Goal: Information Seeking & Learning: Learn about a topic

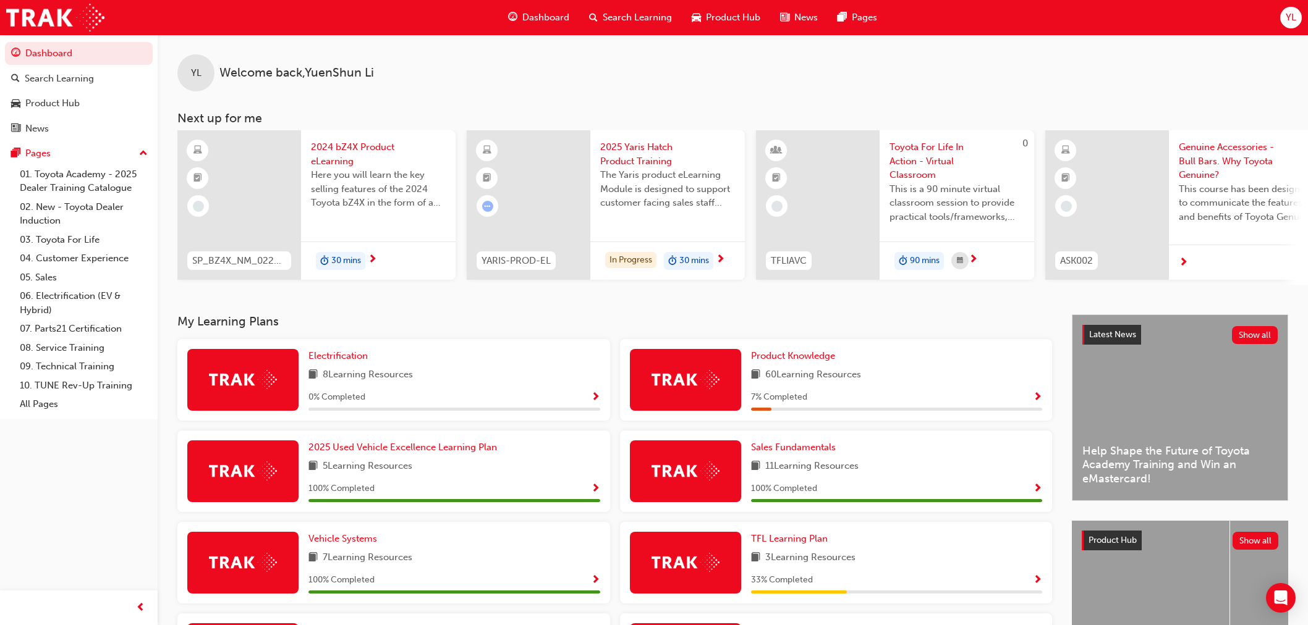
scroll to position [206, 0]
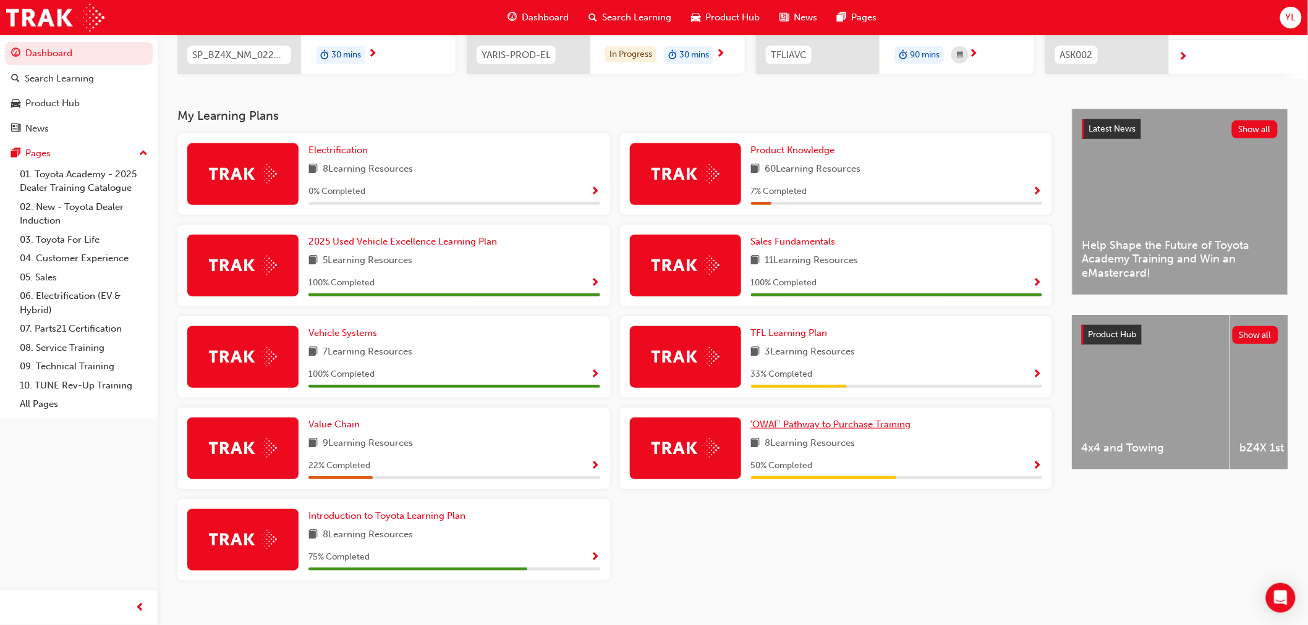
click at [785, 427] on span "'OWAF' Pathway to Purchase Training" at bounding box center [831, 424] width 160 height 11
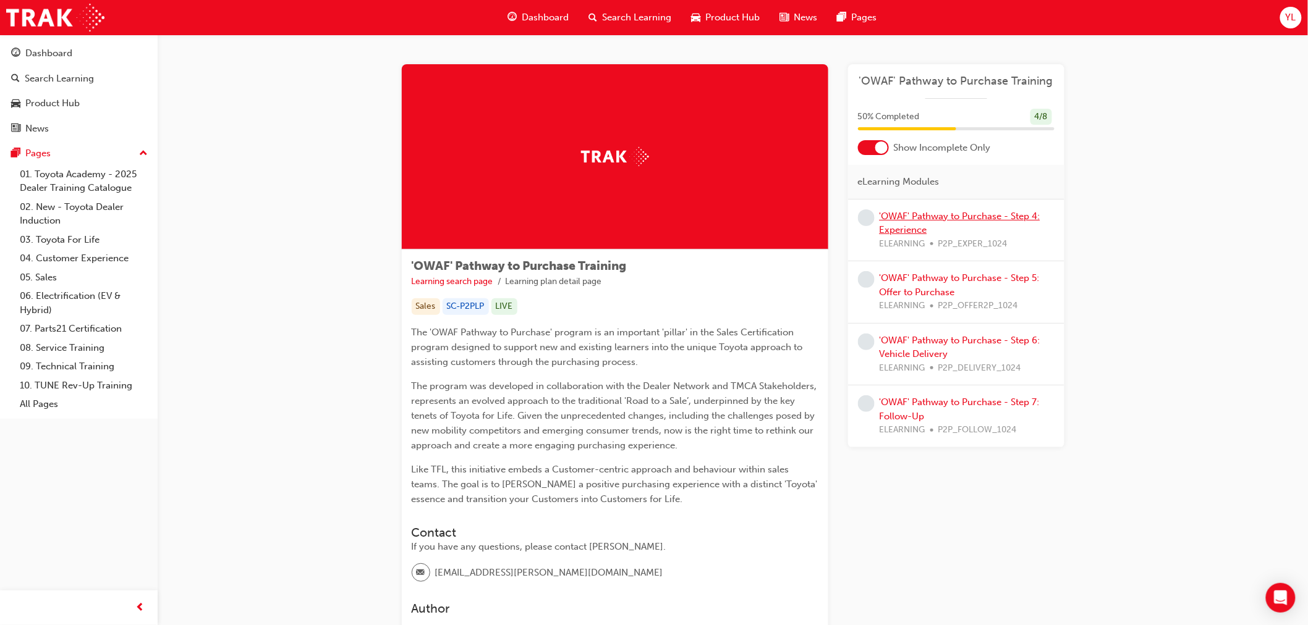
click at [964, 214] on link "'OWAF' Pathway to Purchase - Step 4: Experience" at bounding box center [960, 223] width 161 height 25
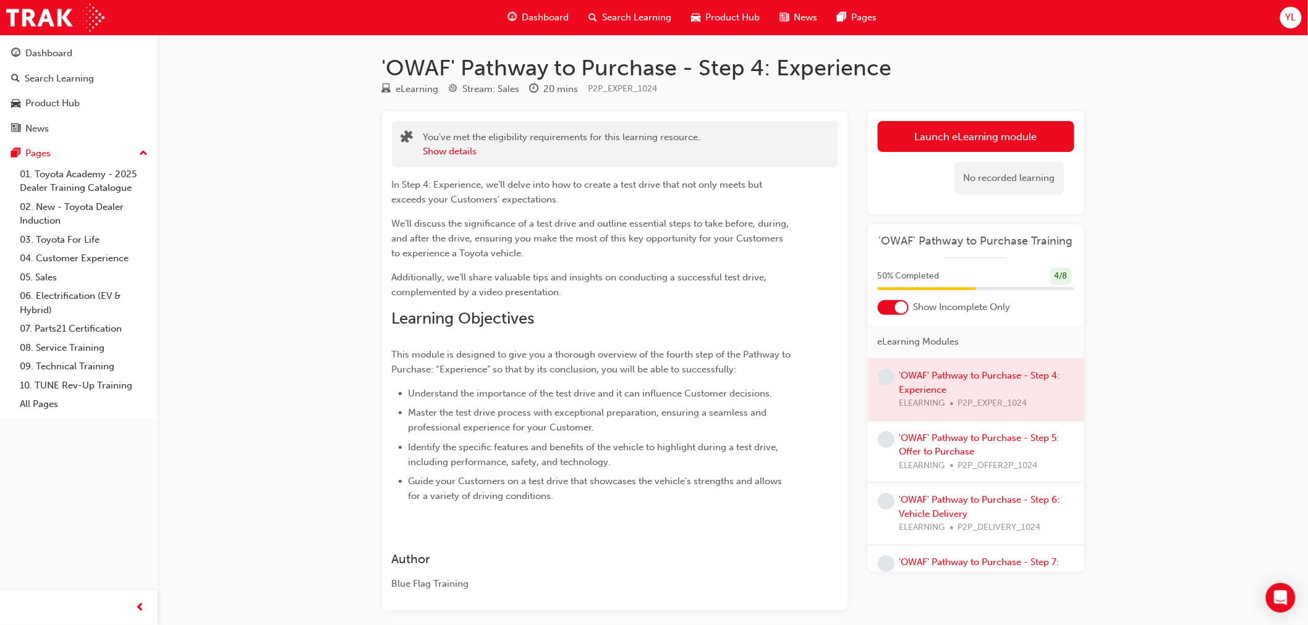
click at [1177, 240] on div "'OWAF' Pathway to Purchase - Step 4: Experience eLearning Stream: Sales 20 mins…" at bounding box center [654, 340] width 1308 height 681
click at [1034, 137] on link "Launch eLearning module" at bounding box center [976, 136] width 197 height 31
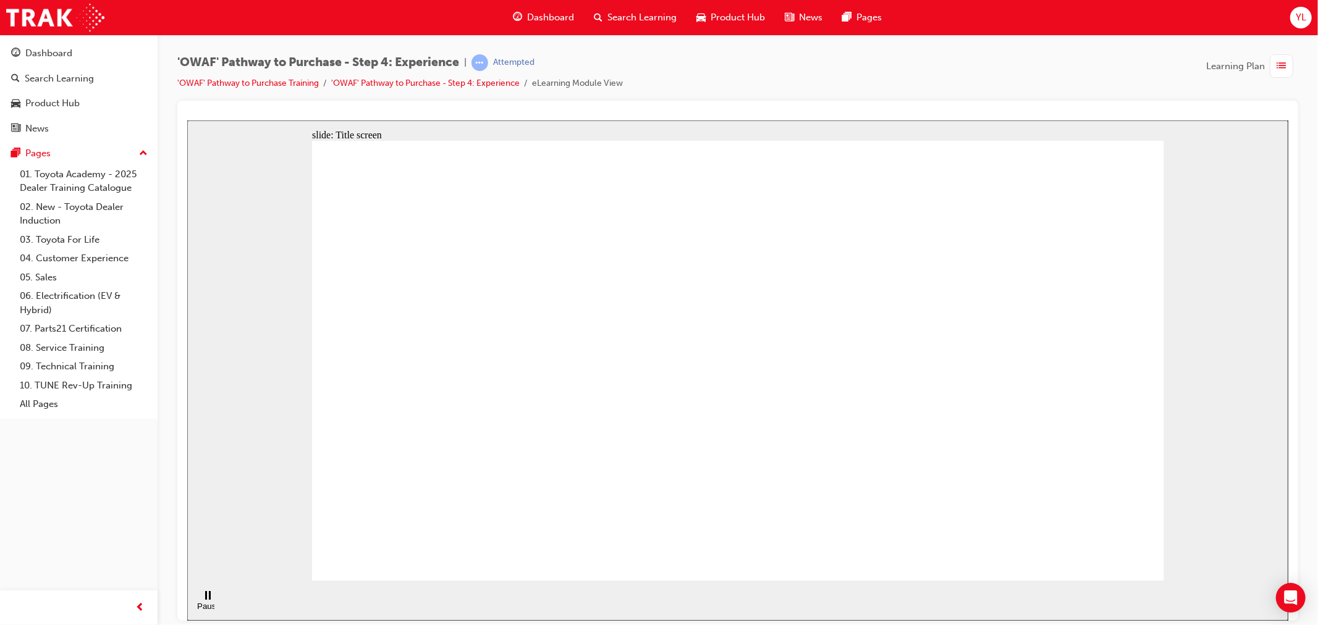
drag, startPoint x: 1108, startPoint y: 476, endPoint x: 1086, endPoint y: 530, distance: 58.5
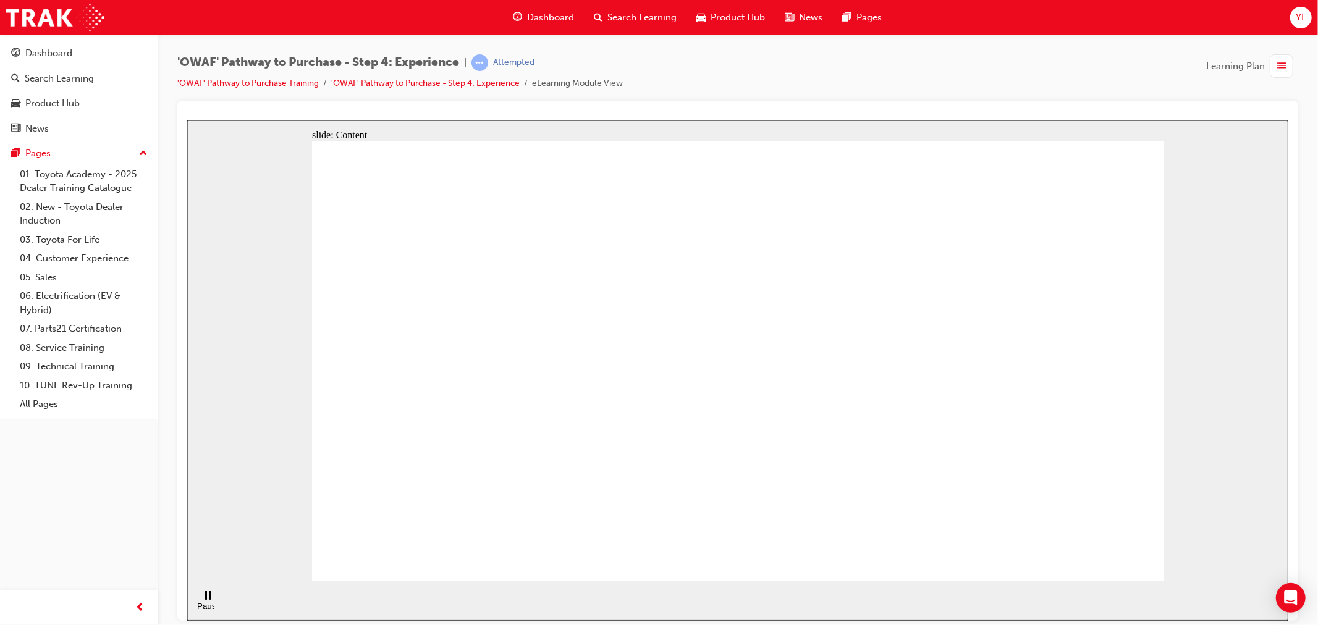
drag, startPoint x: 662, startPoint y: 482, endPoint x: 658, endPoint y: 452, distance: 30.0
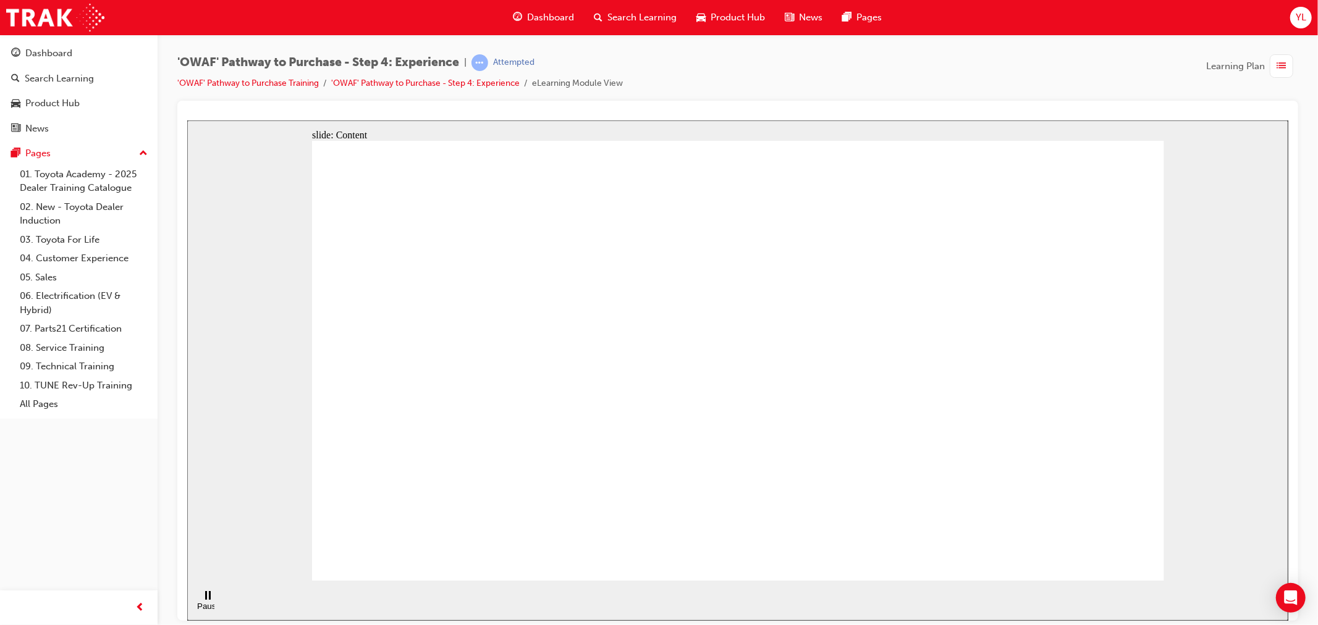
drag, startPoint x: 632, startPoint y: 410, endPoint x: 634, endPoint y: 364, distance: 45.8
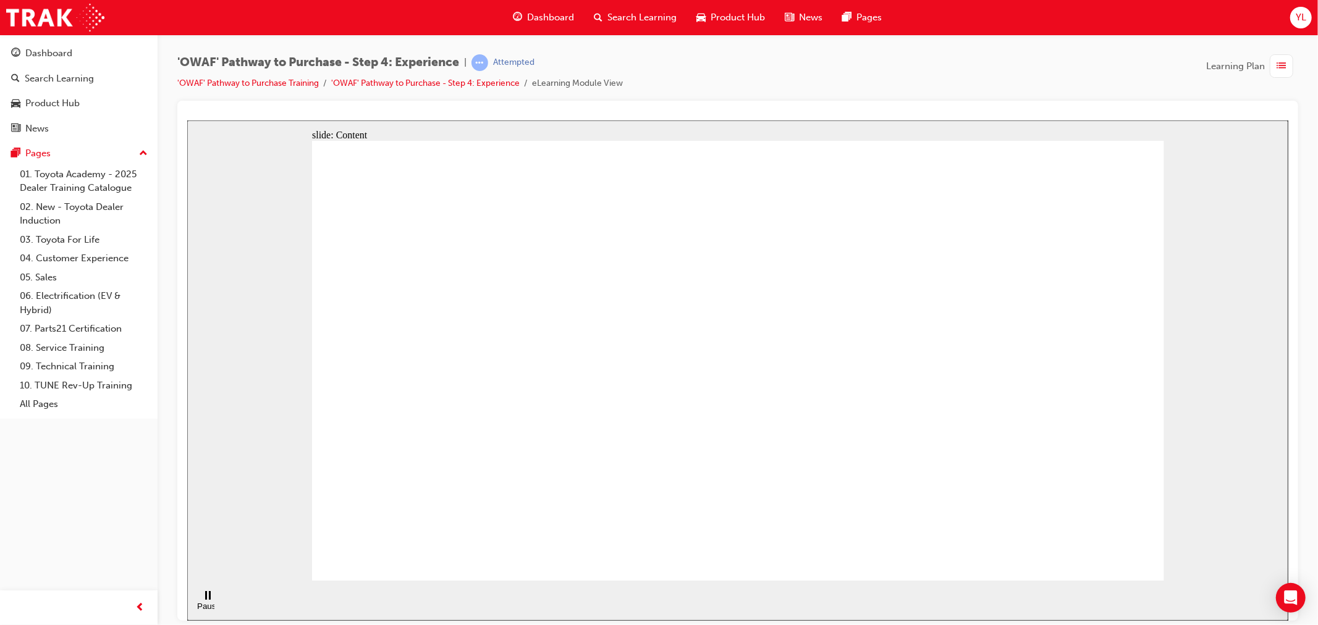
drag, startPoint x: 780, startPoint y: 531, endPoint x: 780, endPoint y: 517, distance: 14.2
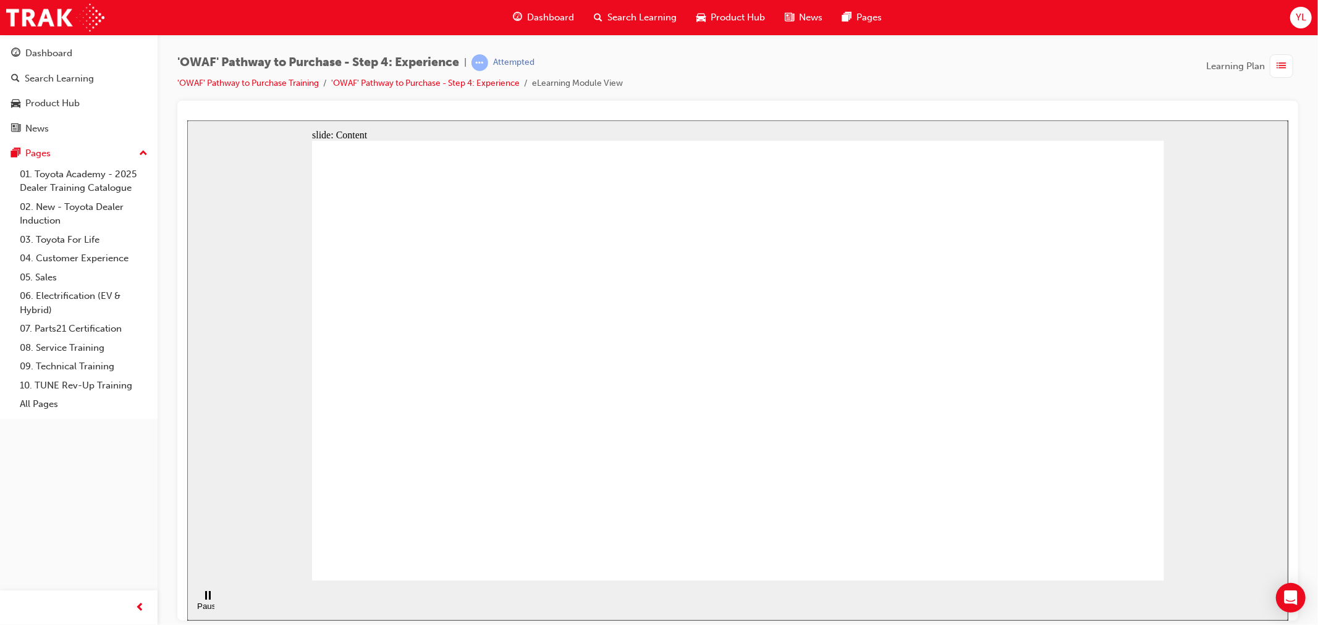
drag, startPoint x: 783, startPoint y: 447, endPoint x: 785, endPoint y: 486, distance: 39.0
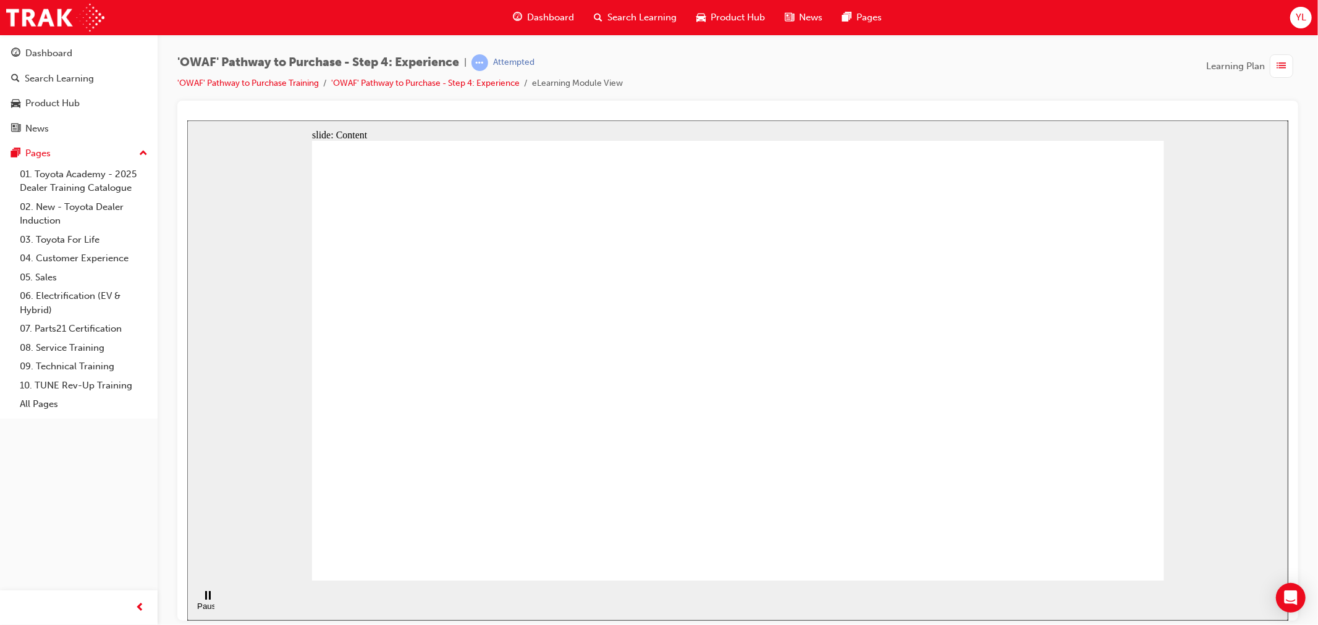
drag, startPoint x: 910, startPoint y: 197, endPoint x: 978, endPoint y: 210, distance: 68.7
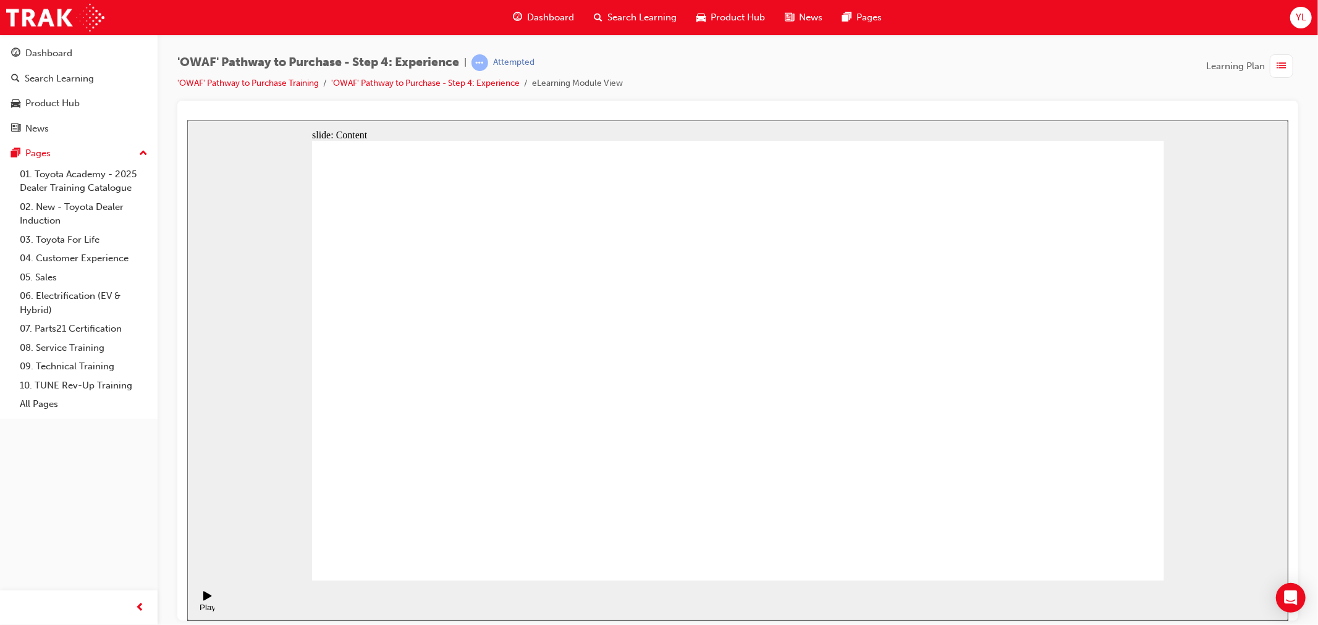
drag, startPoint x: 630, startPoint y: 432, endPoint x: 732, endPoint y: 432, distance: 102.6
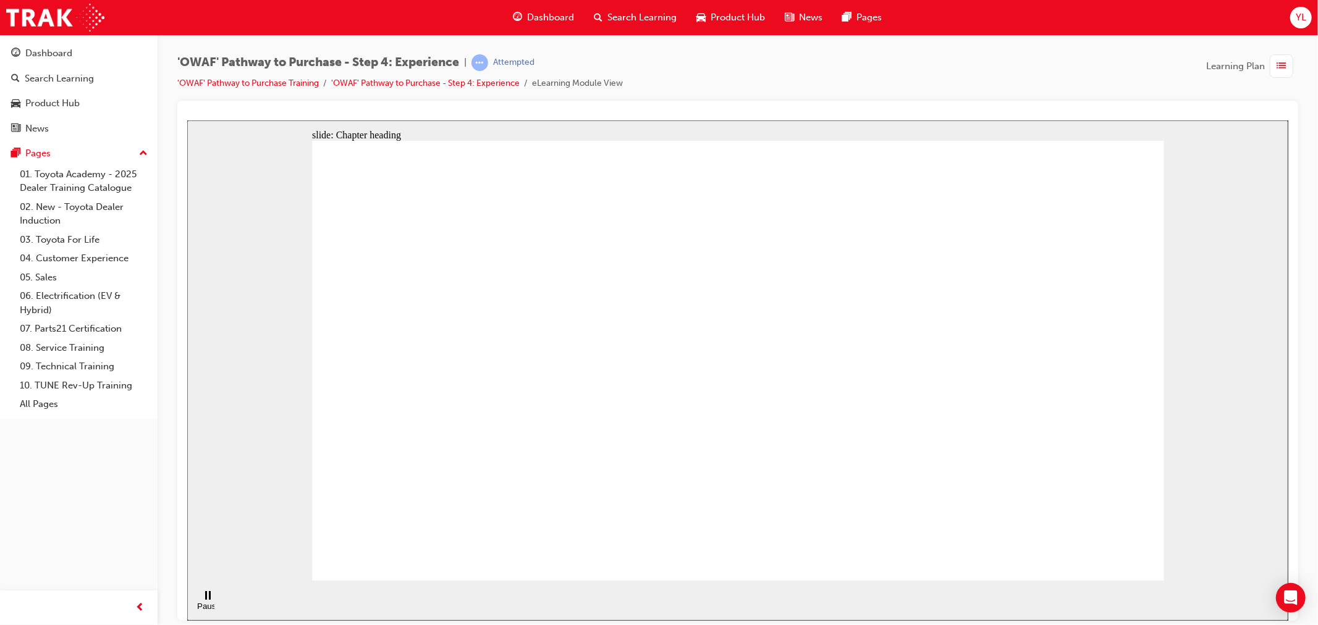
drag, startPoint x: 1036, startPoint y: 543, endPoint x: 1050, endPoint y: 543, distance: 13.6
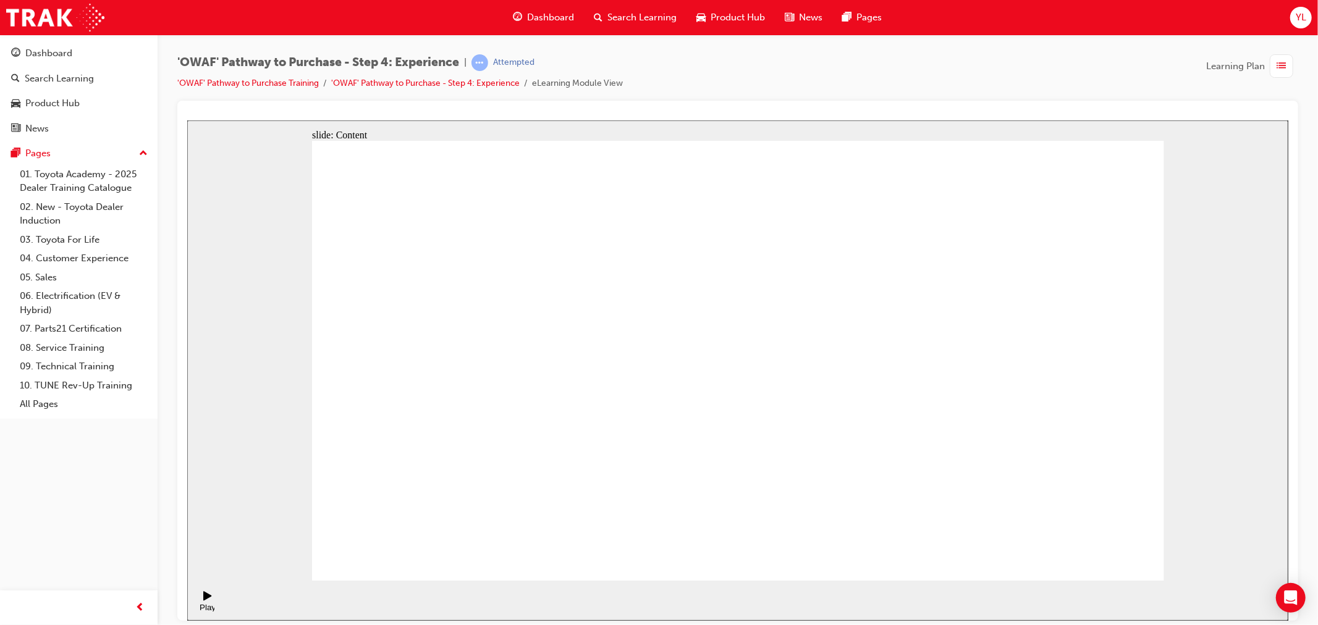
drag, startPoint x: 496, startPoint y: 337, endPoint x: 530, endPoint y: 336, distance: 34.0
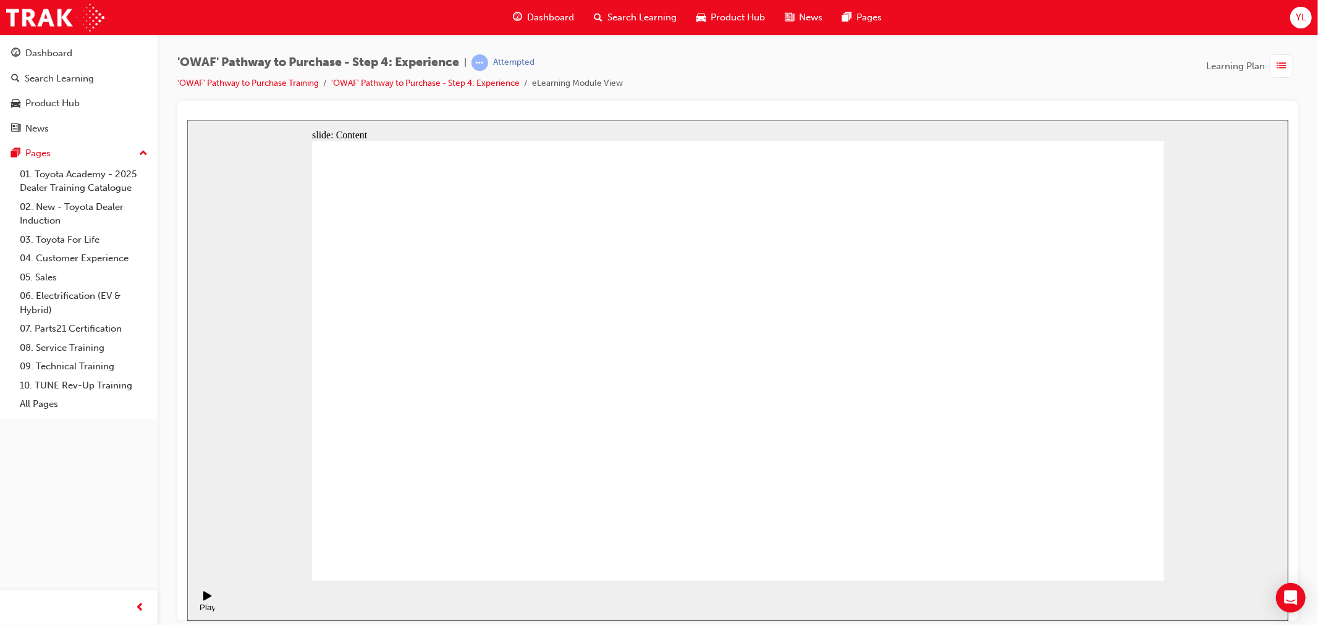
drag, startPoint x: 837, startPoint y: 342, endPoint x: 912, endPoint y: 337, distance: 74.3
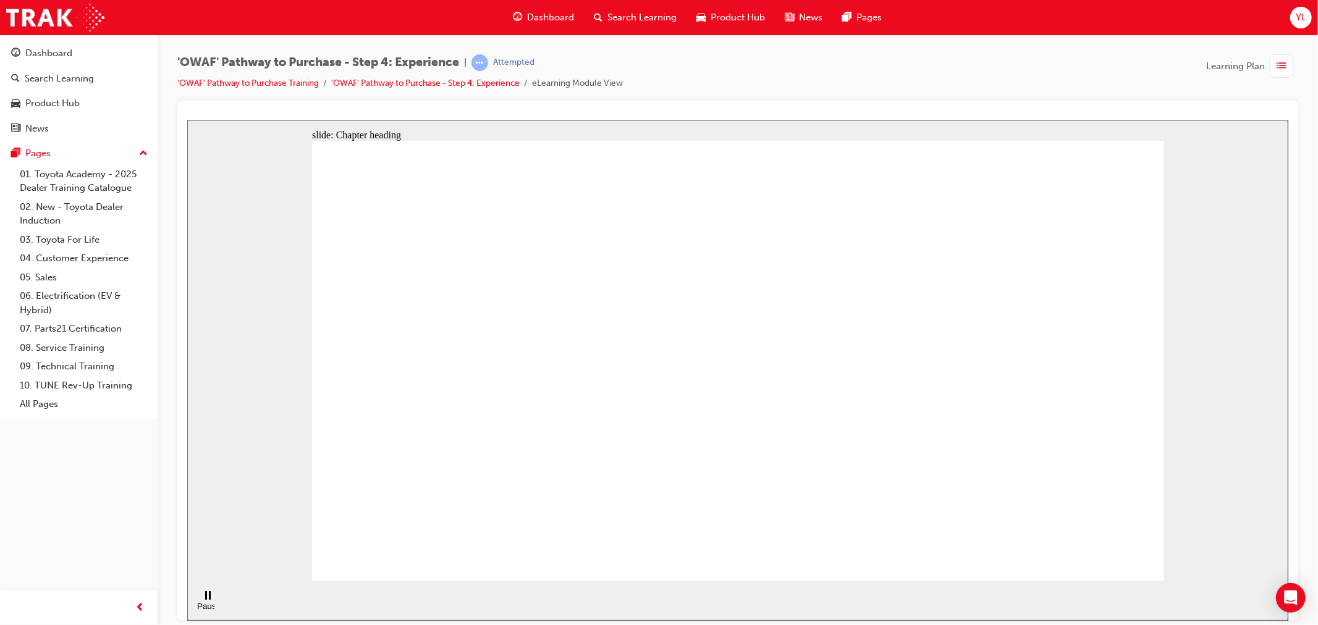
drag, startPoint x: 854, startPoint y: 213, endPoint x: 882, endPoint y: 198, distance: 31.5
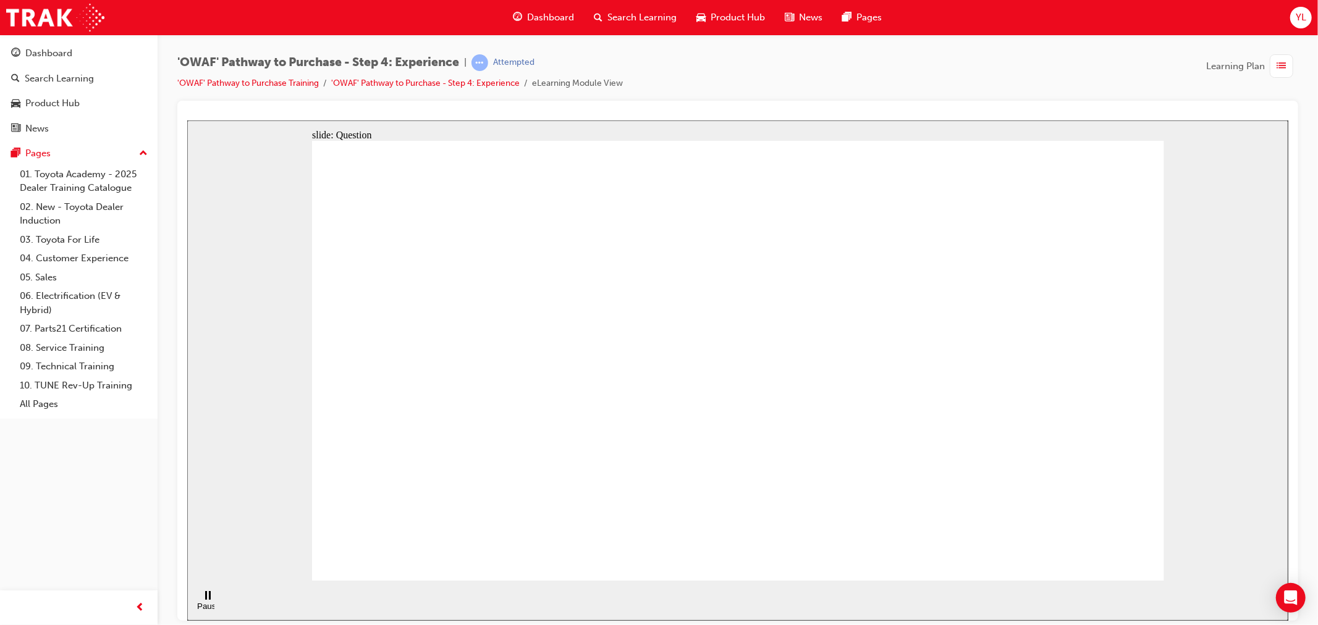
checkbox input "true"
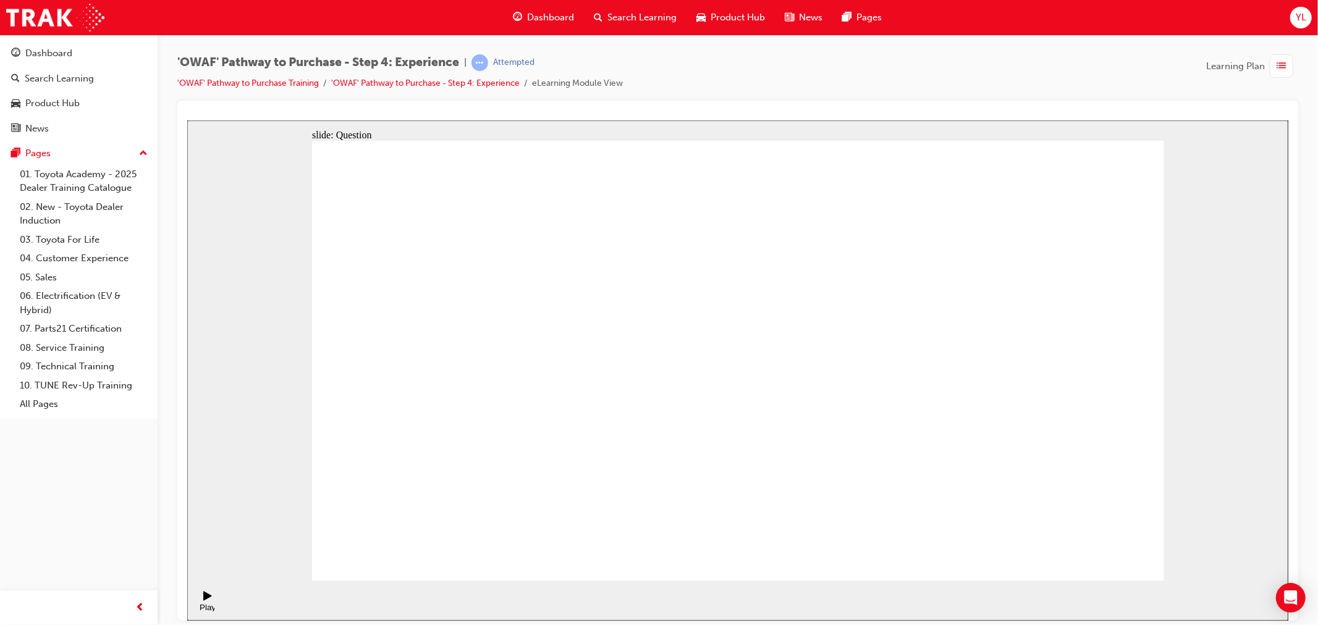
checkbox input "false"
drag, startPoint x: 1014, startPoint y: 407, endPoint x: 496, endPoint y: 424, distance: 518.2
drag, startPoint x: 999, startPoint y: 425, endPoint x: 509, endPoint y: 451, distance: 490.8
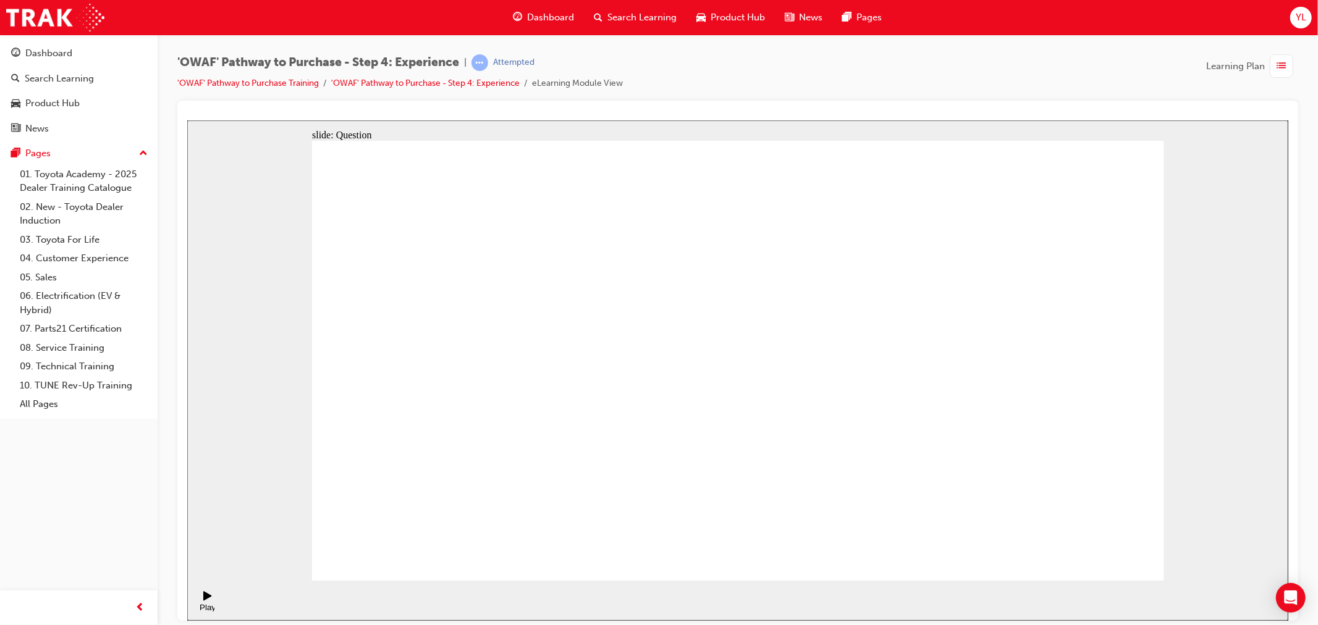
drag, startPoint x: 1038, startPoint y: 440, endPoint x: 888, endPoint y: 456, distance: 151.0
drag, startPoint x: 1039, startPoint y: 422, endPoint x: 550, endPoint y: 432, distance: 489.0
drag, startPoint x: 1022, startPoint y: 443, endPoint x: 477, endPoint y: 431, distance: 545.9
drag, startPoint x: 1080, startPoint y: 413, endPoint x: 878, endPoint y: 452, distance: 205.8
drag, startPoint x: 1058, startPoint y: 416, endPoint x: 602, endPoint y: 430, distance: 455.7
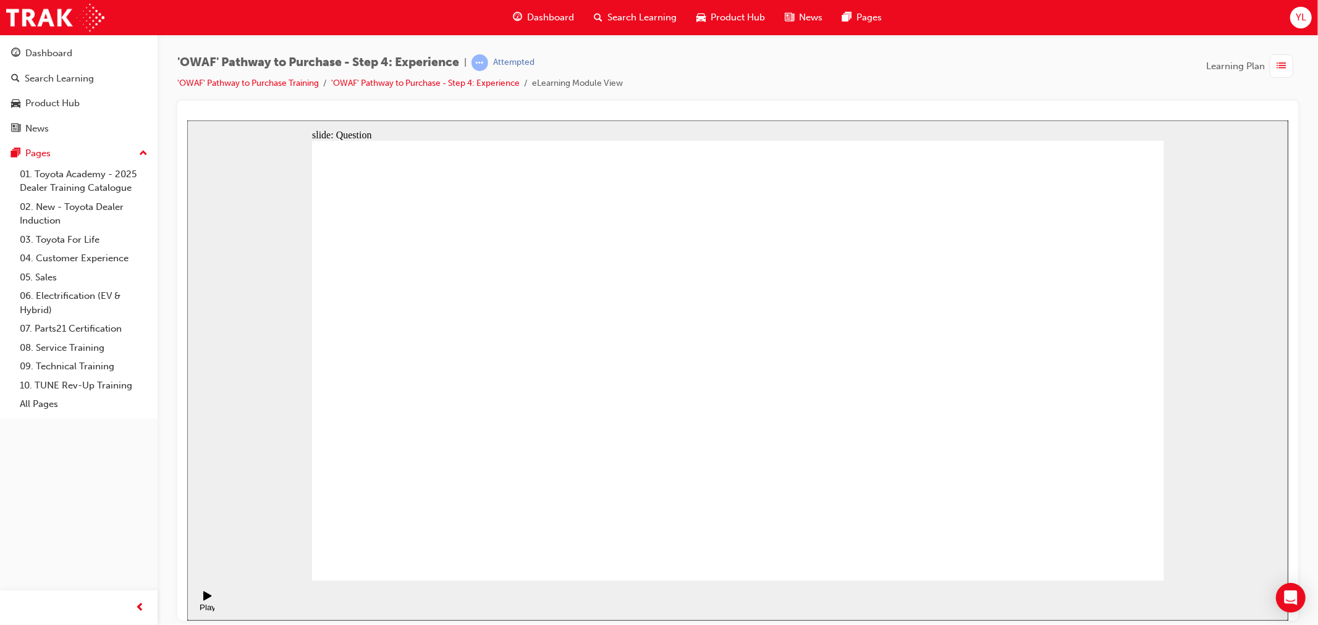
drag, startPoint x: 1041, startPoint y: 423, endPoint x: 511, endPoint y: 455, distance: 531.2
drag, startPoint x: 1053, startPoint y: 412, endPoint x: 550, endPoint y: 438, distance: 503.8
drag, startPoint x: 1023, startPoint y: 409, endPoint x: 481, endPoint y: 426, distance: 541.7
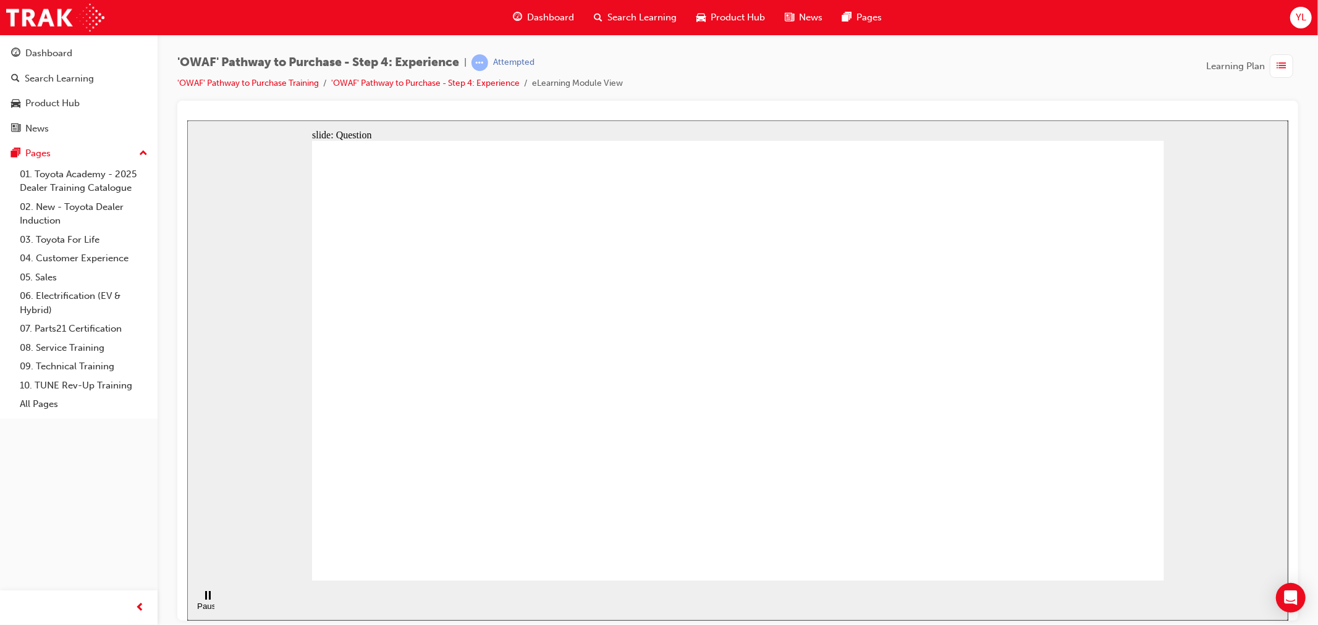
drag, startPoint x: 1065, startPoint y: 423, endPoint x: 793, endPoint y: 428, distance: 272.0
drag, startPoint x: 1033, startPoint y: 432, endPoint x: 552, endPoint y: 422, distance: 481.6
drag, startPoint x: 1018, startPoint y: 423, endPoint x: 434, endPoint y: 434, distance: 584.2
drag, startPoint x: 1108, startPoint y: 444, endPoint x: 1054, endPoint y: 449, distance: 54.0
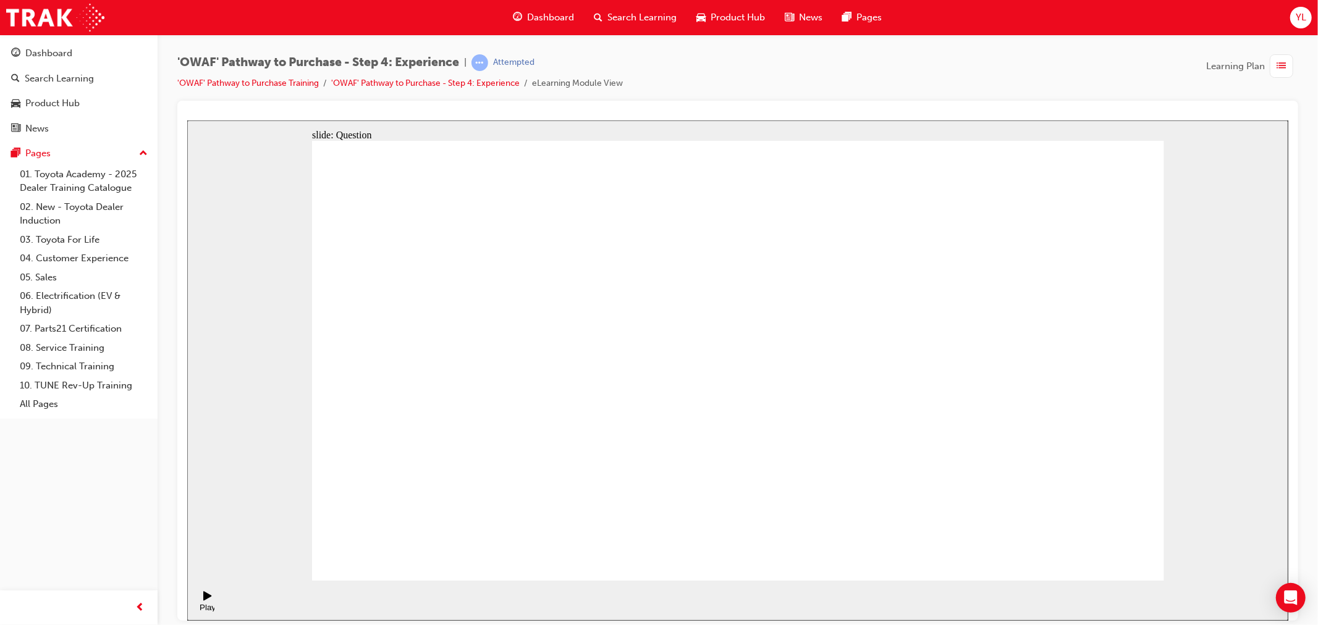
drag, startPoint x: 1052, startPoint y: 448, endPoint x: 883, endPoint y: 471, distance: 170.3
drag, startPoint x: 1075, startPoint y: 445, endPoint x: 987, endPoint y: 439, distance: 87.9
drag, startPoint x: 1009, startPoint y: 438, endPoint x: 882, endPoint y: 461, distance: 129.5
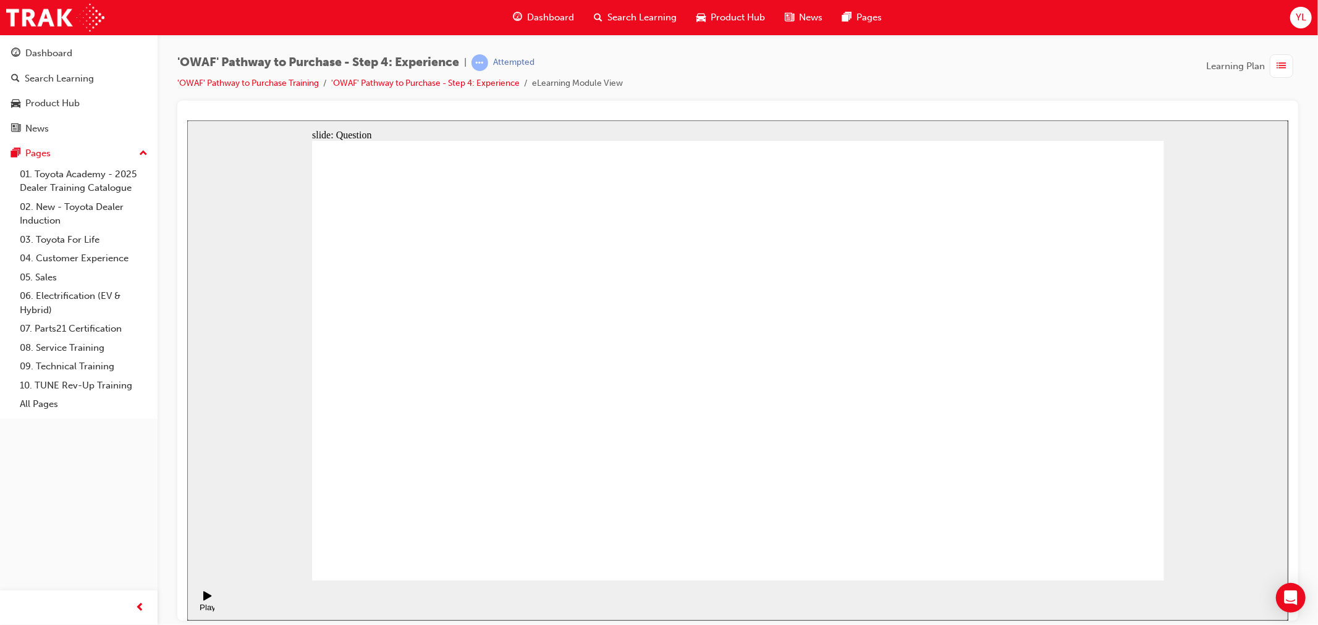
drag, startPoint x: 733, startPoint y: 480, endPoint x: 946, endPoint y: 359, distance: 244.7
drag, startPoint x: 1003, startPoint y: 467, endPoint x: 986, endPoint y: 344, distance: 124.0
drag, startPoint x: 1069, startPoint y: 467, endPoint x: 1067, endPoint y: 350, distance: 117.4
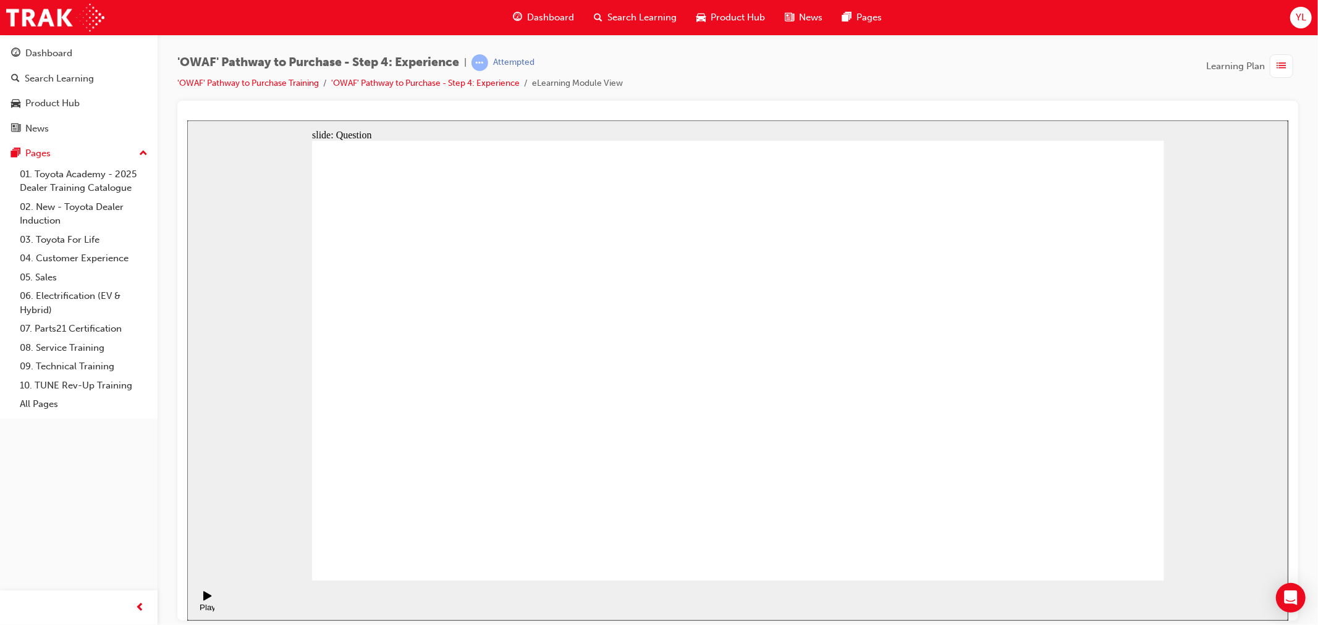
drag, startPoint x: 924, startPoint y: 499, endPoint x: 834, endPoint y: 376, distance: 153.0
drag, startPoint x: 741, startPoint y: 456, endPoint x: 742, endPoint y: 449, distance: 6.3
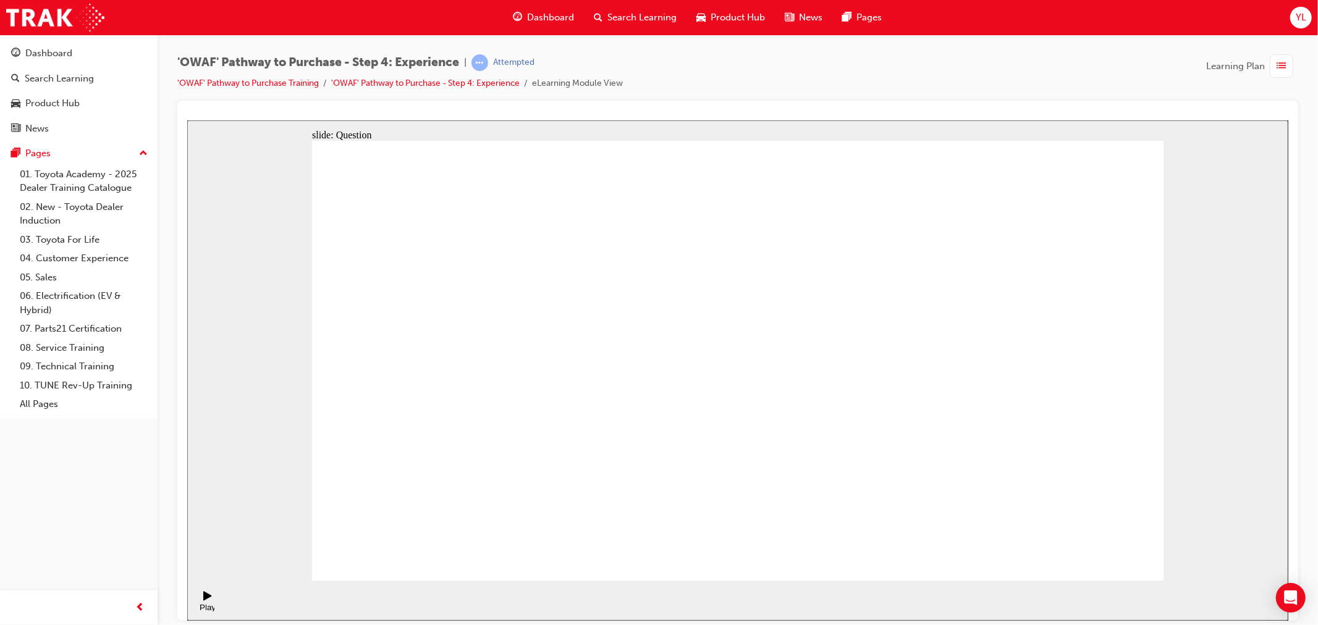
drag, startPoint x: 601, startPoint y: 508, endPoint x: 718, endPoint y: 347, distance: 198.8
drag, startPoint x: 760, startPoint y: 457, endPoint x: 965, endPoint y: 322, distance: 245.5
drag, startPoint x: 883, startPoint y: 501, endPoint x: 939, endPoint y: 360, distance: 152.3
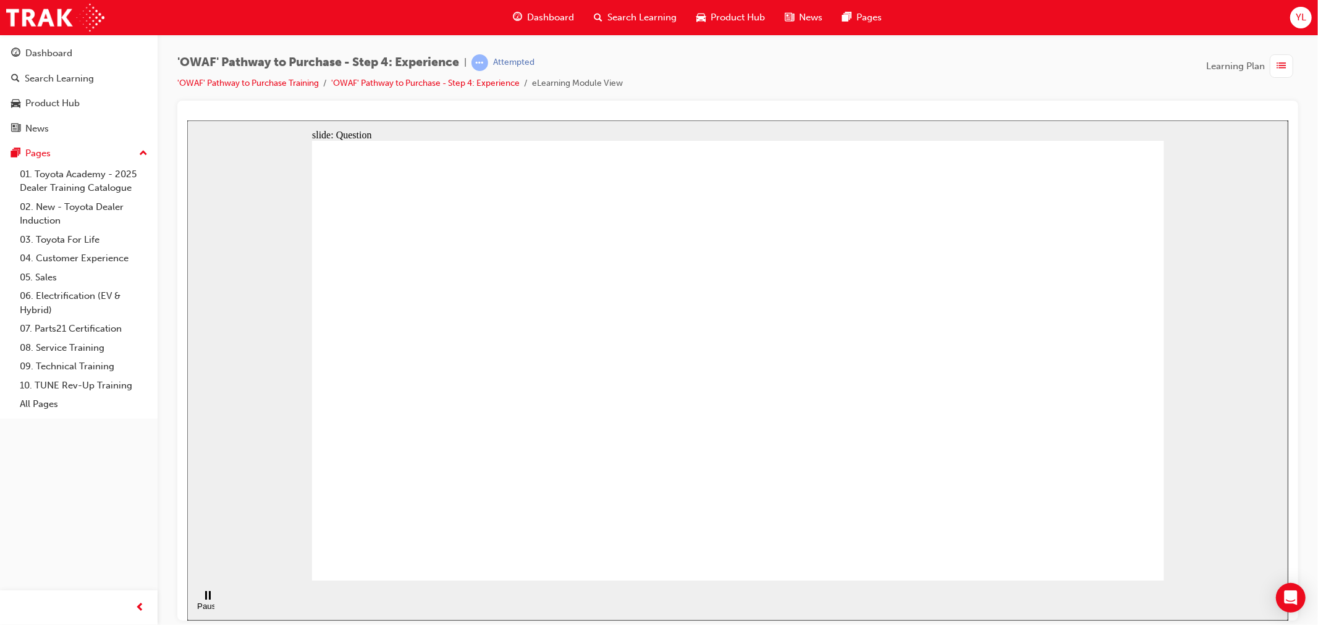
drag, startPoint x: 990, startPoint y: 349, endPoint x: 979, endPoint y: 347, distance: 10.7
radio input "true"
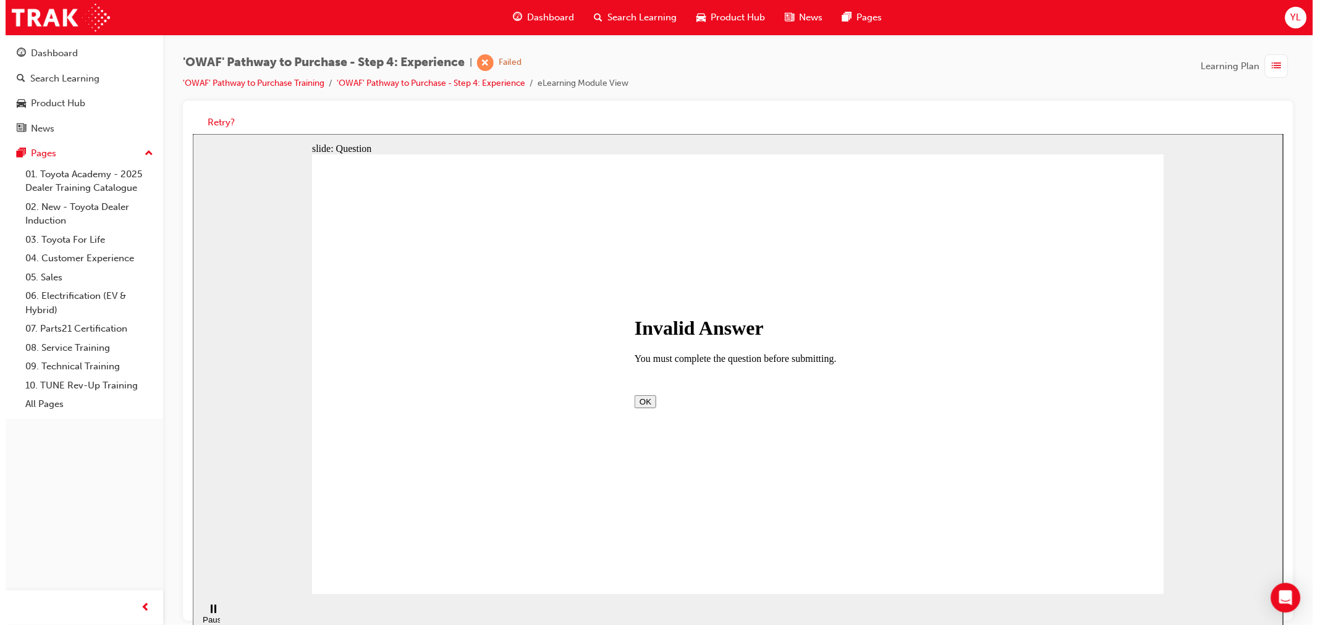
click at [745, 407] on div "Invalid Answer You must complete the question before submitting. OK" at bounding box center [738, 361] width 208 height 91
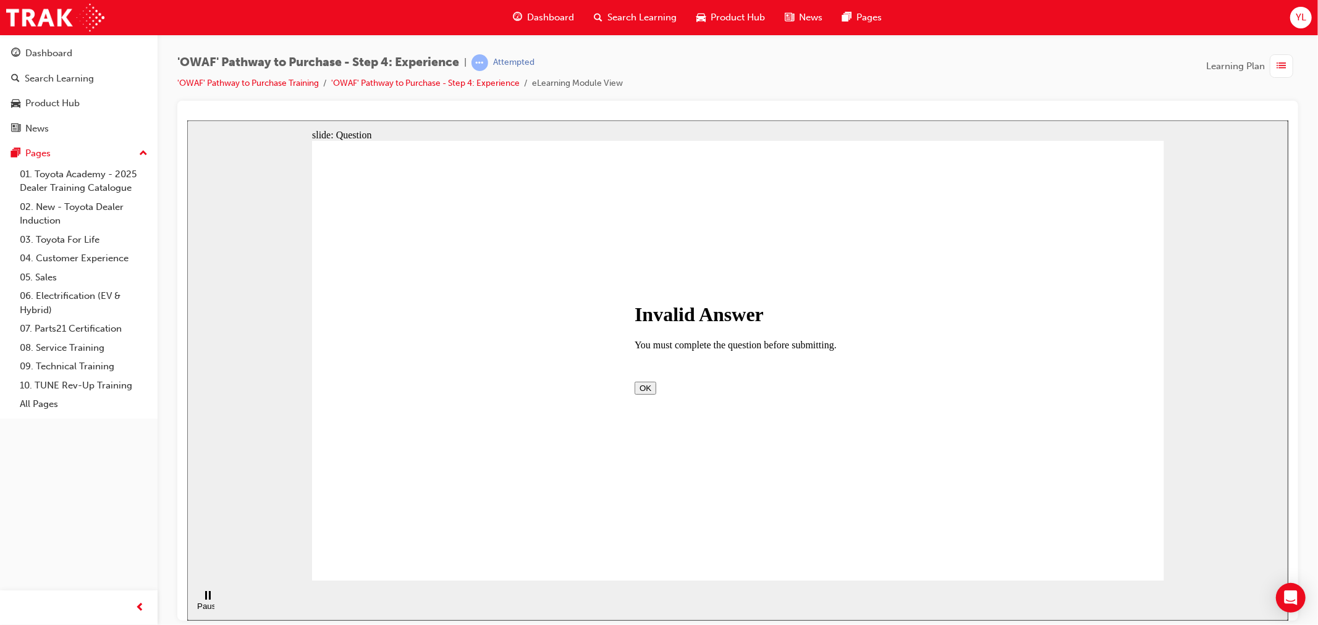
click at [656, 389] on button "OK" at bounding box center [645, 387] width 22 height 13
checkbox input "true"
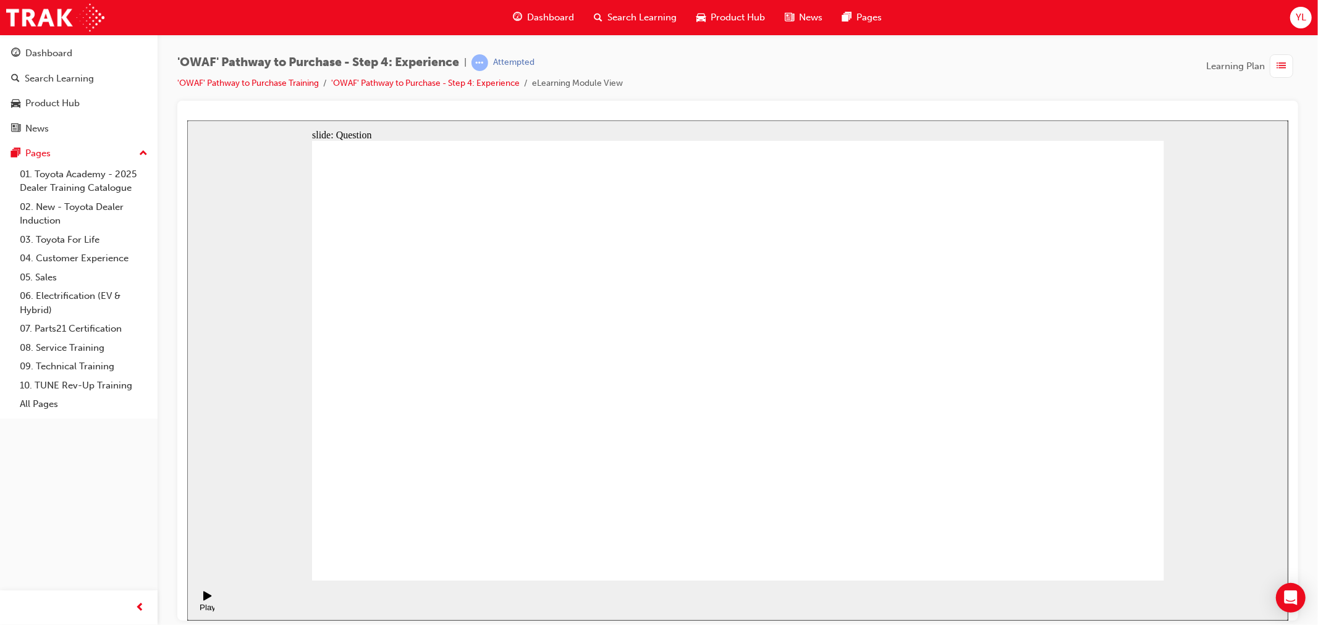
checkbox input "true"
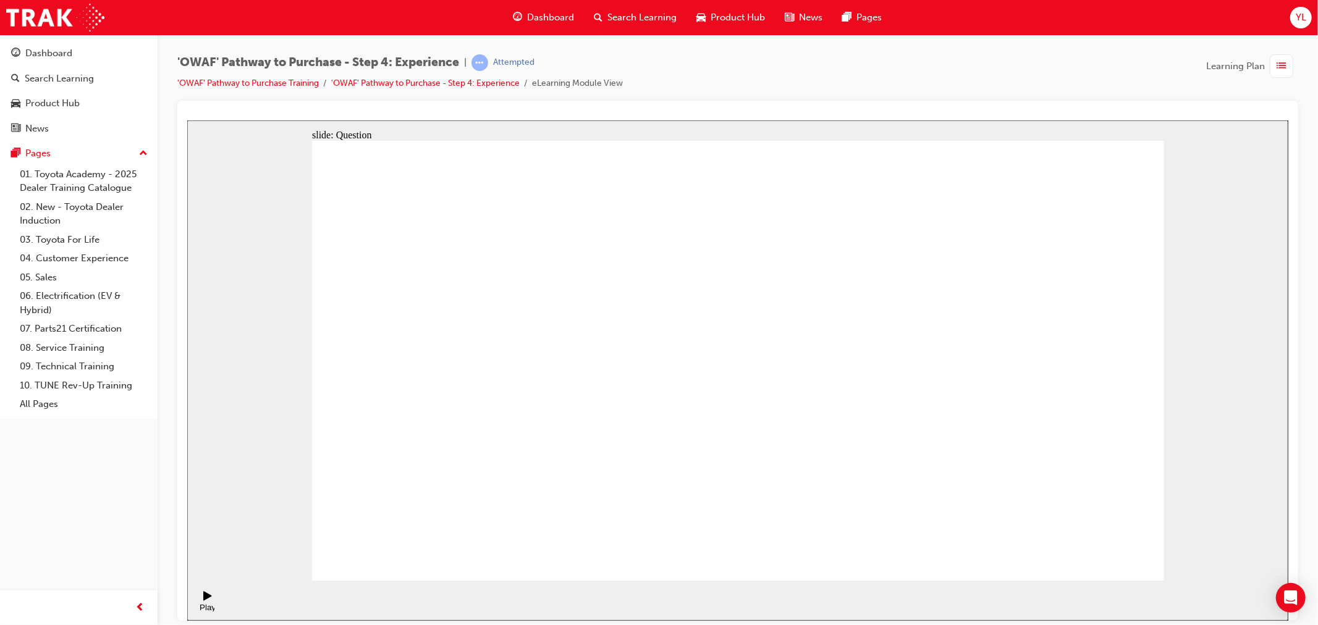
checkbox input "false"
drag, startPoint x: 766, startPoint y: 365, endPoint x: 801, endPoint y: 333, distance: 46.8
checkbox input "true"
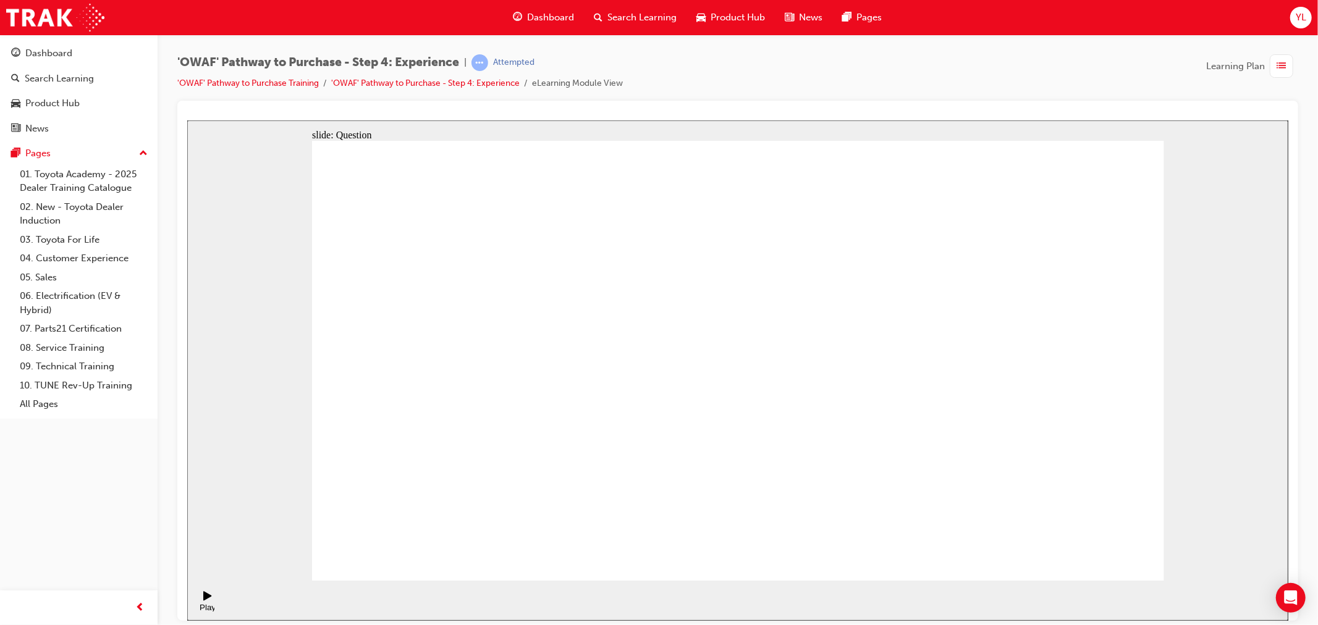
checkbox input "false"
checkbox input "true"
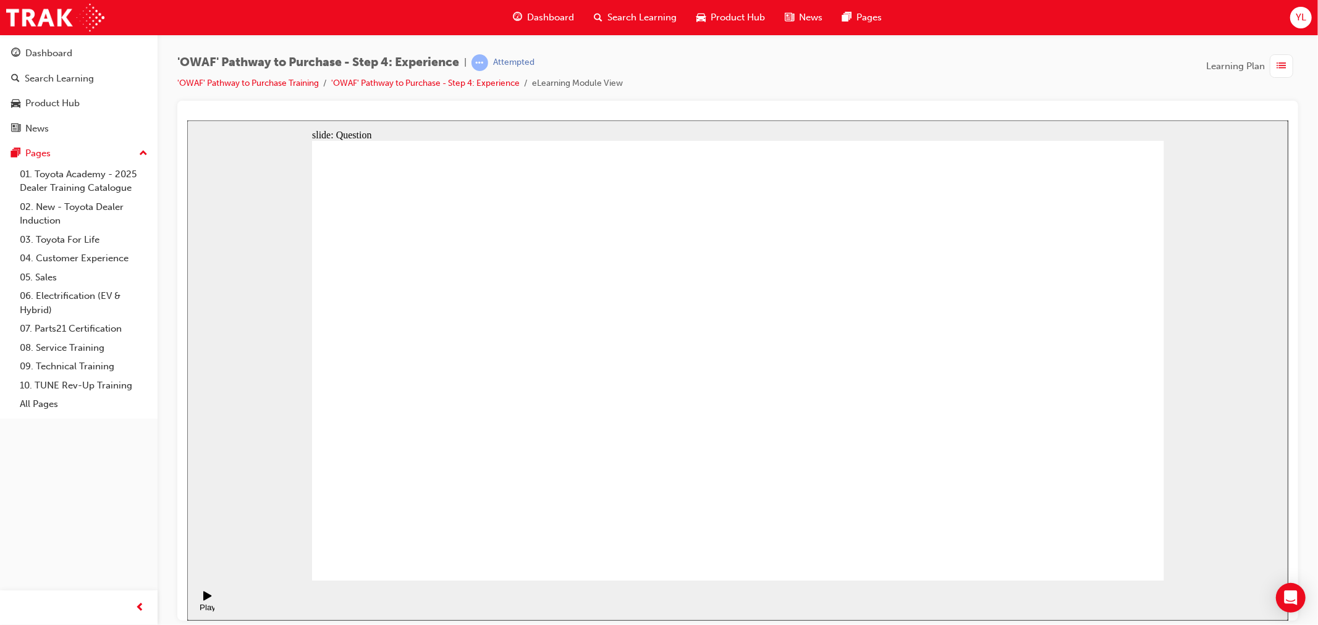
drag, startPoint x: 1017, startPoint y: 414, endPoint x: 653, endPoint y: 408, distance: 364.7
drag, startPoint x: 1036, startPoint y: 408, endPoint x: 491, endPoint y: 420, distance: 545.3
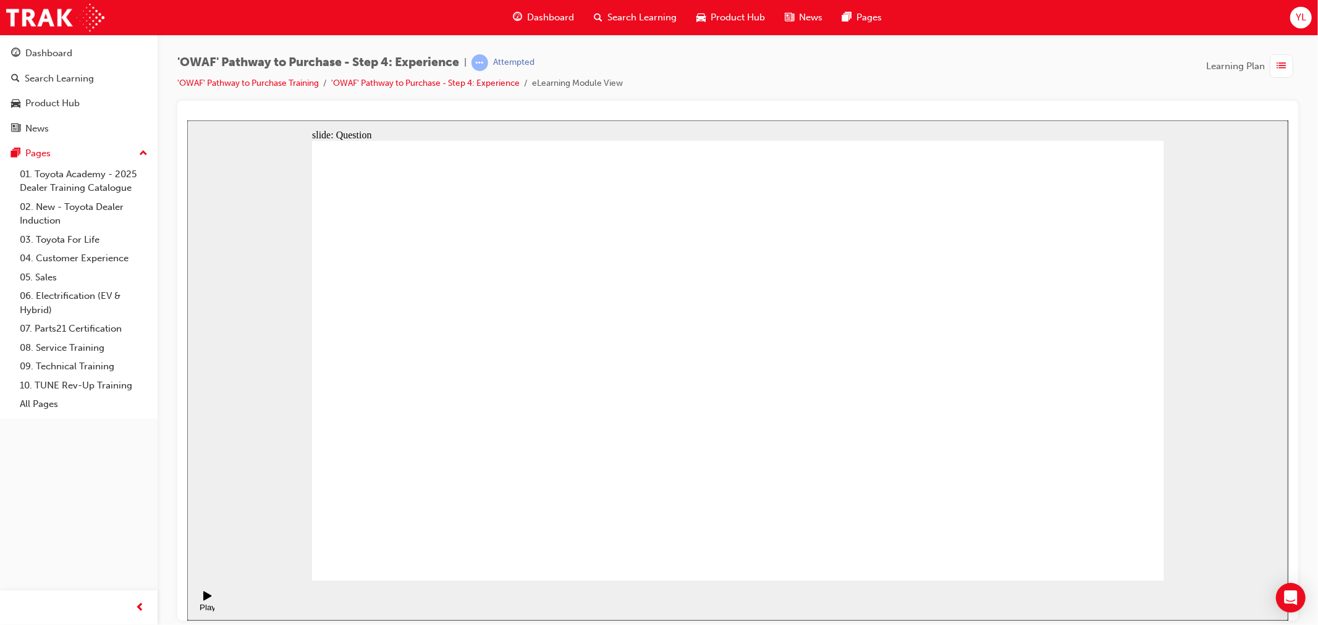
drag, startPoint x: 1016, startPoint y: 419, endPoint x: 507, endPoint y: 457, distance: 510.1
drag, startPoint x: 961, startPoint y: 472, endPoint x: 433, endPoint y: 495, distance: 529.0
drag, startPoint x: 974, startPoint y: 436, endPoint x: 430, endPoint y: 464, distance: 545.2
drag, startPoint x: 975, startPoint y: 469, endPoint x: 702, endPoint y: 487, distance: 273.2
drag, startPoint x: 1053, startPoint y: 436, endPoint x: 500, endPoint y: 453, distance: 552.8
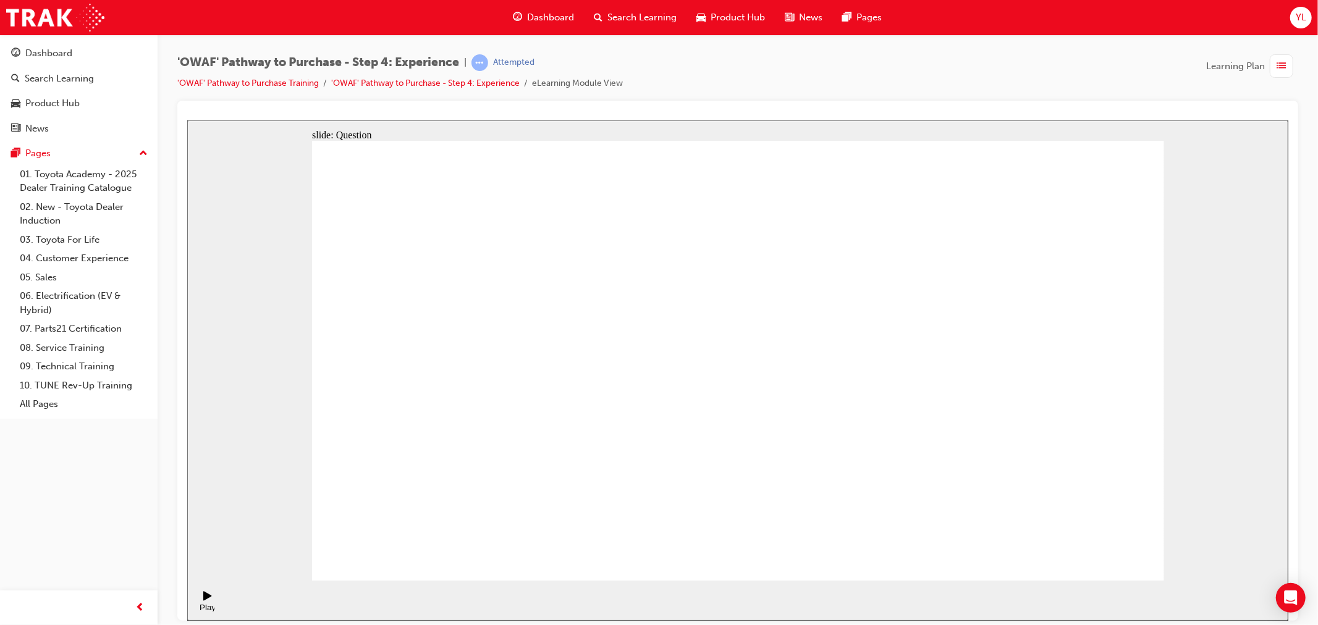
drag, startPoint x: 1032, startPoint y: 439, endPoint x: 456, endPoint y: 467, distance: 577.3
drag, startPoint x: 1063, startPoint y: 538, endPoint x: 1071, endPoint y: 547, distance: 12.3
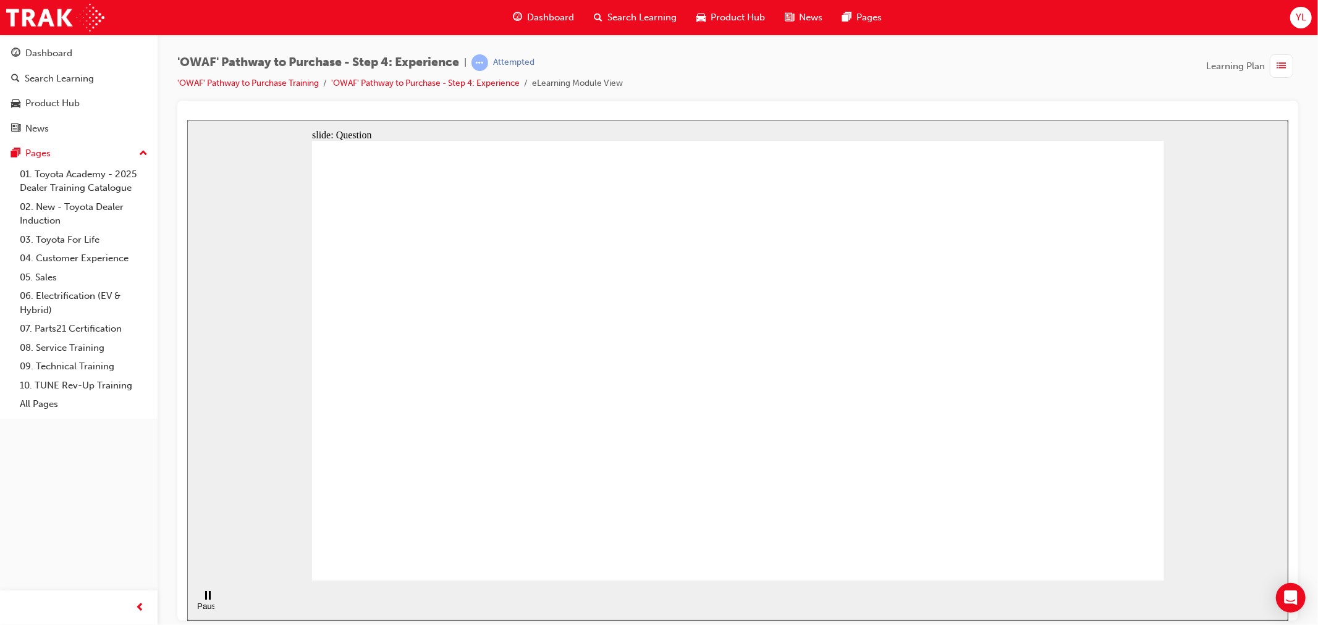
drag, startPoint x: 724, startPoint y: 468, endPoint x: 723, endPoint y: 341, distance: 127.3
drag, startPoint x: 791, startPoint y: 462, endPoint x: 816, endPoint y: 328, distance: 136.5
drag, startPoint x: 899, startPoint y: 455, endPoint x: 798, endPoint y: 333, distance: 158.4
drag, startPoint x: 828, startPoint y: 367, endPoint x: 842, endPoint y: 369, distance: 13.8
drag, startPoint x: 839, startPoint y: 473, endPoint x: 908, endPoint y: 496, distance: 72.9
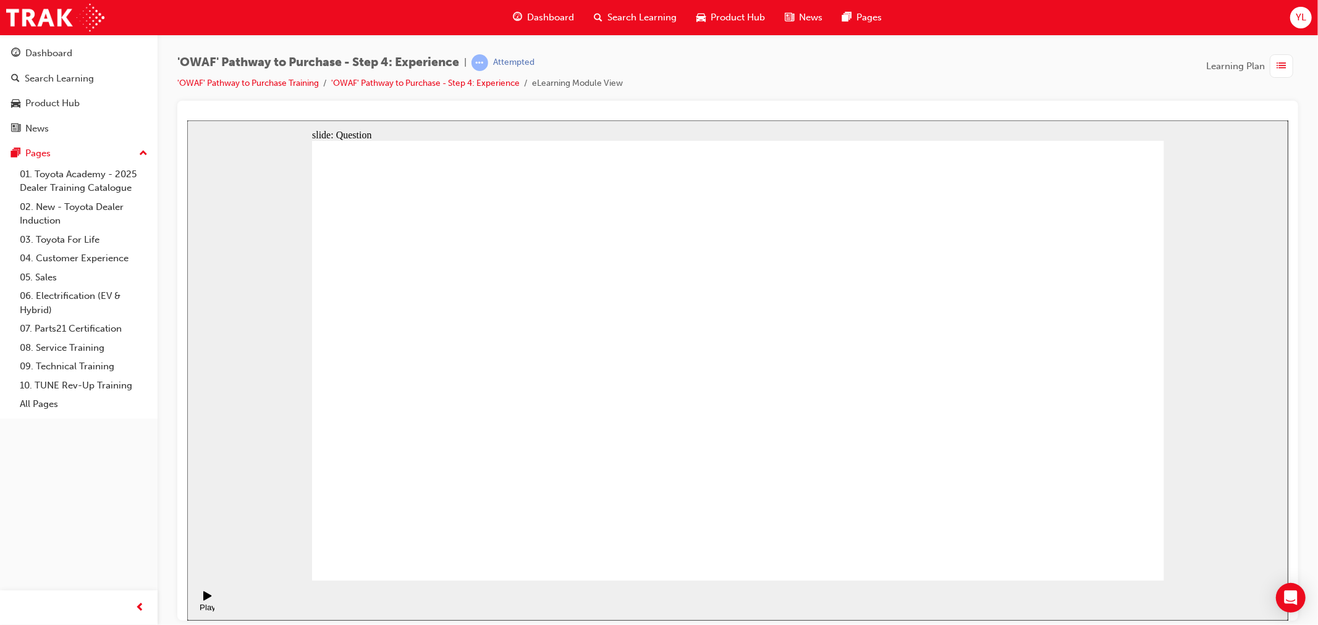
drag, startPoint x: 1116, startPoint y: 457, endPoint x: 1111, endPoint y: 319, distance: 138.6
drag, startPoint x: 1028, startPoint y: 504, endPoint x: 931, endPoint y: 373, distance: 163.0
drag, startPoint x: 862, startPoint y: 465, endPoint x: 1020, endPoint y: 357, distance: 191.7
drag, startPoint x: 831, startPoint y: 464, endPoint x: 929, endPoint y: 333, distance: 163.4
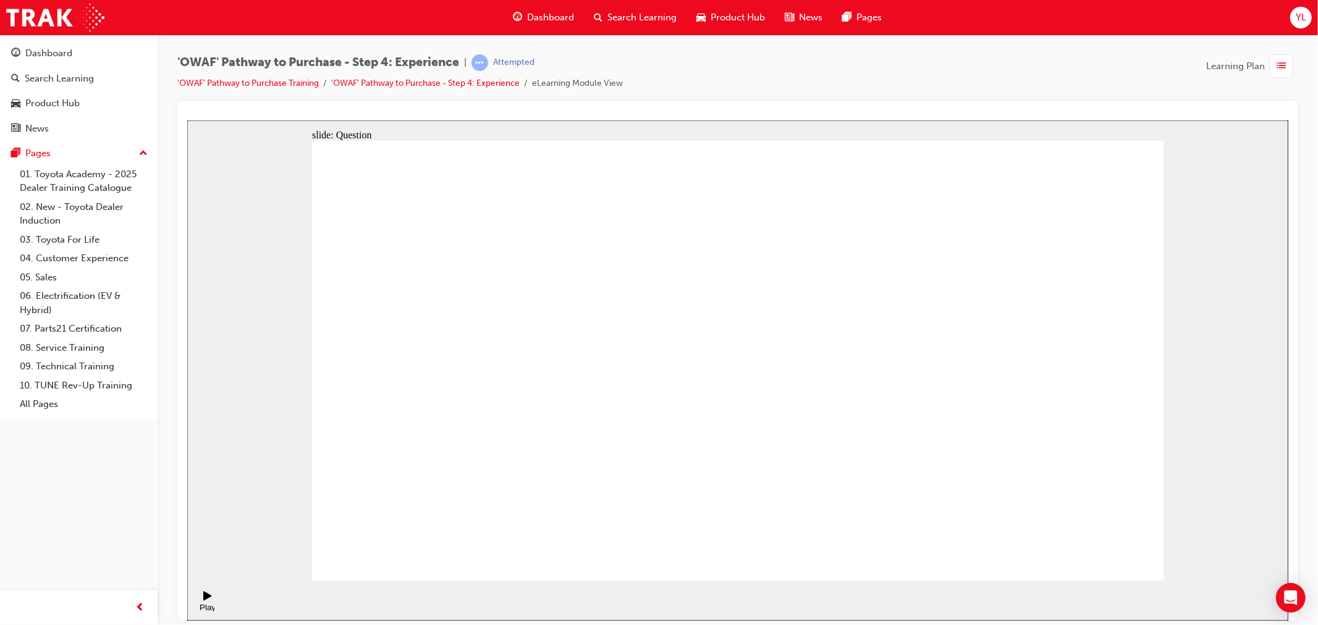
drag, startPoint x: 929, startPoint y: 333, endPoint x: 745, endPoint y: 325, distance: 183.7
drag, startPoint x: 777, startPoint y: 471, endPoint x: 799, endPoint y: 444, distance: 34.7
drag, startPoint x: 717, startPoint y: 425, endPoint x: 931, endPoint y: 315, distance: 240.5
drag, startPoint x: 735, startPoint y: 461, endPoint x: 737, endPoint y: 449, distance: 12.5
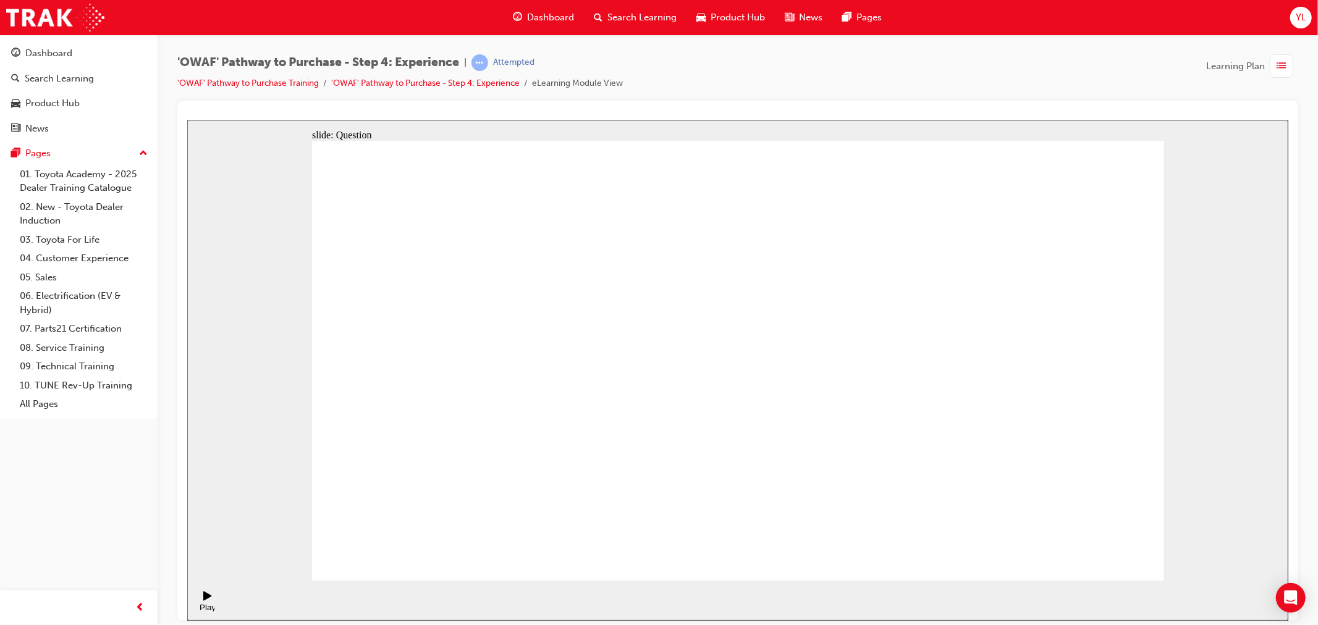
drag, startPoint x: 733, startPoint y: 384, endPoint x: 813, endPoint y: 376, distance: 80.7
drag, startPoint x: 1002, startPoint y: 372, endPoint x: 705, endPoint y: 375, distance: 296.7
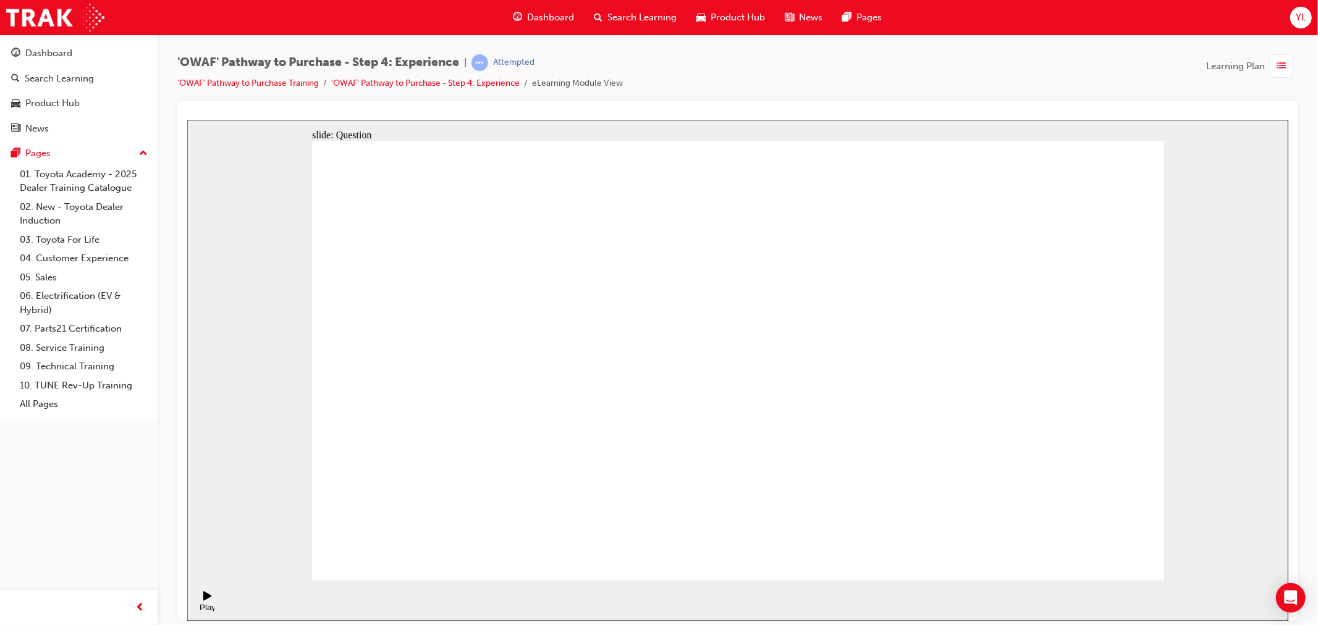
drag, startPoint x: 1103, startPoint y: 388, endPoint x: 1001, endPoint y: 389, distance: 102.0
drag, startPoint x: 875, startPoint y: 484, endPoint x: 1051, endPoint y: 367, distance: 211.7
drag, startPoint x: 590, startPoint y: 493, endPoint x: 705, endPoint y: 381, distance: 160.0
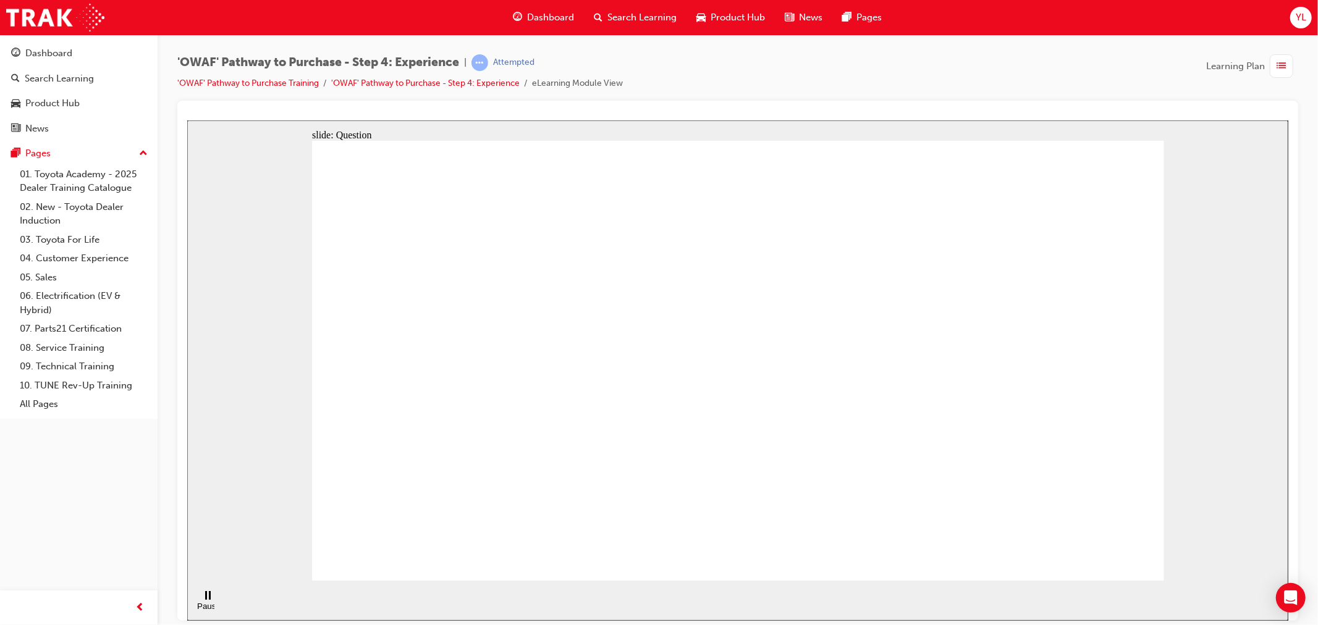
drag, startPoint x: 750, startPoint y: 470, endPoint x: 948, endPoint y: 327, distance: 244.4
drag, startPoint x: 871, startPoint y: 507, endPoint x: 910, endPoint y: 380, distance: 133.0
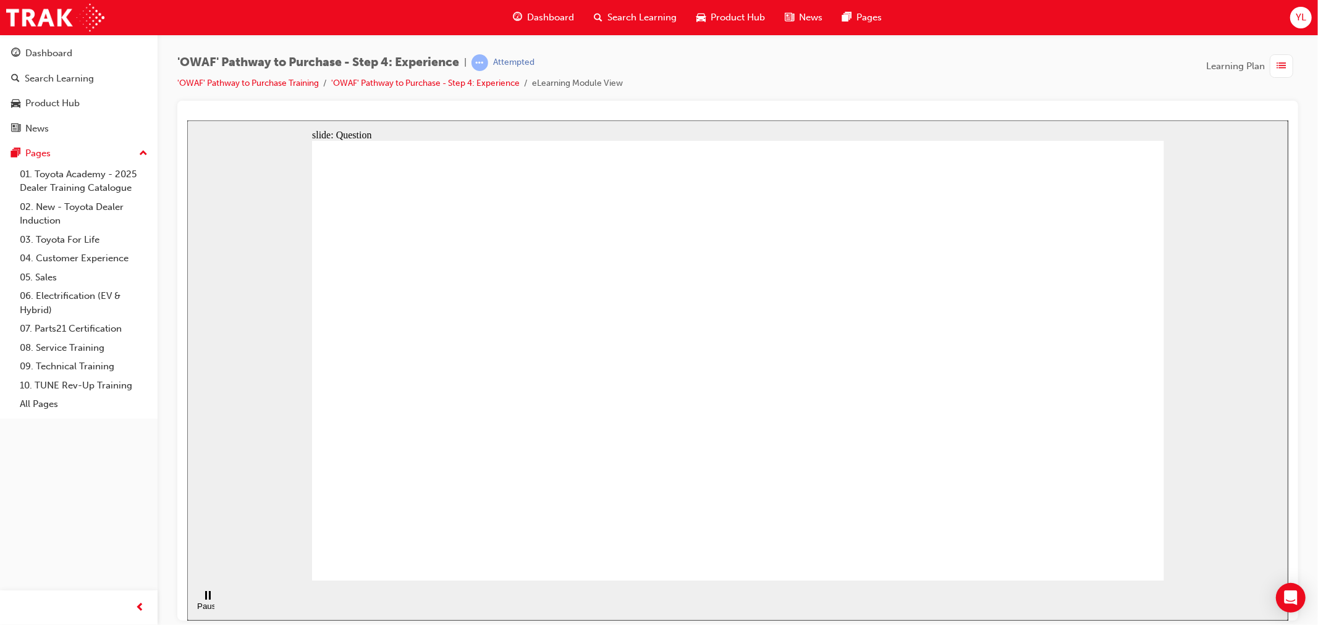
radio input "true"
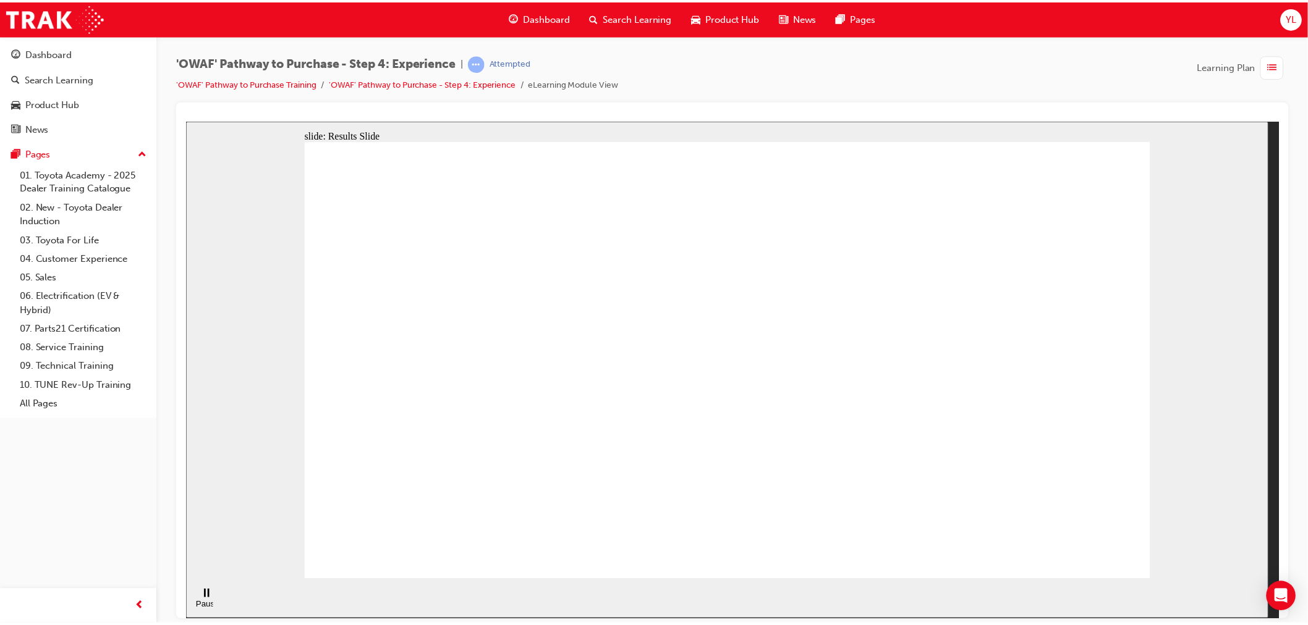
checkbox input "true"
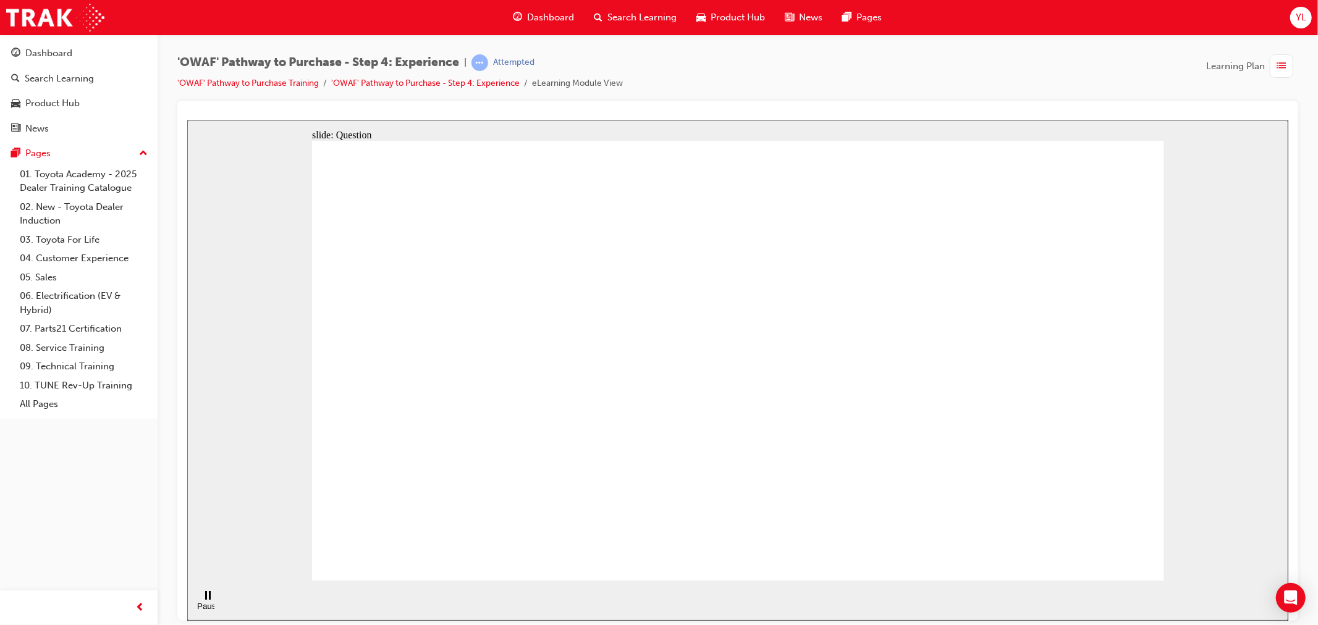
checkbox input "true"
drag, startPoint x: 525, startPoint y: 500, endPoint x: 1161, endPoint y: 512, distance: 636.1
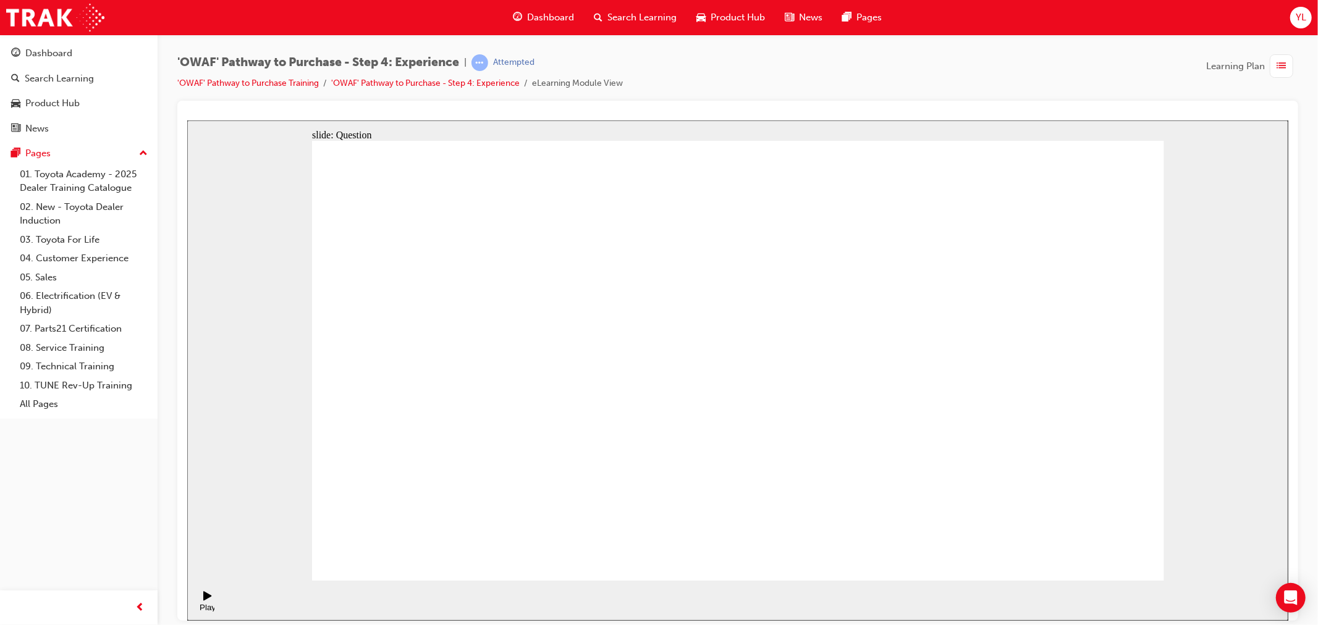
drag, startPoint x: 1074, startPoint y: 413, endPoint x: 548, endPoint y: 438, distance: 526.6
drag, startPoint x: 1005, startPoint y: 447, endPoint x: 484, endPoint y: 468, distance: 521.5
drag, startPoint x: 1056, startPoint y: 412, endPoint x: 785, endPoint y: 456, distance: 275.0
drag, startPoint x: 1074, startPoint y: 393, endPoint x: 552, endPoint y: 405, distance: 521.8
drag, startPoint x: 1087, startPoint y: 440, endPoint x: 860, endPoint y: 506, distance: 236.3
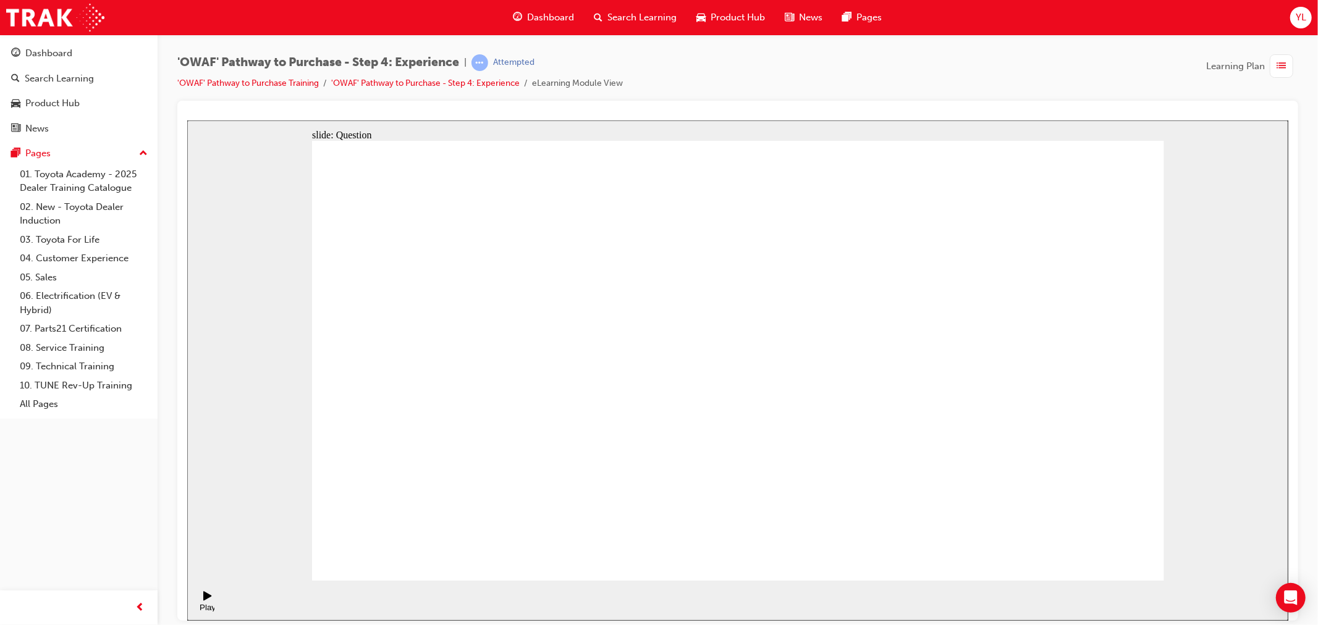
drag, startPoint x: 1010, startPoint y: 465, endPoint x: 483, endPoint y: 465, distance: 527.2
drag, startPoint x: 998, startPoint y: 457, endPoint x: 525, endPoint y: 435, distance: 473.3
drag, startPoint x: 1017, startPoint y: 437, endPoint x: 449, endPoint y: 446, distance: 568.7
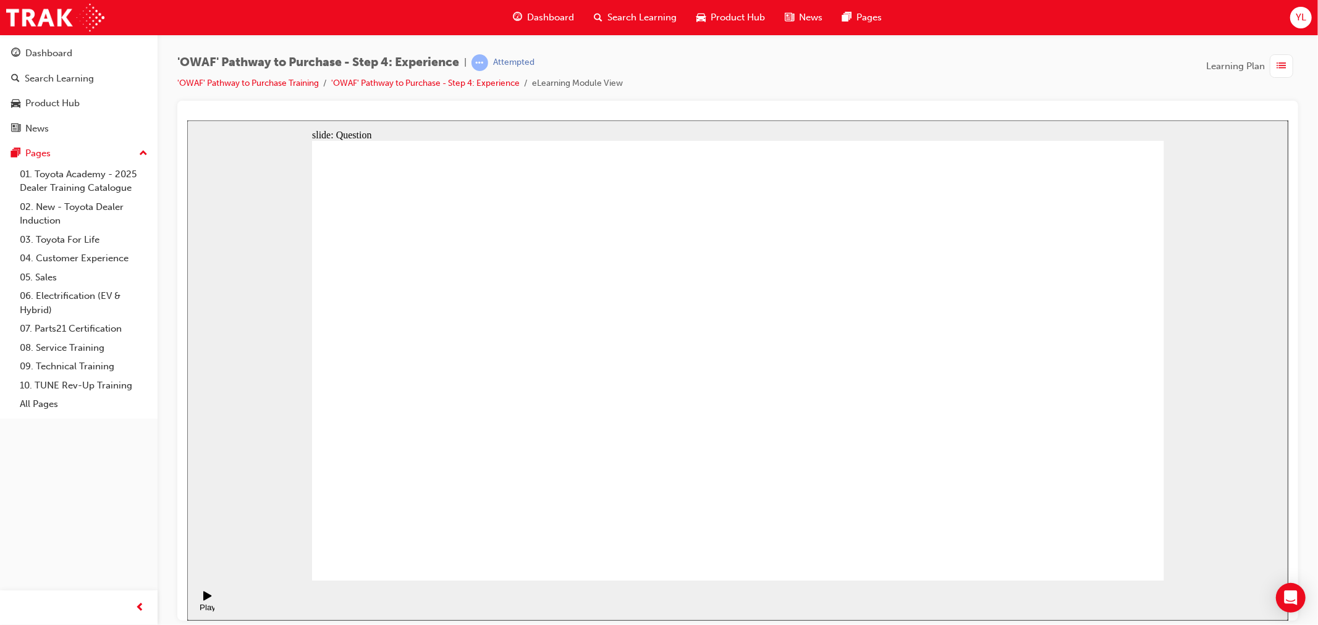
drag, startPoint x: 912, startPoint y: 478, endPoint x: 1108, endPoint y: 347, distance: 235.7
drag, startPoint x: 1081, startPoint y: 502, endPoint x: 994, endPoint y: 378, distance: 150.9
drag, startPoint x: 841, startPoint y: 496, endPoint x: 823, endPoint y: 378, distance: 120.0
drag, startPoint x: 725, startPoint y: 519, endPoint x: 915, endPoint y: 395, distance: 226.5
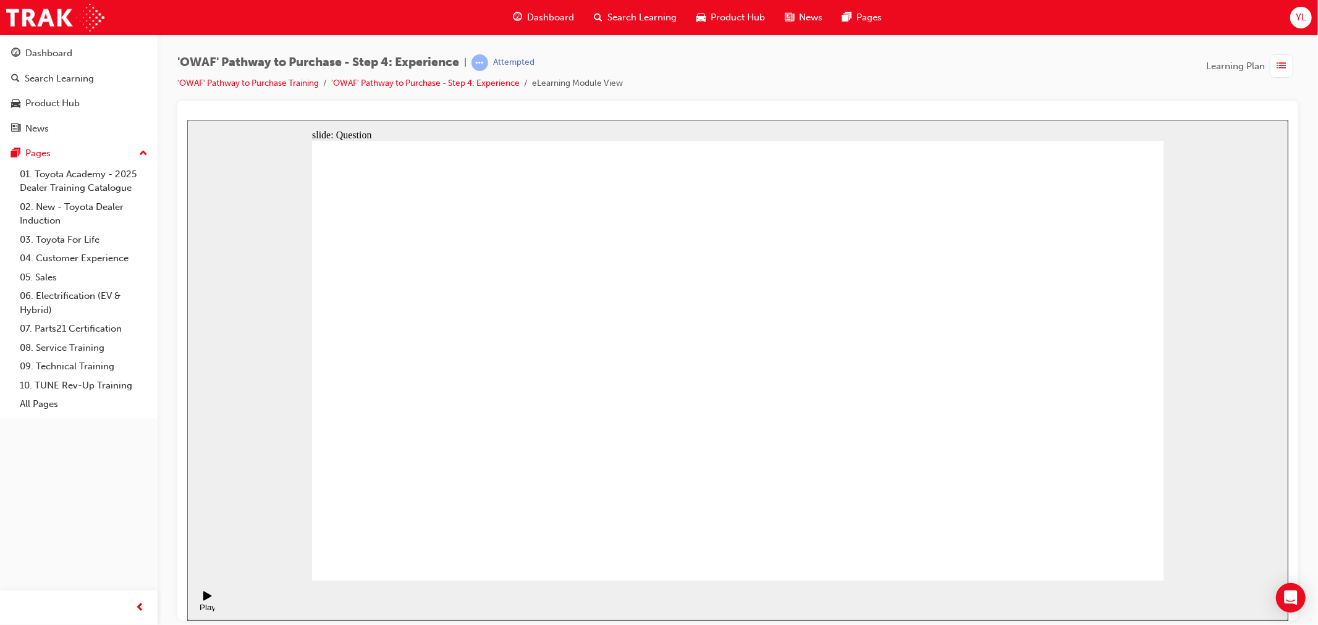
drag, startPoint x: 999, startPoint y: 502, endPoint x: 814, endPoint y: 391, distance: 215.9
drag, startPoint x: 829, startPoint y: 483, endPoint x: 755, endPoint y: 371, distance: 134.2
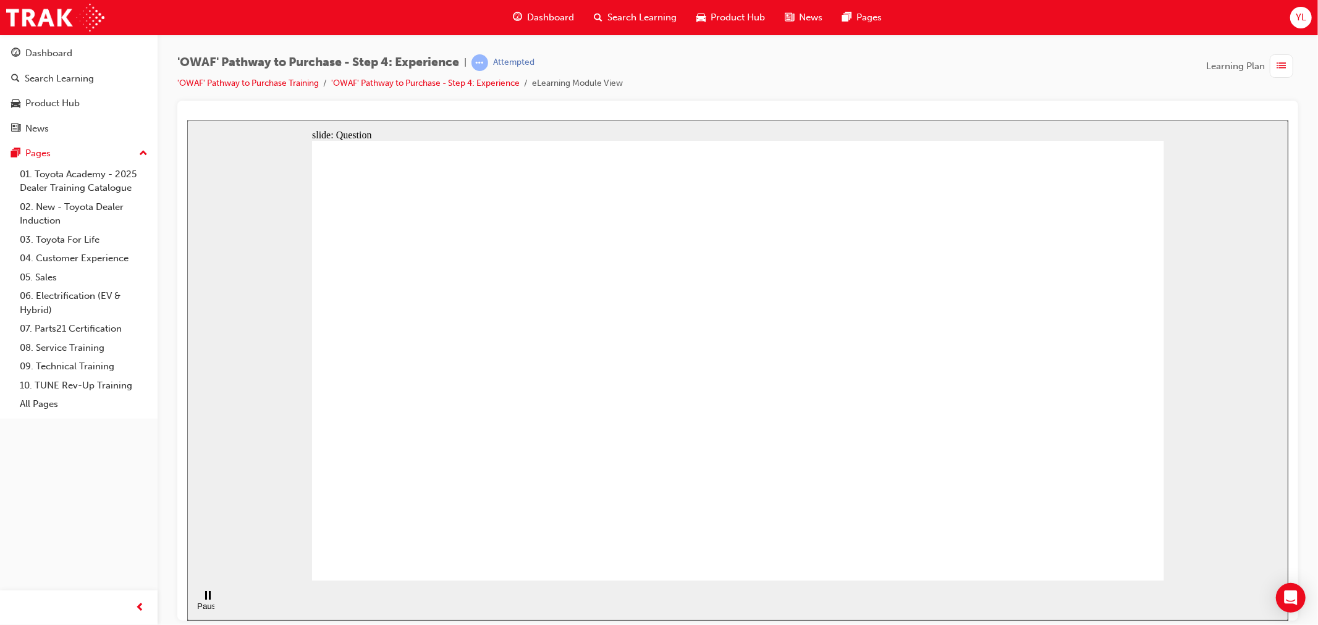
drag, startPoint x: 617, startPoint y: 491, endPoint x: 735, endPoint y: 309, distance: 216.9
drag, startPoint x: 757, startPoint y: 458, endPoint x: 980, endPoint y: 316, distance: 264.2
drag, startPoint x: 918, startPoint y: 483, endPoint x: 954, endPoint y: 357, distance: 130.5
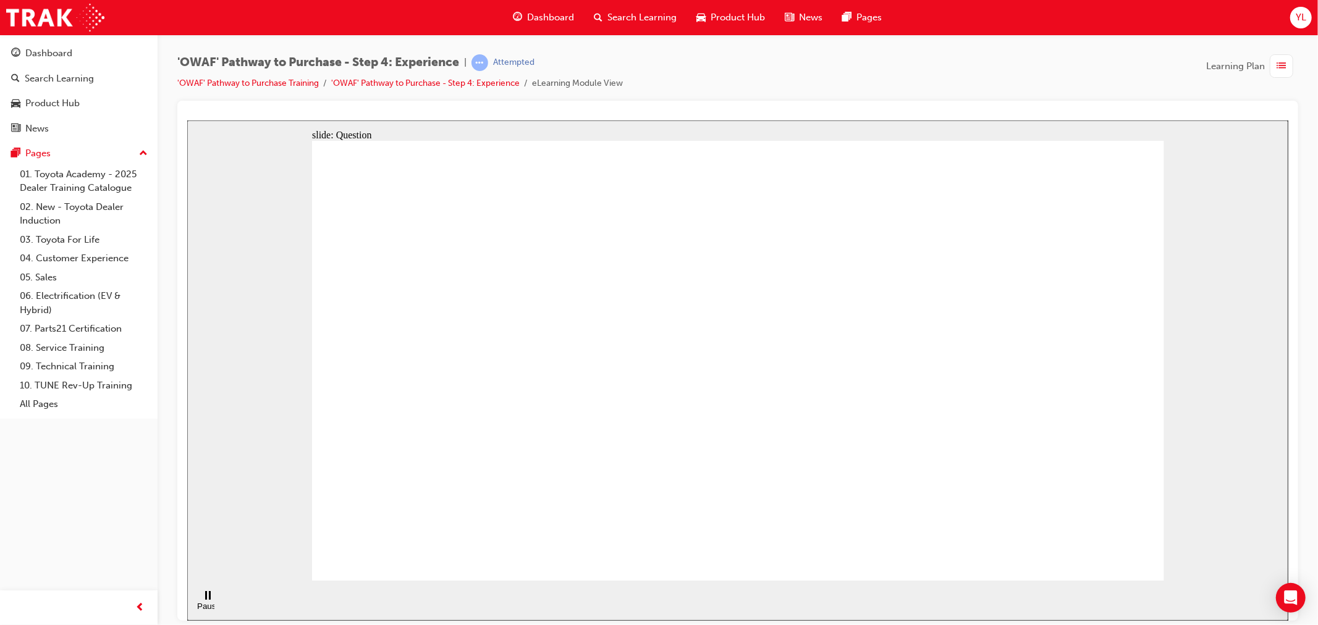
radio input "true"
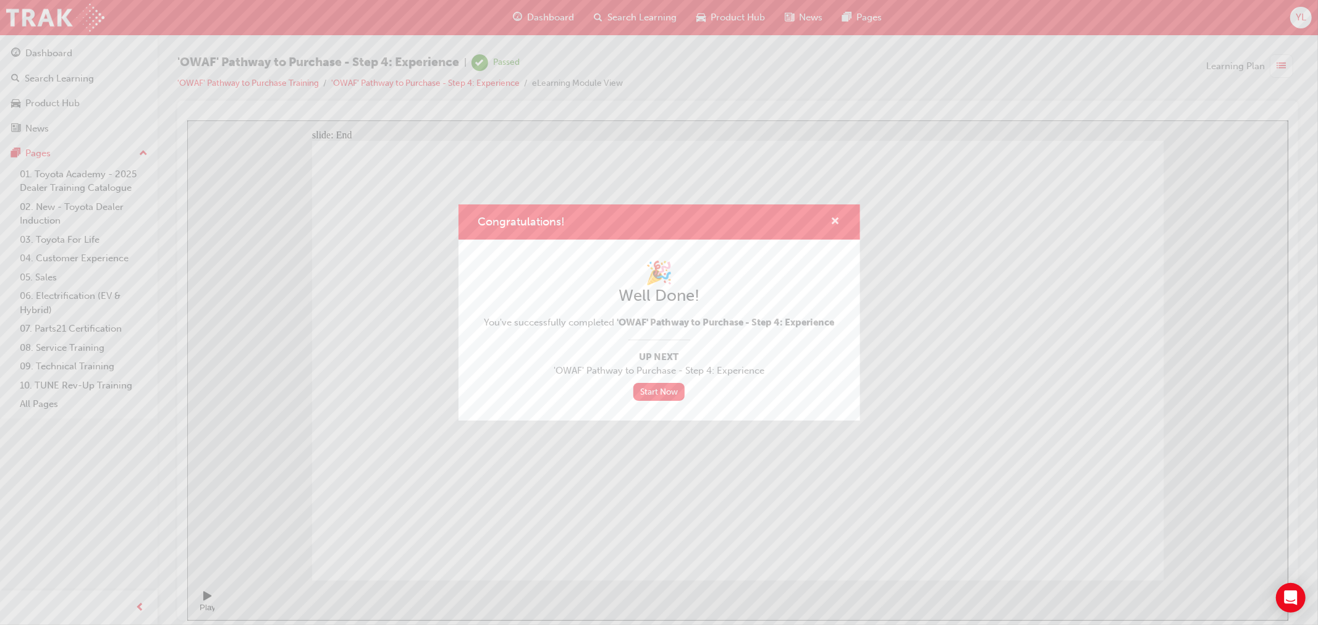
click at [839, 217] on span "cross-icon" at bounding box center [835, 222] width 9 height 11
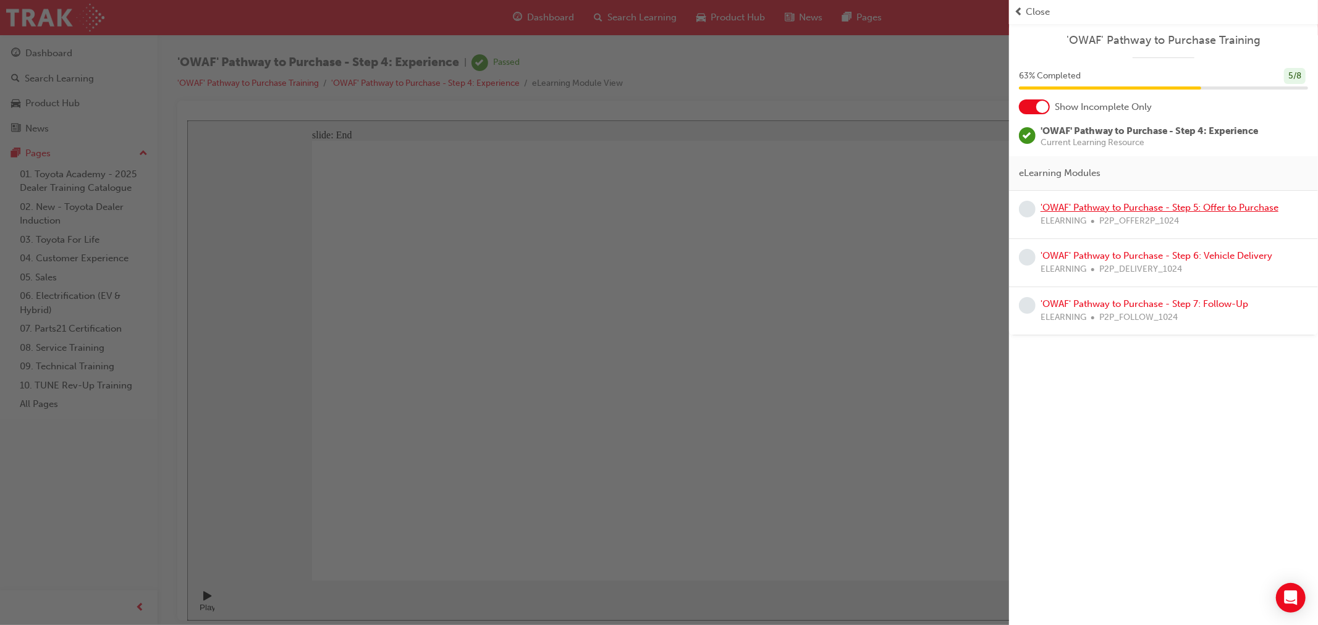
click at [1083, 210] on link "'OWAF' Pathway to Purchase - Step 5: Offer to Purchase" at bounding box center [1160, 207] width 238 height 11
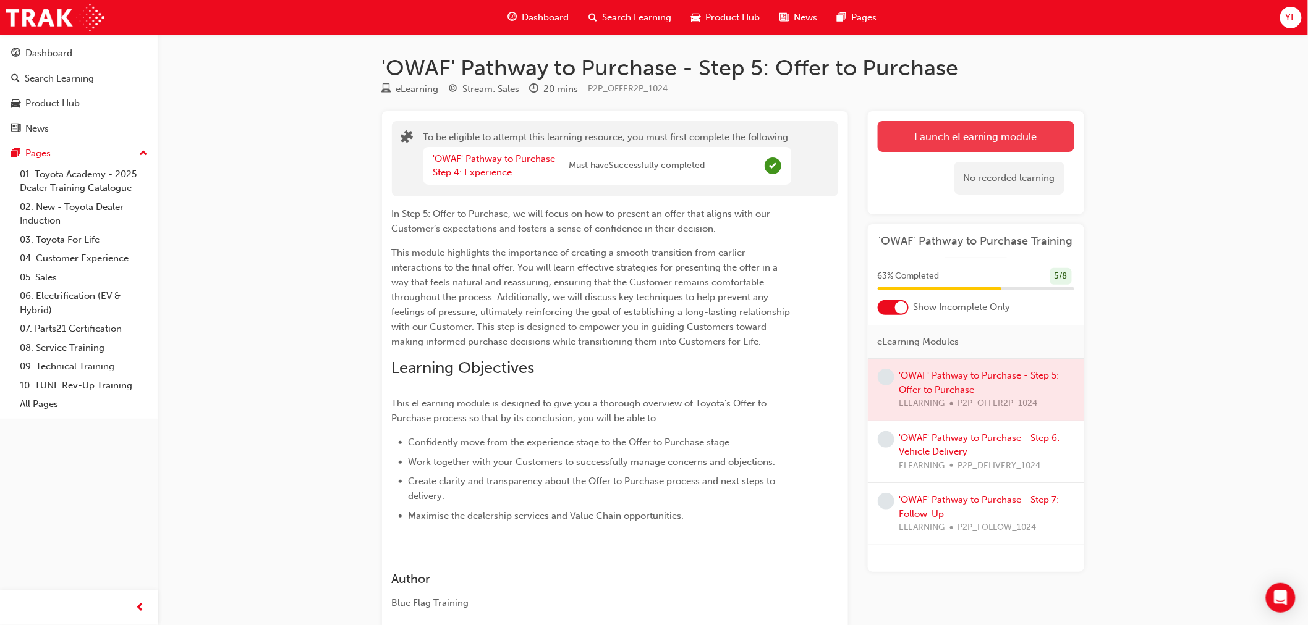
click at [961, 140] on button "Launch eLearning module" at bounding box center [976, 136] width 197 height 31
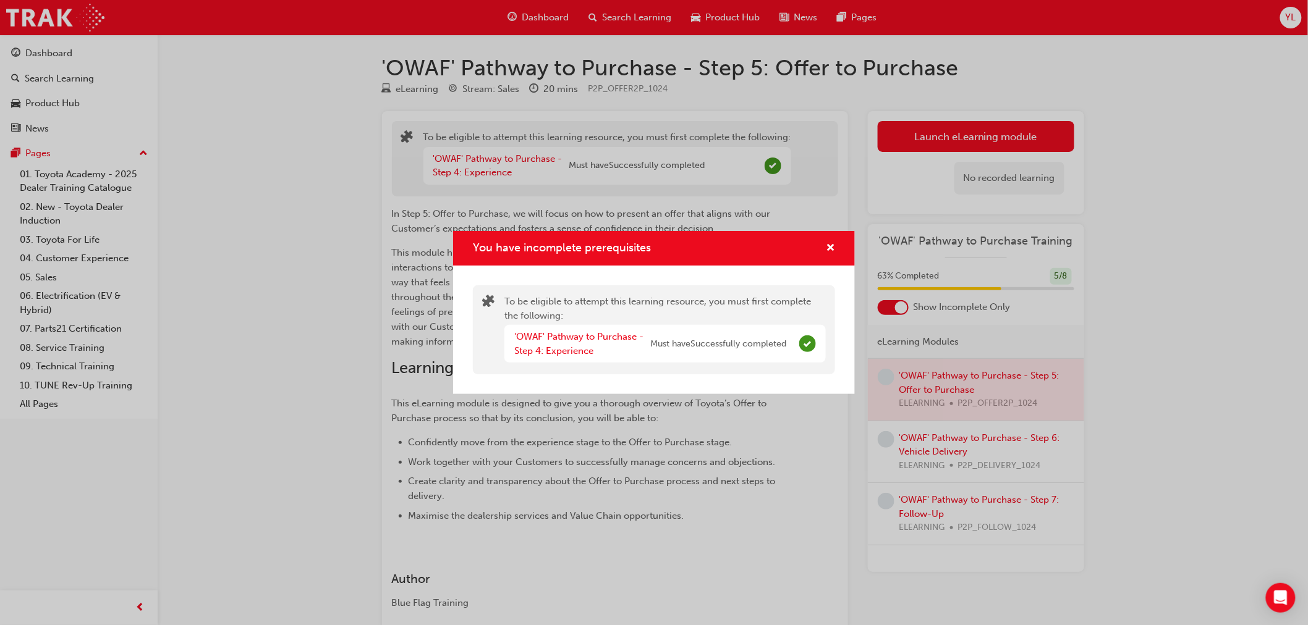
click at [841, 248] on div "You have incomplete prerequisites" at bounding box center [654, 248] width 402 height 35
click at [830, 248] on span "cross-icon" at bounding box center [830, 249] width 9 height 11
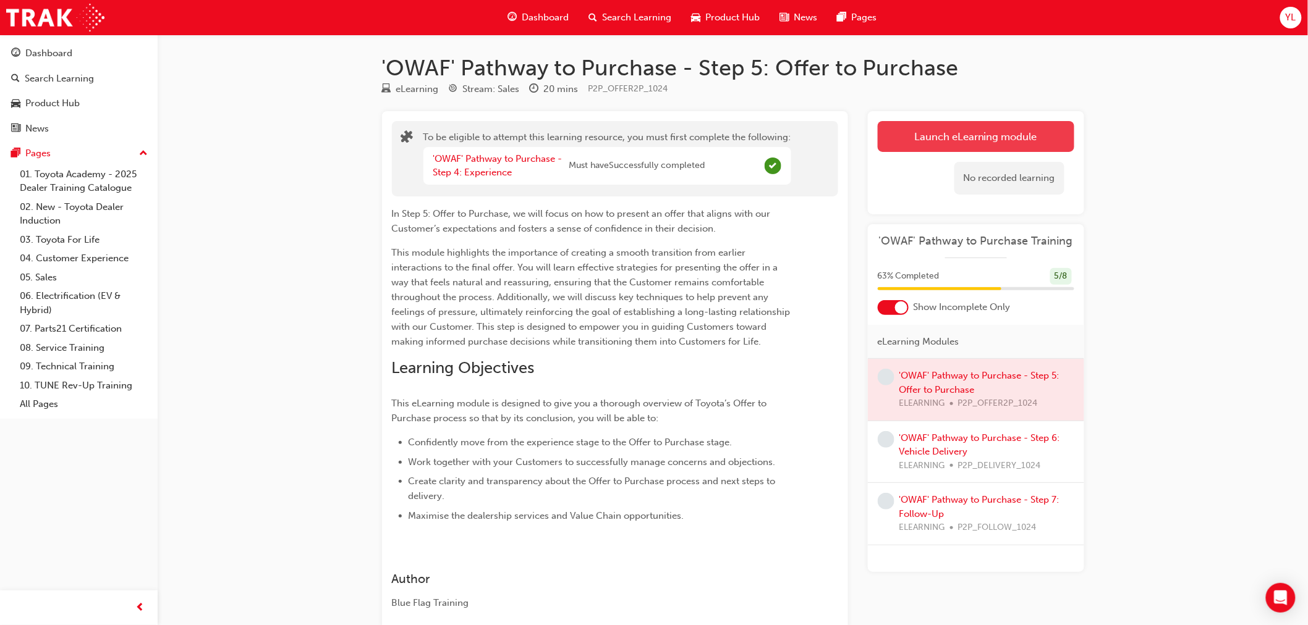
click at [980, 133] on button "Launch eLearning module" at bounding box center [976, 136] width 197 height 31
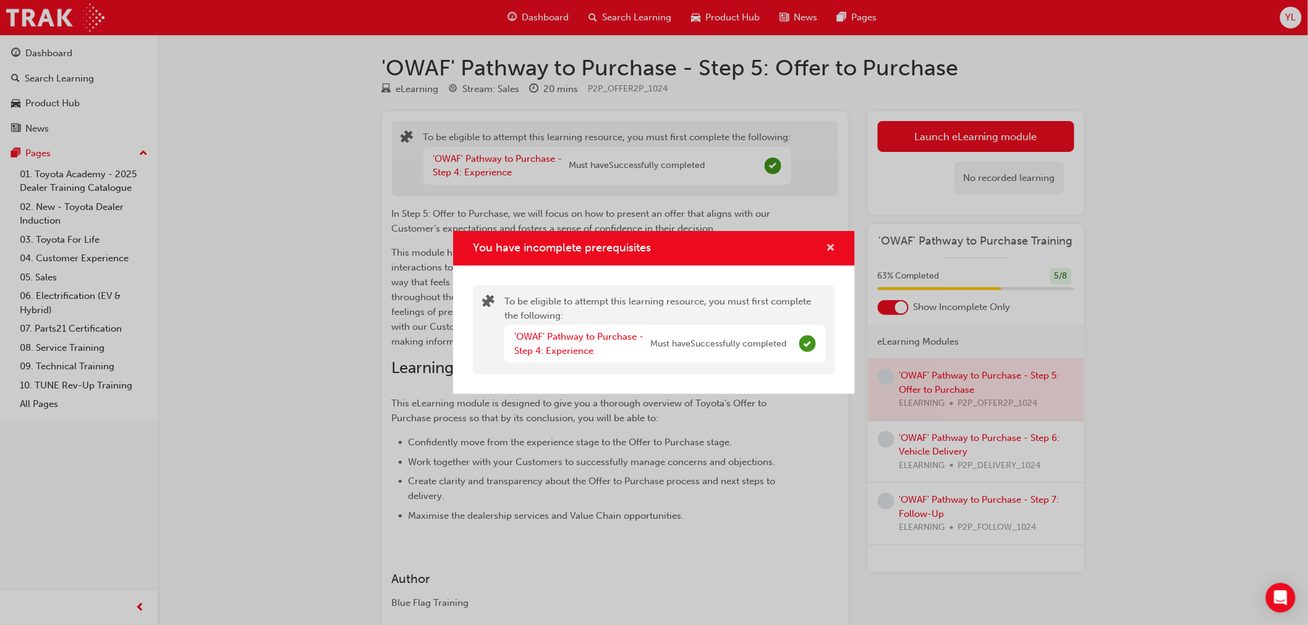
click at [831, 244] on span "cross-icon" at bounding box center [830, 249] width 9 height 11
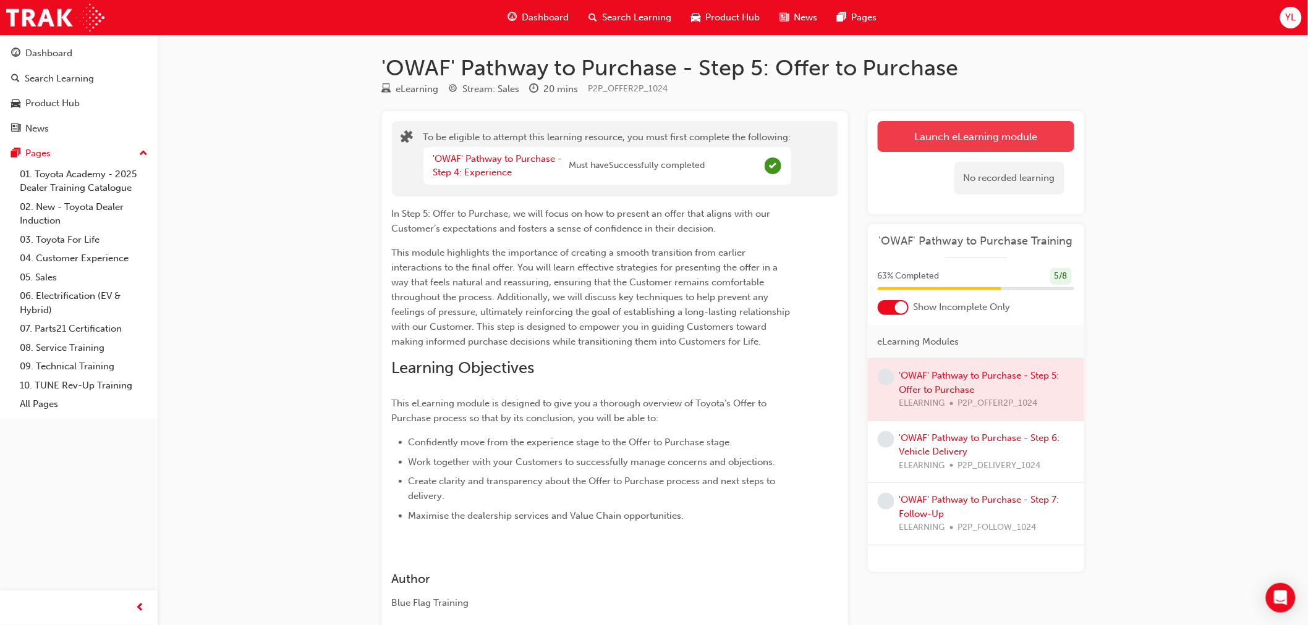
click at [925, 143] on button "Launch eLearning module" at bounding box center [976, 136] width 197 height 31
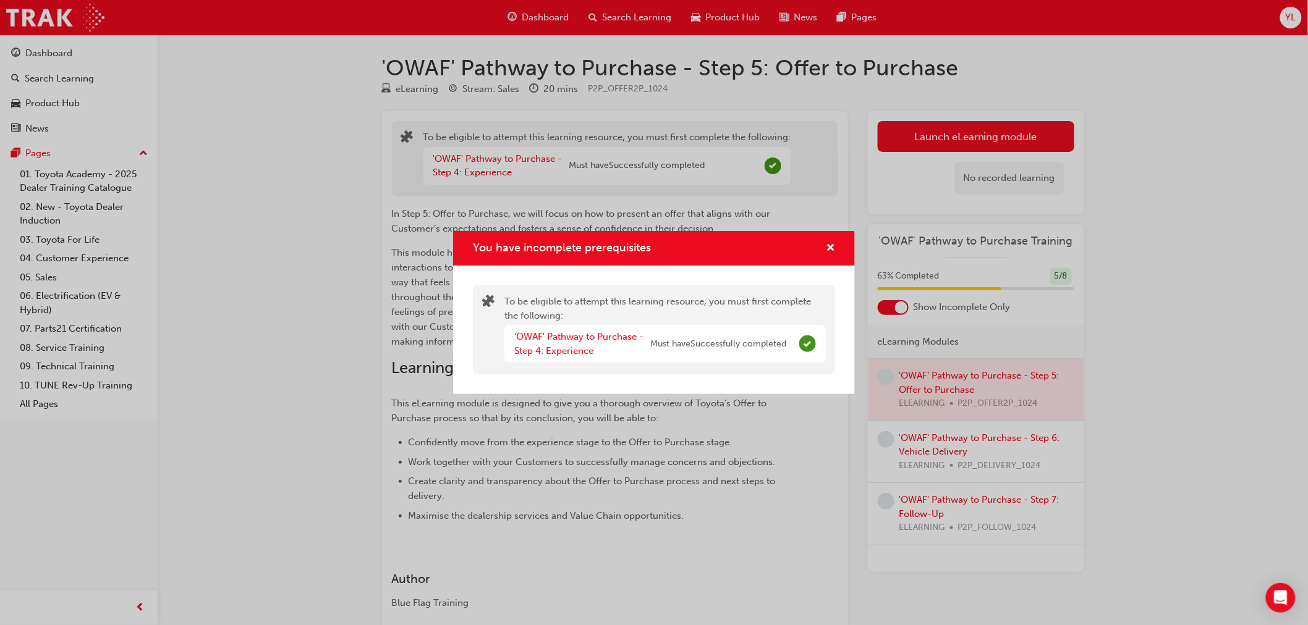
click at [561, 358] on div "'OWAF' Pathway to Purchase - Step 4: Experience" at bounding box center [582, 344] width 136 height 28
click at [559, 349] on link "'OWAF' Pathway to Purchase - Step 4: Experience" at bounding box center [578, 343] width 129 height 25
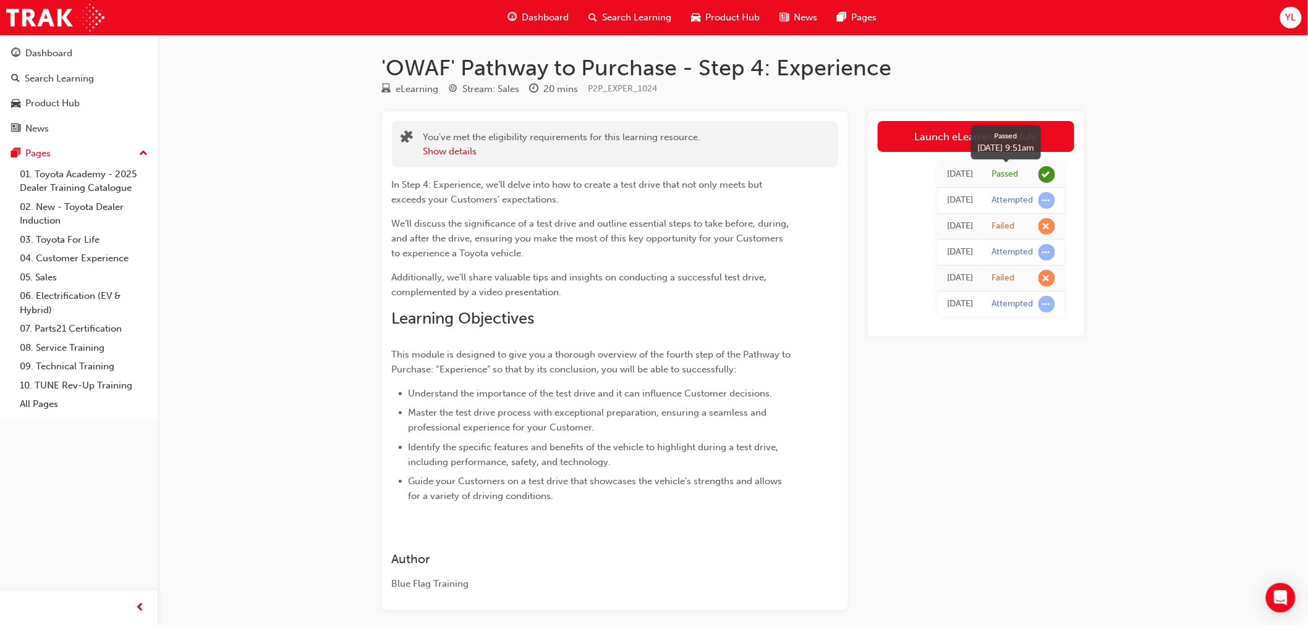
drag, startPoint x: 1009, startPoint y: 174, endPoint x: 988, endPoint y: 171, distance: 21.3
click at [1008, 174] on div "Passed" at bounding box center [1005, 175] width 27 height 12
click at [62, 29] on img at bounding box center [55, 18] width 98 height 28
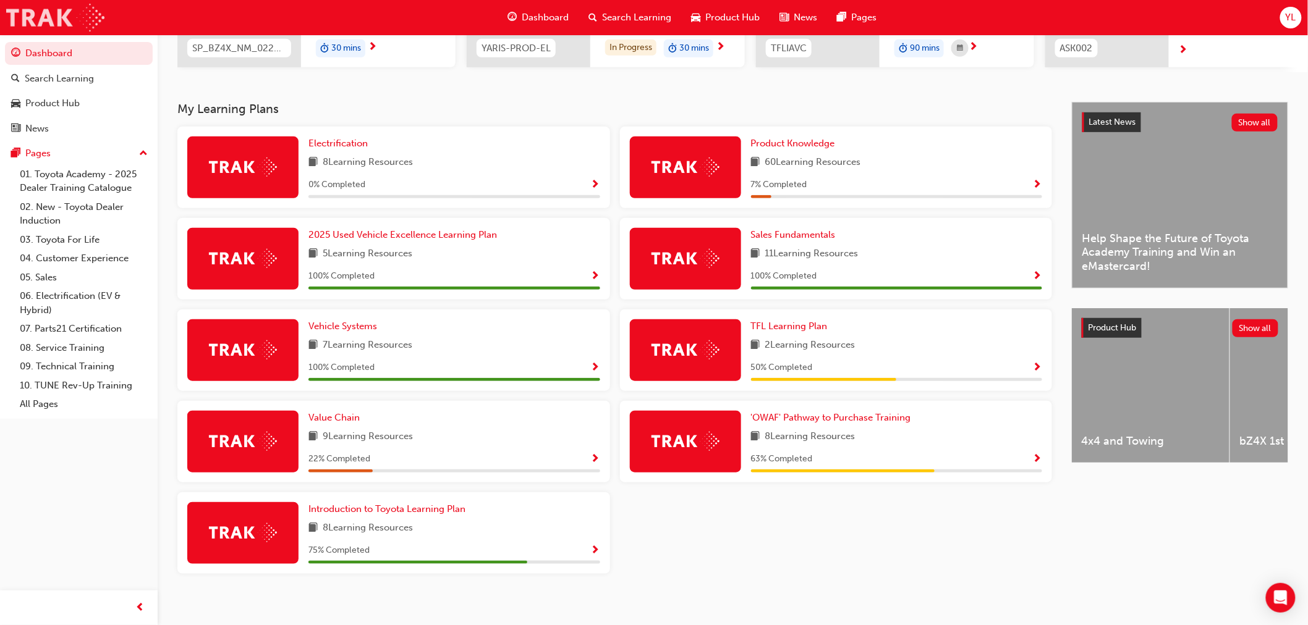
scroll to position [226, 0]
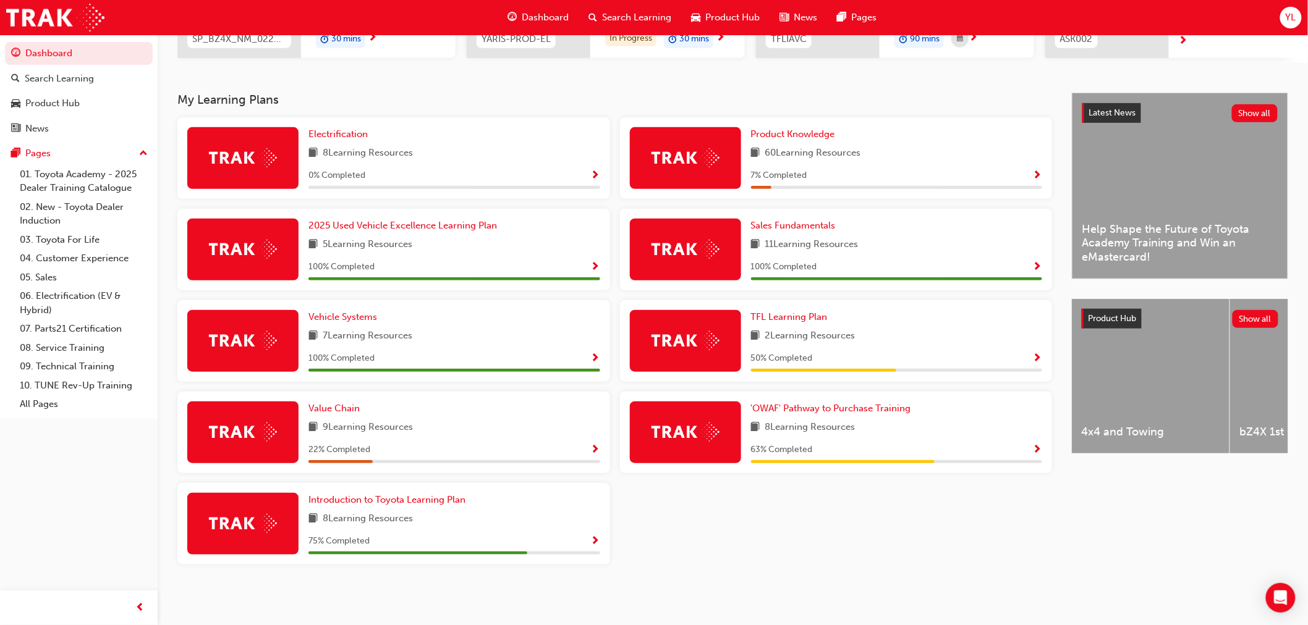
drag, startPoint x: 792, startPoint y: 416, endPoint x: 808, endPoint y: 393, distance: 27.9
click at [793, 413] on div "'OWAF' Pathway to Purchase Training 8 Learning Resources 63 % Completed" at bounding box center [897, 433] width 292 height 62
drag, startPoint x: 808, startPoint y: 393, endPoint x: 813, endPoint y: 404, distance: 12.4
click at [808, 393] on div "'OWAF' Pathway to Purchase Training 8 Learning Resources 63 % Completed" at bounding box center [836, 433] width 433 height 82
click at [823, 405] on span "'OWAF' Pathway to Purchase Training" at bounding box center [831, 408] width 160 height 11
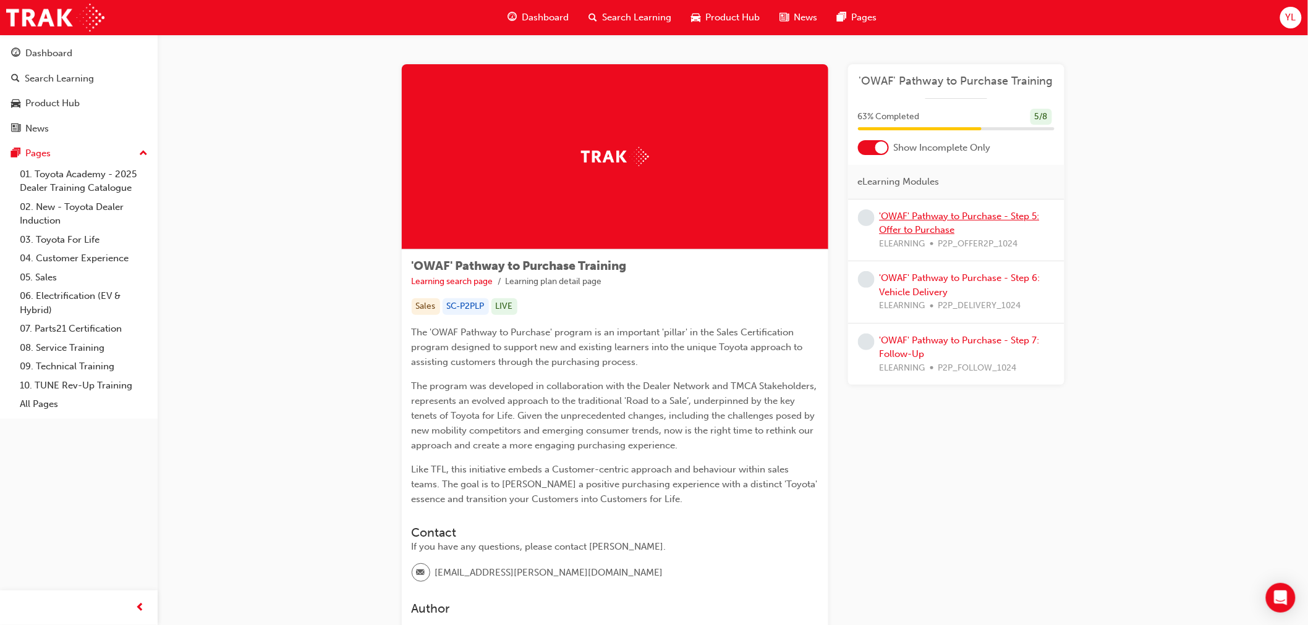
click at [927, 232] on link "'OWAF' Pathway to Purchase - Step 5: Offer to Purchase" at bounding box center [960, 223] width 160 height 25
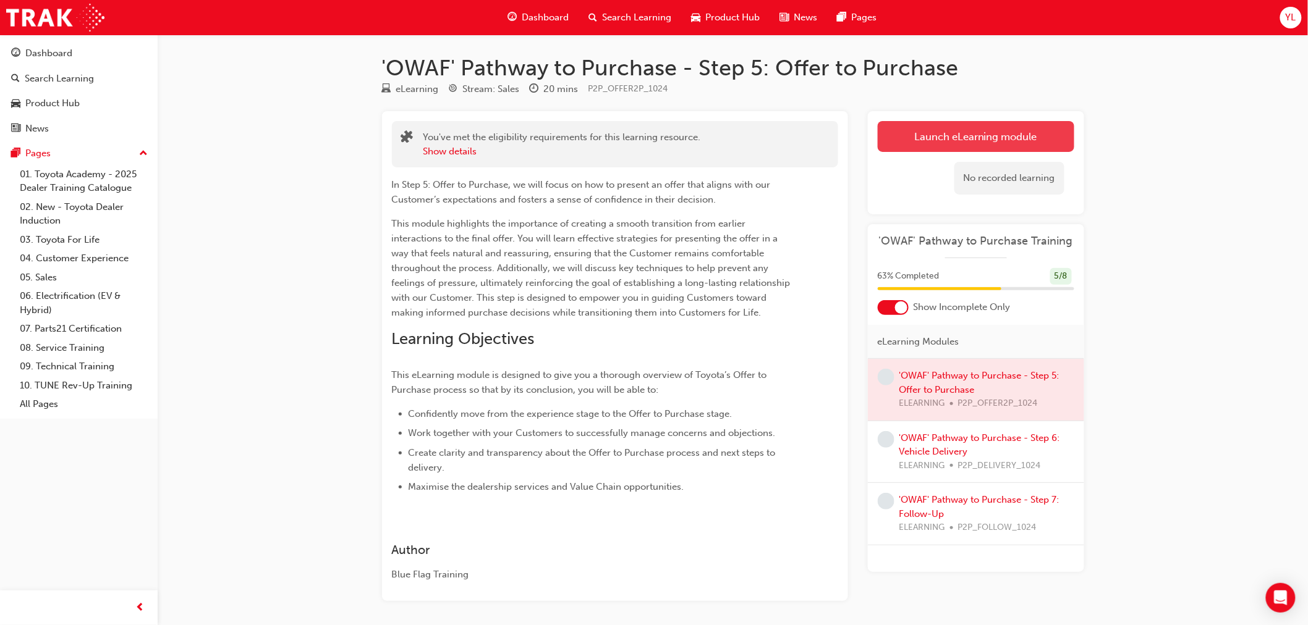
click at [935, 134] on link "Launch eLearning module" at bounding box center [976, 136] width 197 height 31
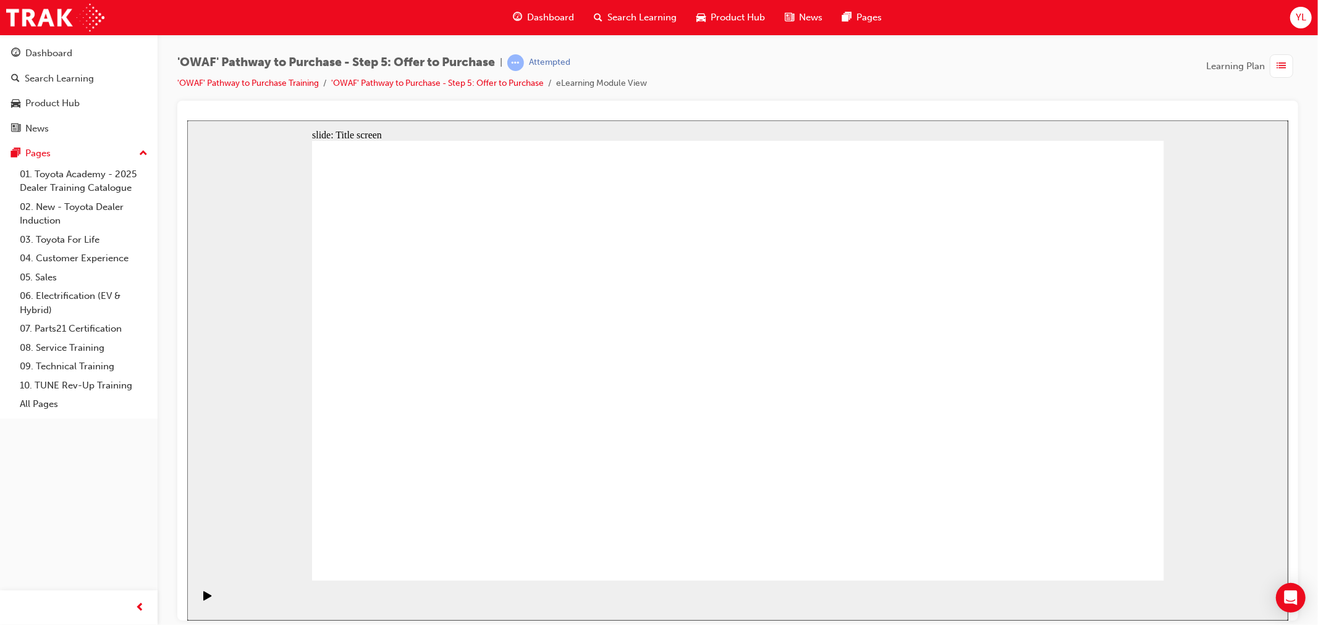
drag, startPoint x: 979, startPoint y: 253, endPoint x: 1001, endPoint y: 266, distance: 26.1
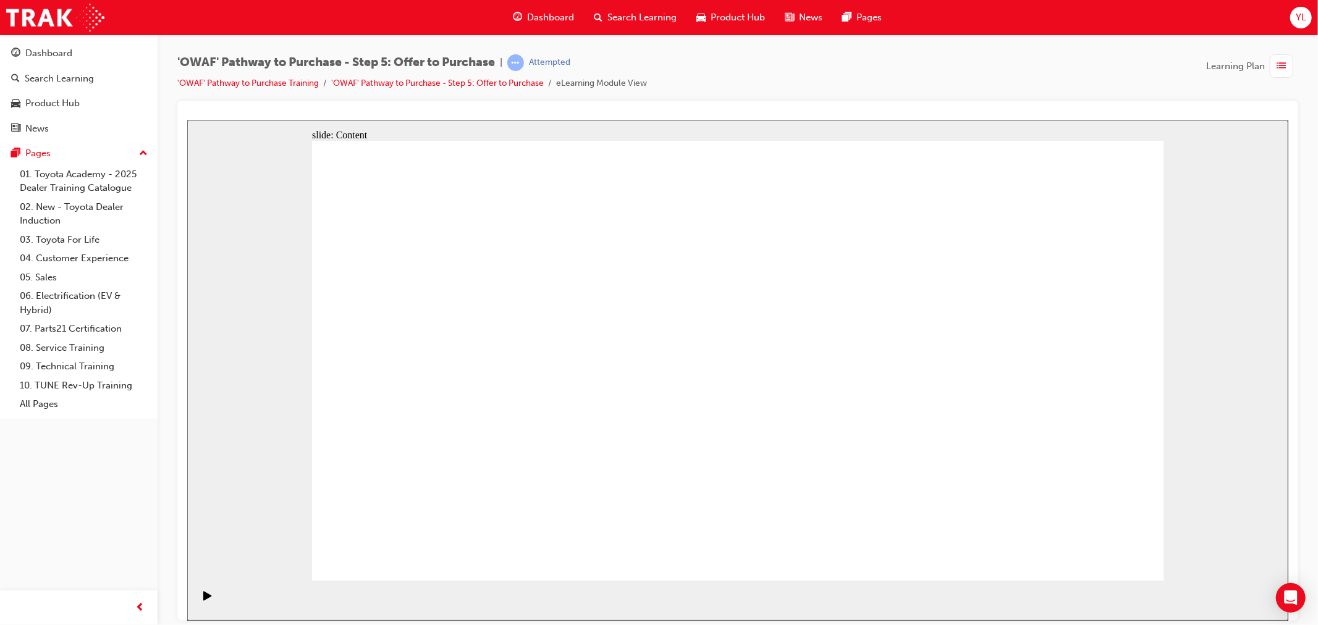
drag, startPoint x: 726, startPoint y: 378, endPoint x: 727, endPoint y: 283, distance: 94.6
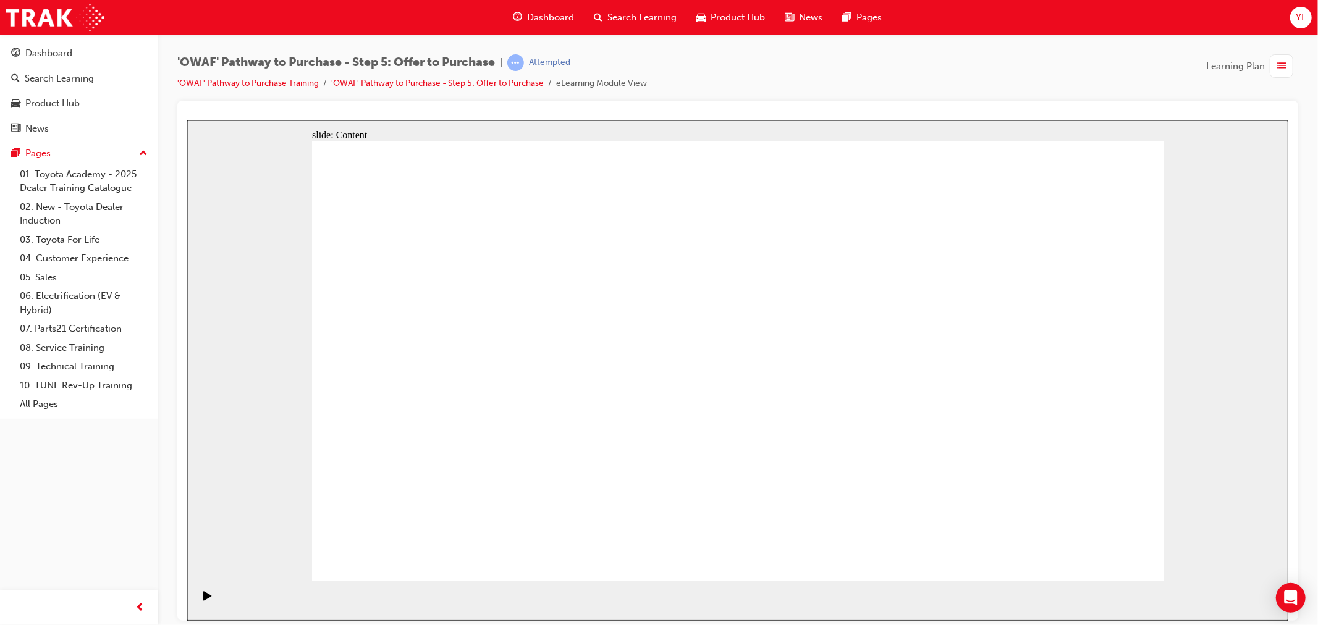
drag, startPoint x: 808, startPoint y: 224, endPoint x: 918, endPoint y: 135, distance: 142.4
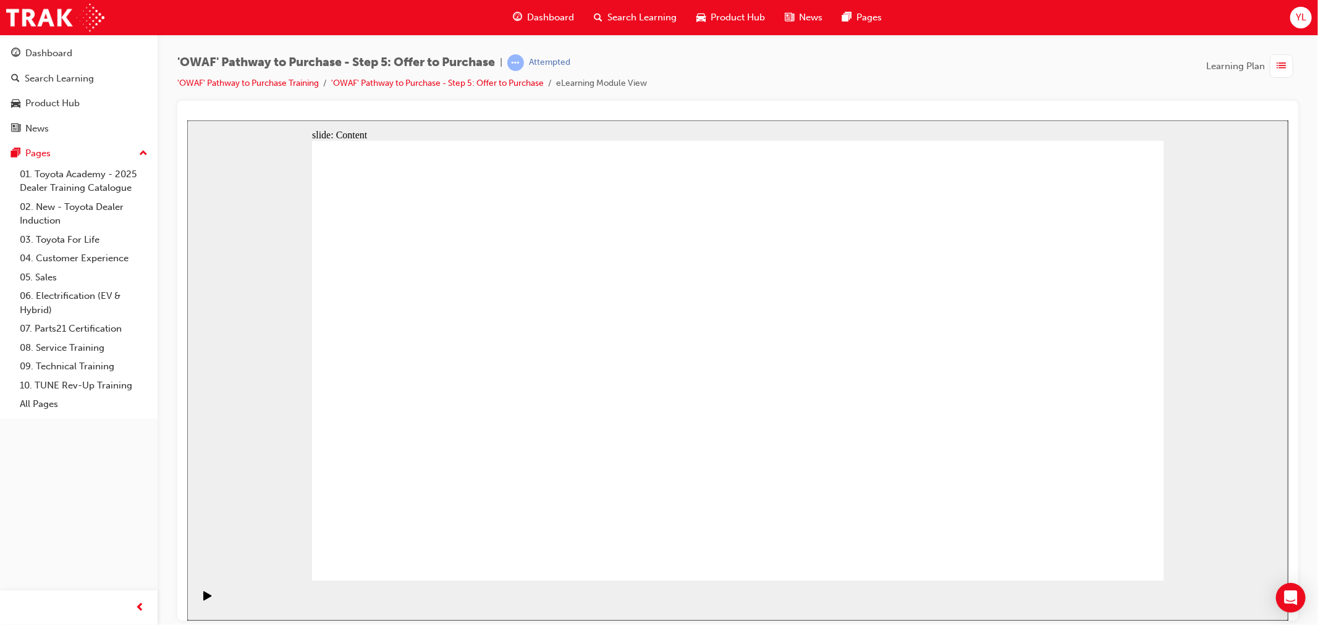
drag, startPoint x: 1075, startPoint y: 562, endPoint x: 1077, endPoint y: 547, distance: 14.9
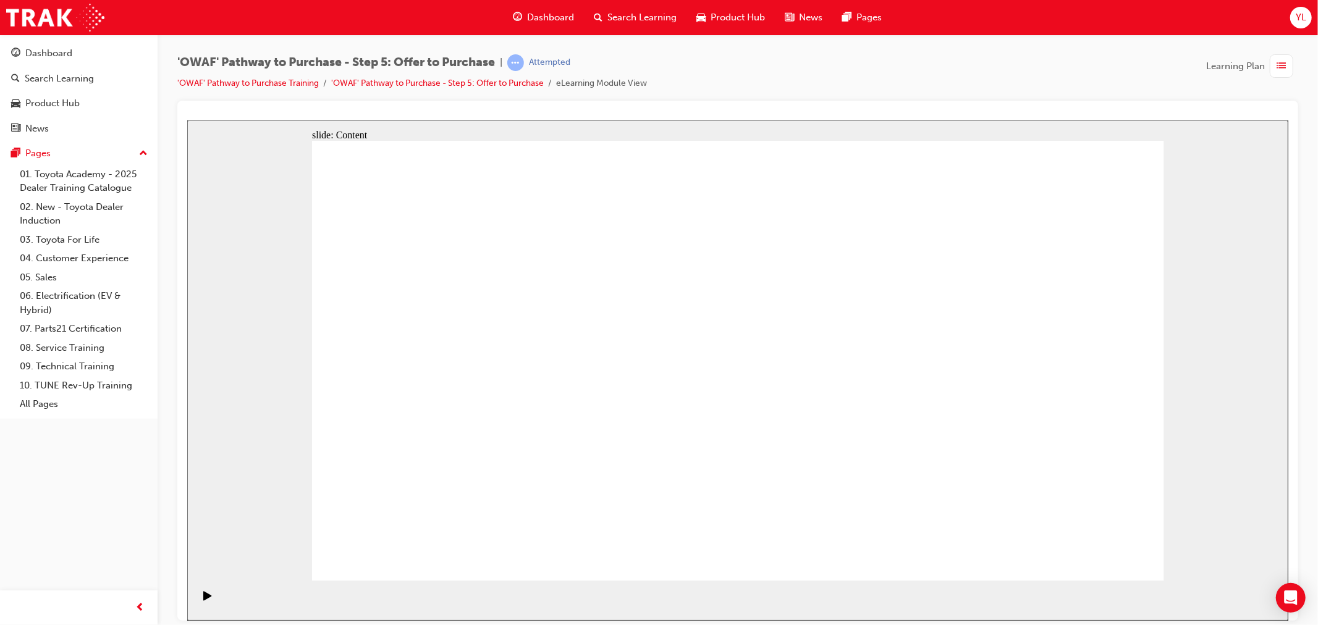
drag, startPoint x: 503, startPoint y: 352, endPoint x: 483, endPoint y: 383, distance: 36.7
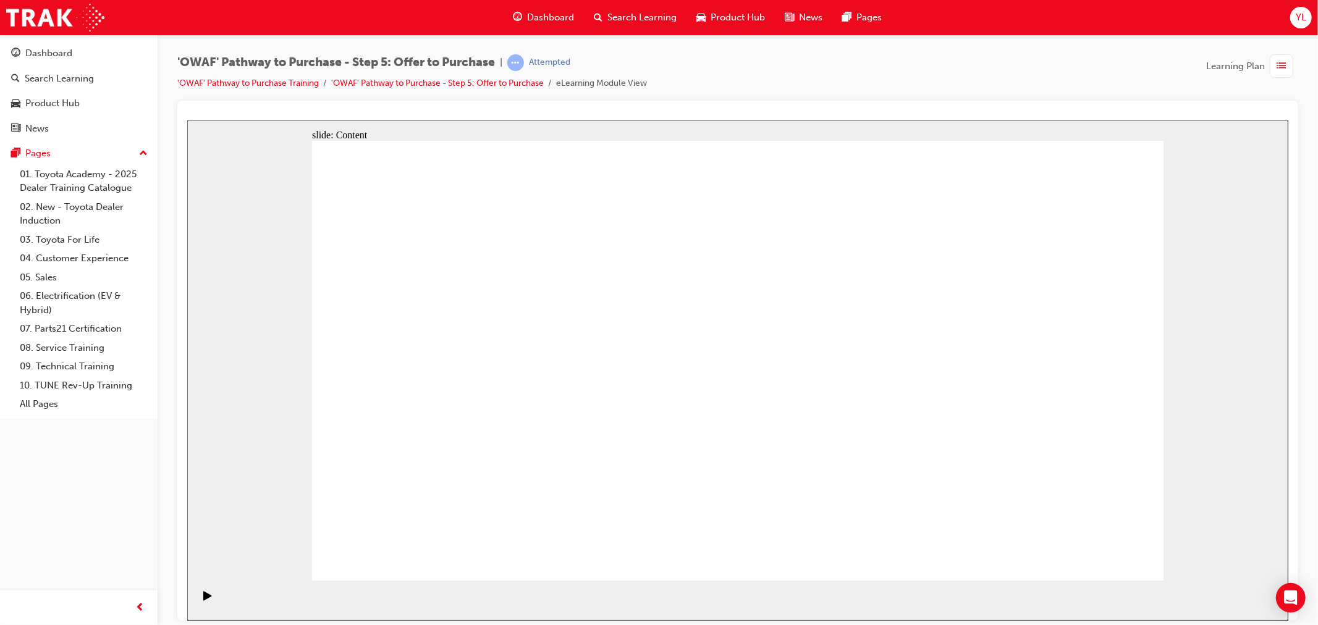
drag, startPoint x: 674, startPoint y: 467, endPoint x: 825, endPoint y: 479, distance: 150.6
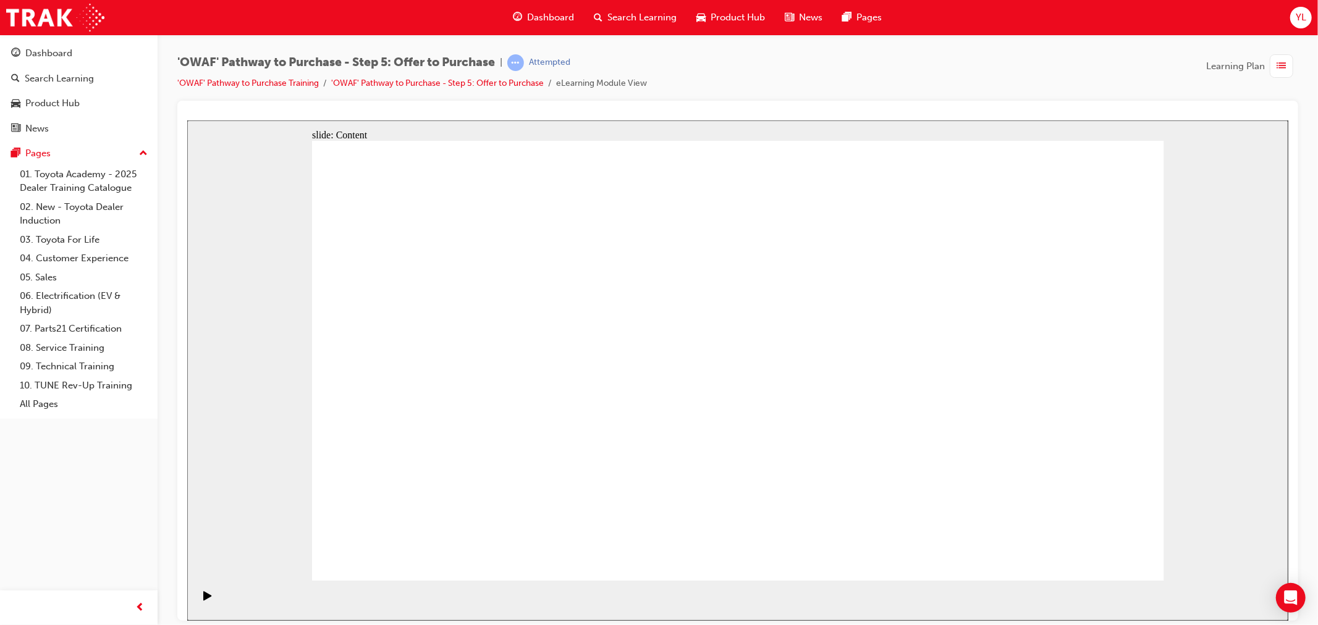
drag, startPoint x: 1073, startPoint y: 198, endPoint x: 1059, endPoint y: 208, distance: 17.7
drag, startPoint x: 1056, startPoint y: 313, endPoint x: 956, endPoint y: 304, distance: 101.1
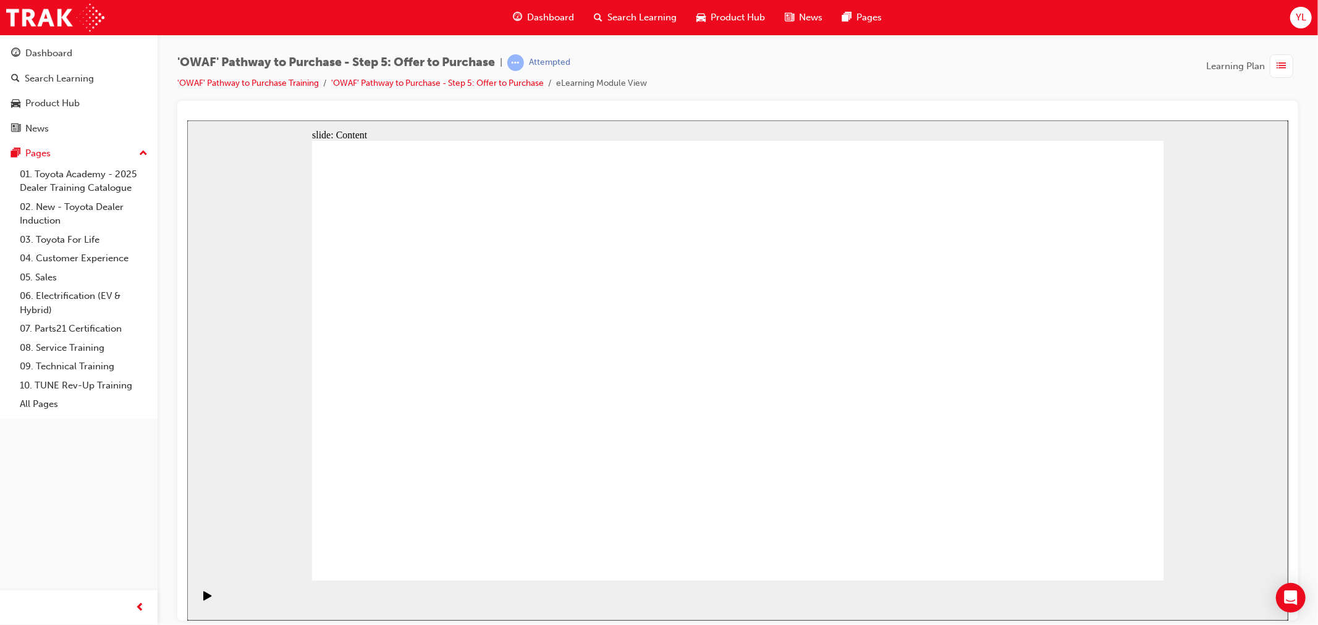
drag, startPoint x: 797, startPoint y: 271, endPoint x: 825, endPoint y: 306, distance: 44.4
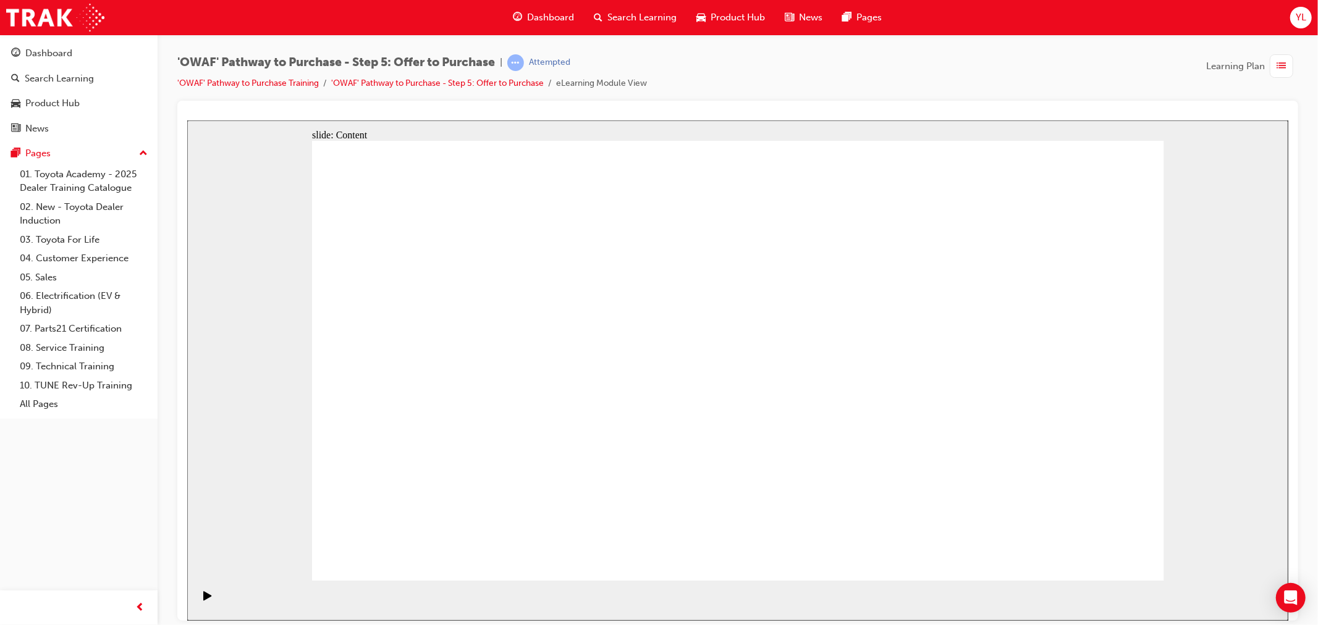
drag, startPoint x: 490, startPoint y: 323, endPoint x: 812, endPoint y: 351, distance: 323.8
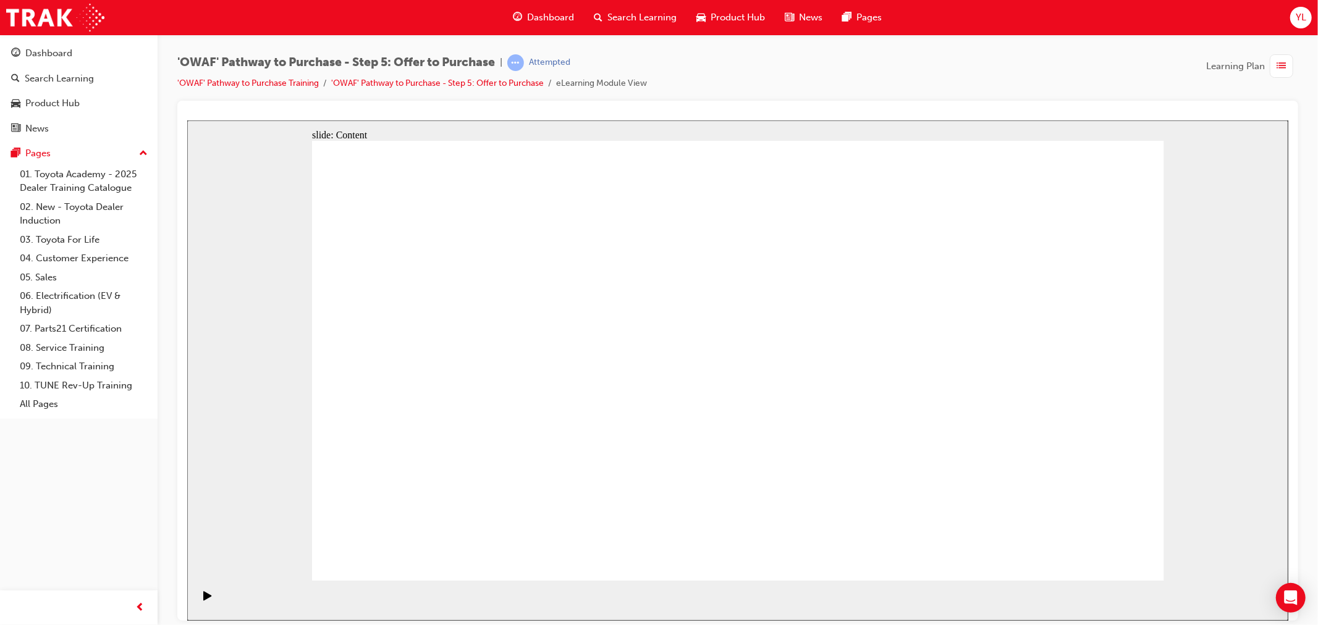
drag, startPoint x: 836, startPoint y: 266, endPoint x: 835, endPoint y: 274, distance: 8.1
drag, startPoint x: 839, startPoint y: 430, endPoint x: 533, endPoint y: 344, distance: 317.8
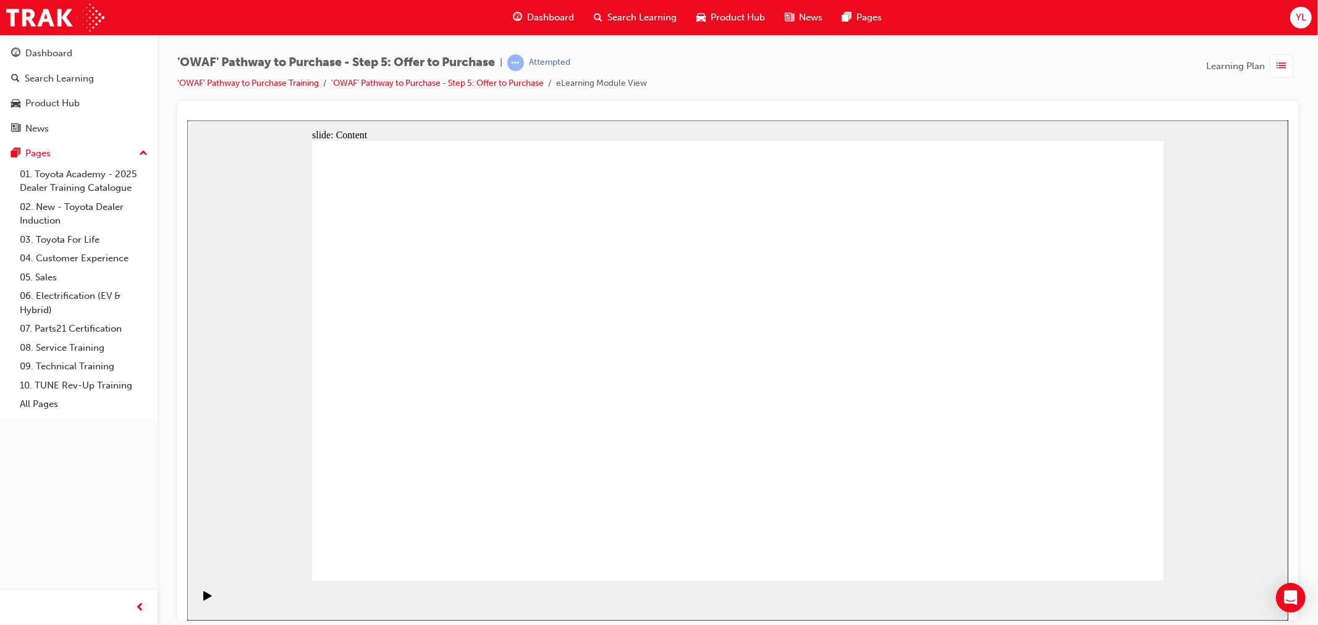
drag, startPoint x: 913, startPoint y: 260, endPoint x: 905, endPoint y: 313, distance: 53.1
drag, startPoint x: 525, startPoint y: 326, endPoint x: 573, endPoint y: 311, distance: 50.0
drag, startPoint x: 695, startPoint y: 303, endPoint x: 751, endPoint y: 304, distance: 56.2
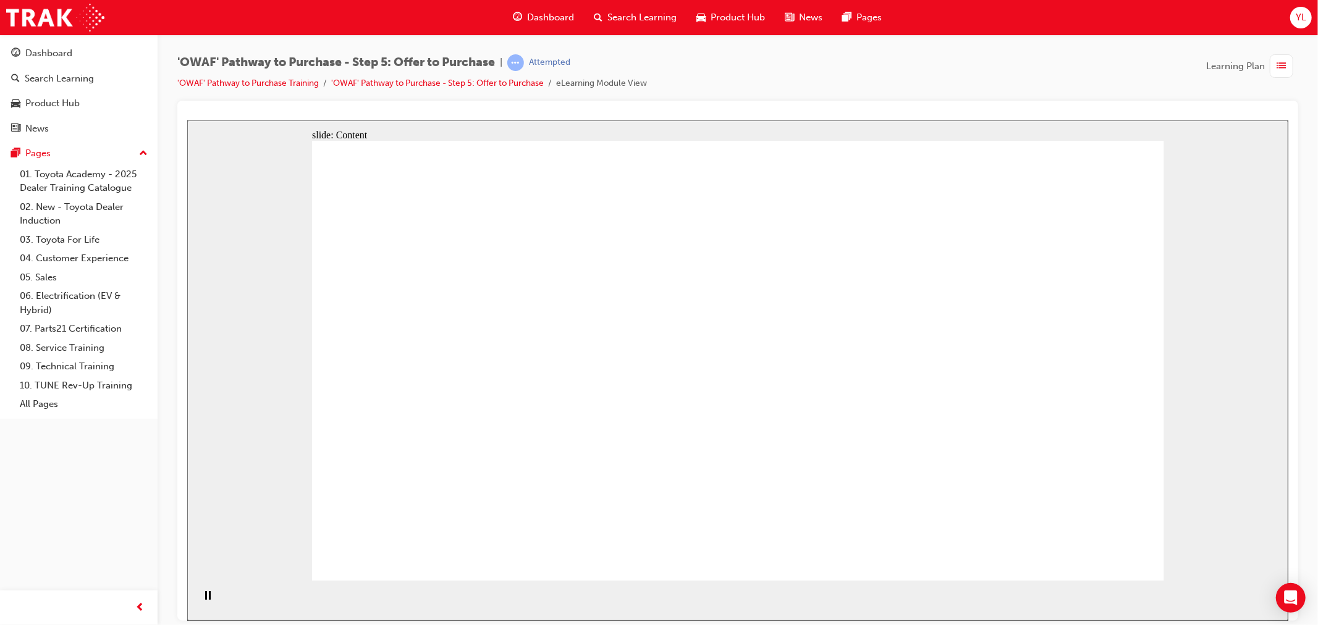
drag, startPoint x: 1018, startPoint y: 652, endPoint x: 1056, endPoint y: 658, distance: 38.8
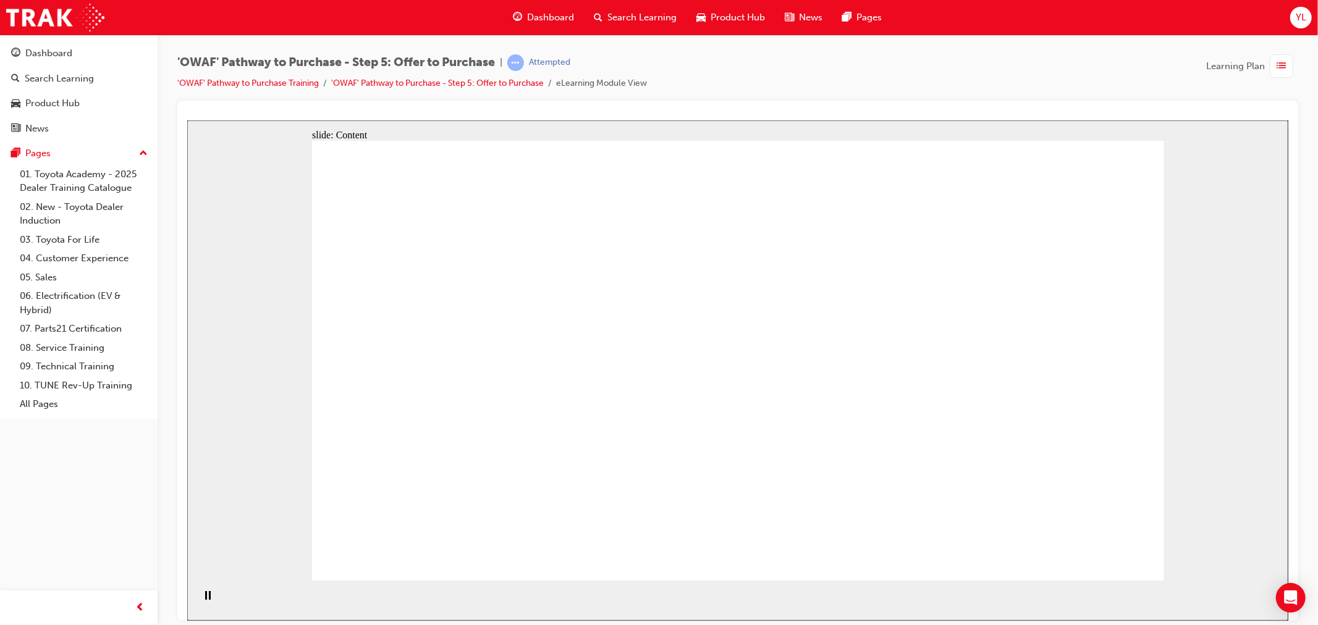
click at [1056, 621] on html "I’m not feeling pressured or rushed, and I’m comfortable with my decision. All …" at bounding box center [737, 370] width 1101 height 501
drag, startPoint x: 689, startPoint y: 351, endPoint x: 695, endPoint y: 347, distance: 8.1
drag, startPoint x: 872, startPoint y: 331, endPoint x: 888, endPoint y: 362, distance: 34.0
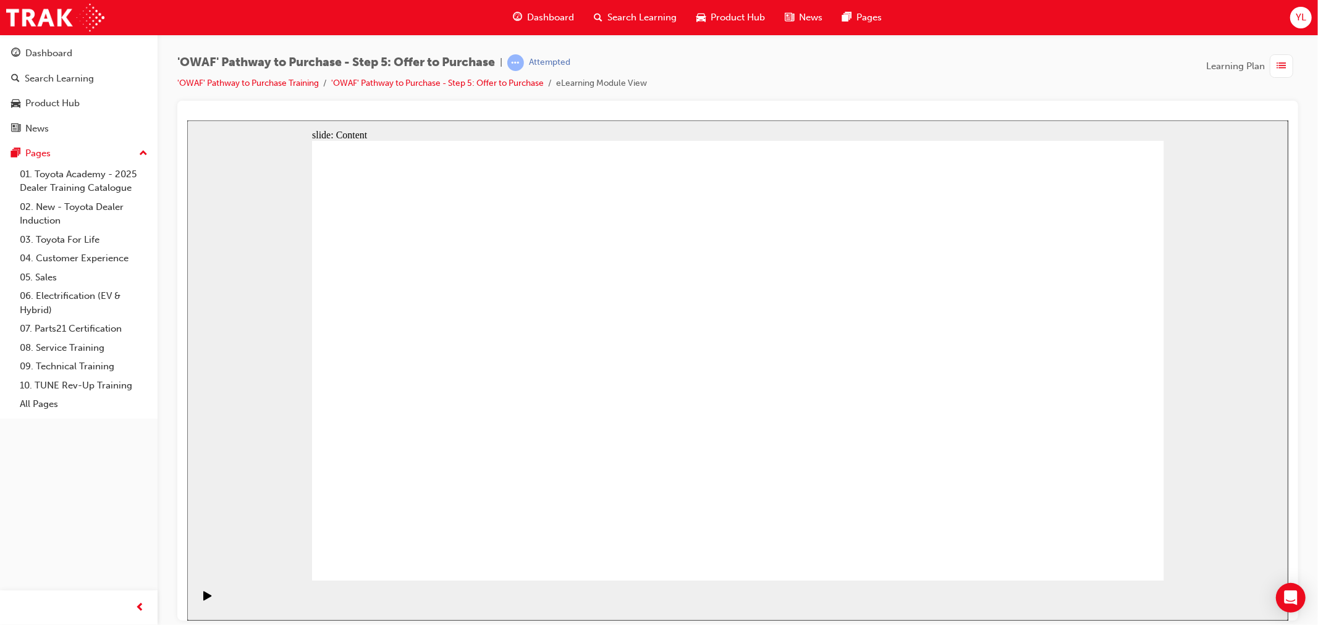
drag, startPoint x: 1127, startPoint y: 555, endPoint x: 1138, endPoint y: 572, distance: 20.4
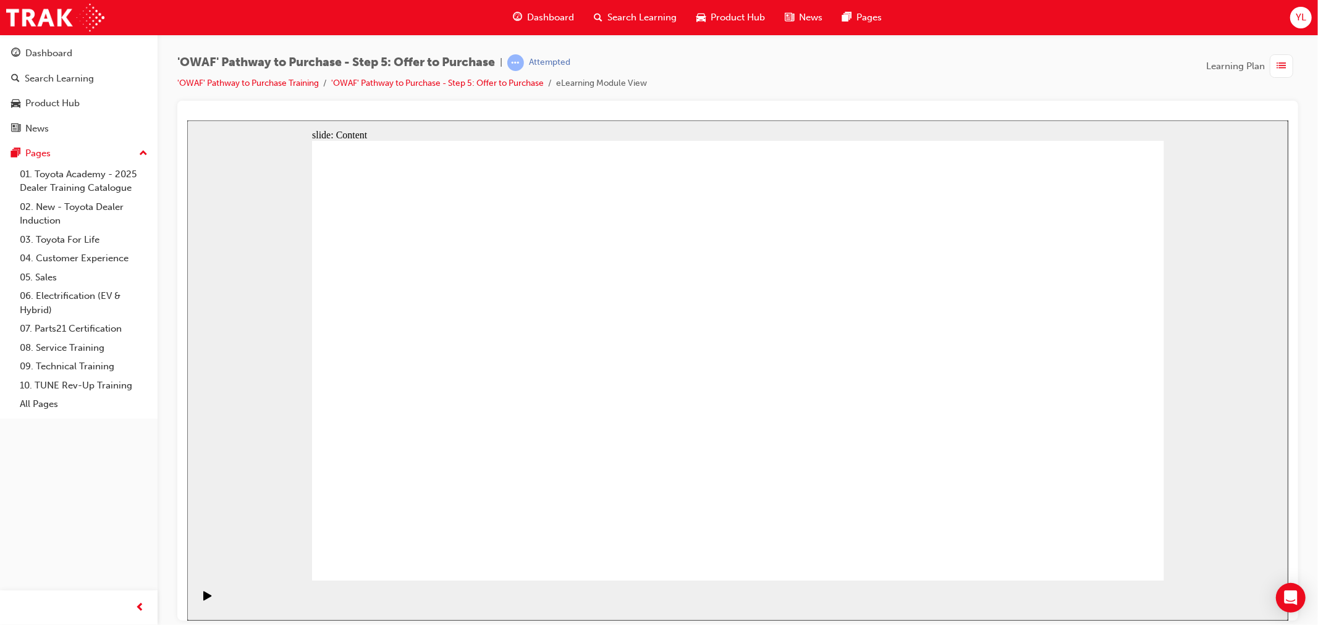
drag, startPoint x: 798, startPoint y: 413, endPoint x: 805, endPoint y: 333, distance: 80.7
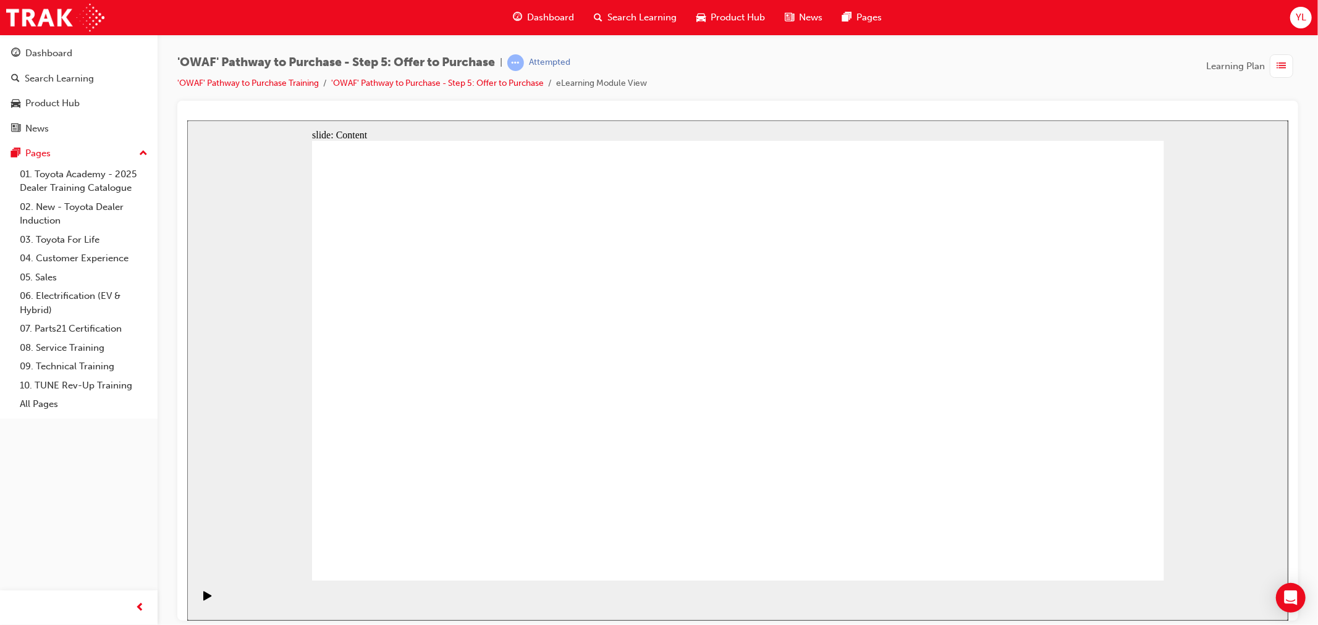
drag, startPoint x: 1024, startPoint y: 507, endPoint x: 1059, endPoint y: 530, distance: 42.2
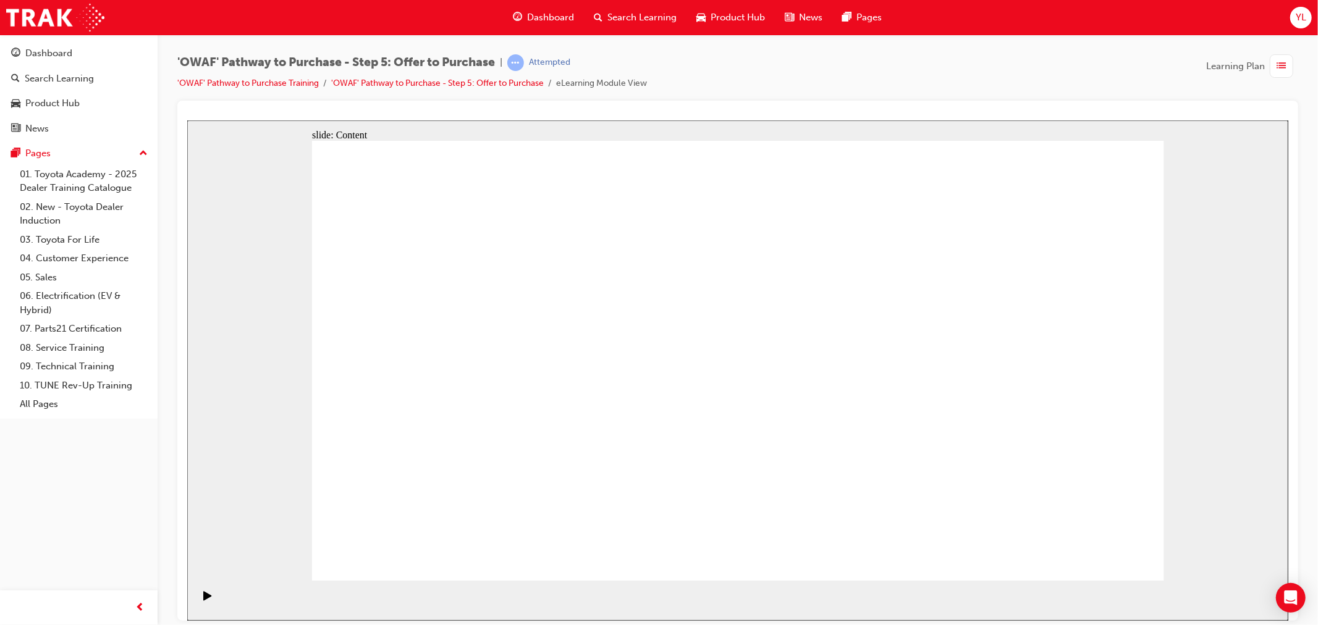
drag, startPoint x: 1153, startPoint y: 150, endPoint x: 854, endPoint y: 249, distance: 315.1
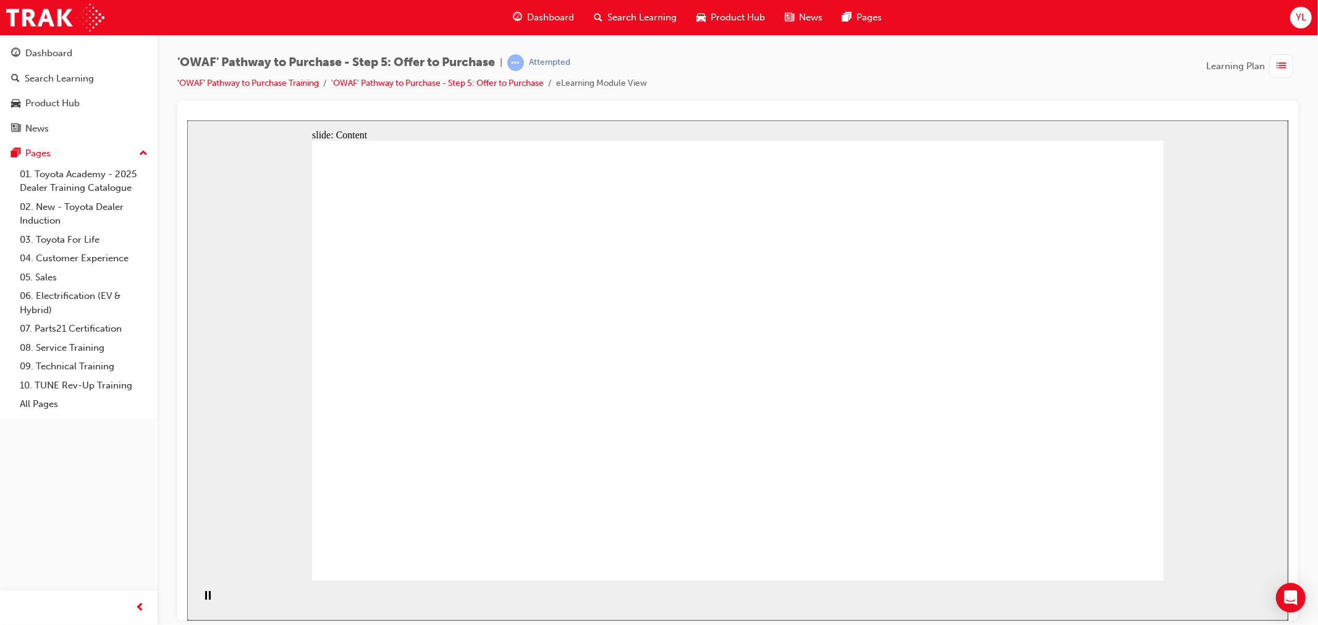
drag, startPoint x: 451, startPoint y: 267, endPoint x: 404, endPoint y: 264, distance: 47.1
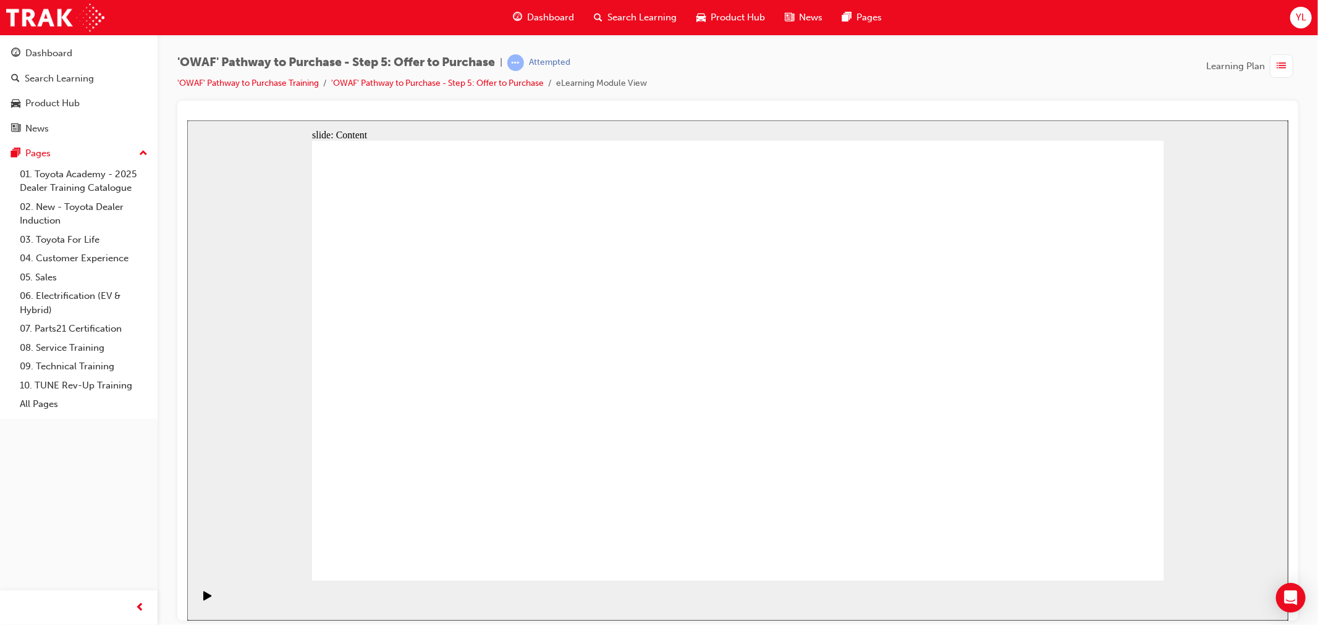
drag, startPoint x: 535, startPoint y: 422, endPoint x: 826, endPoint y: 394, distance: 293.1
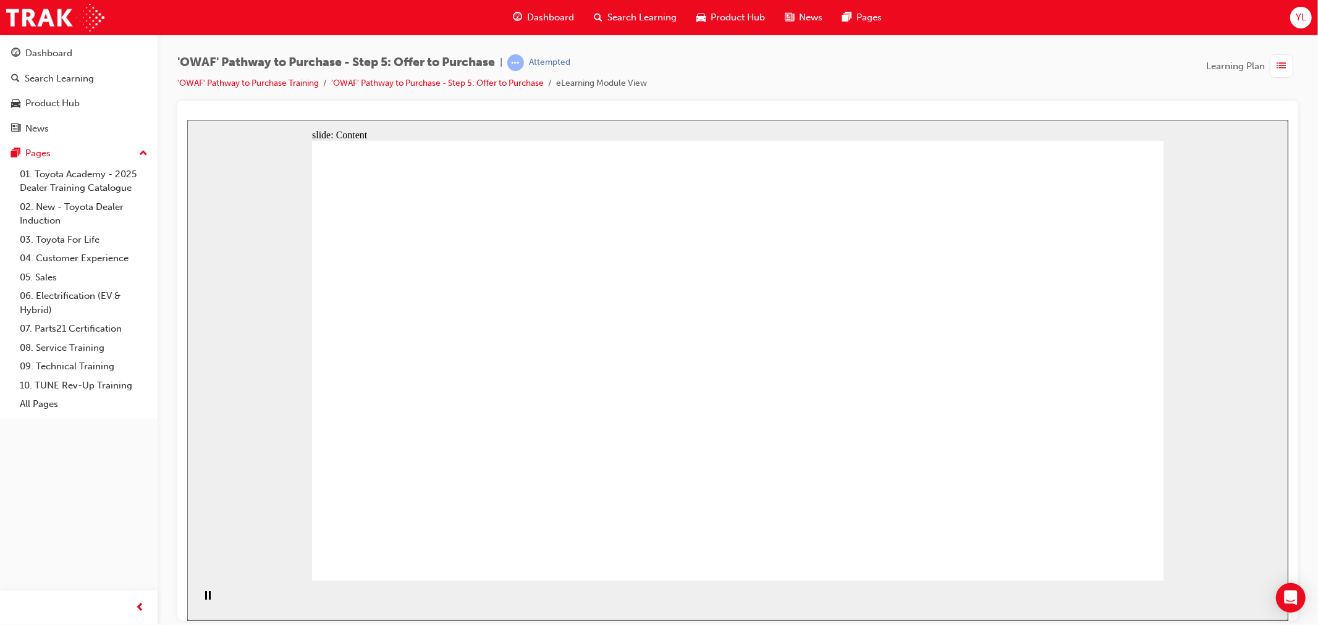
drag, startPoint x: 526, startPoint y: 263, endPoint x: 707, endPoint y: 279, distance: 181.8
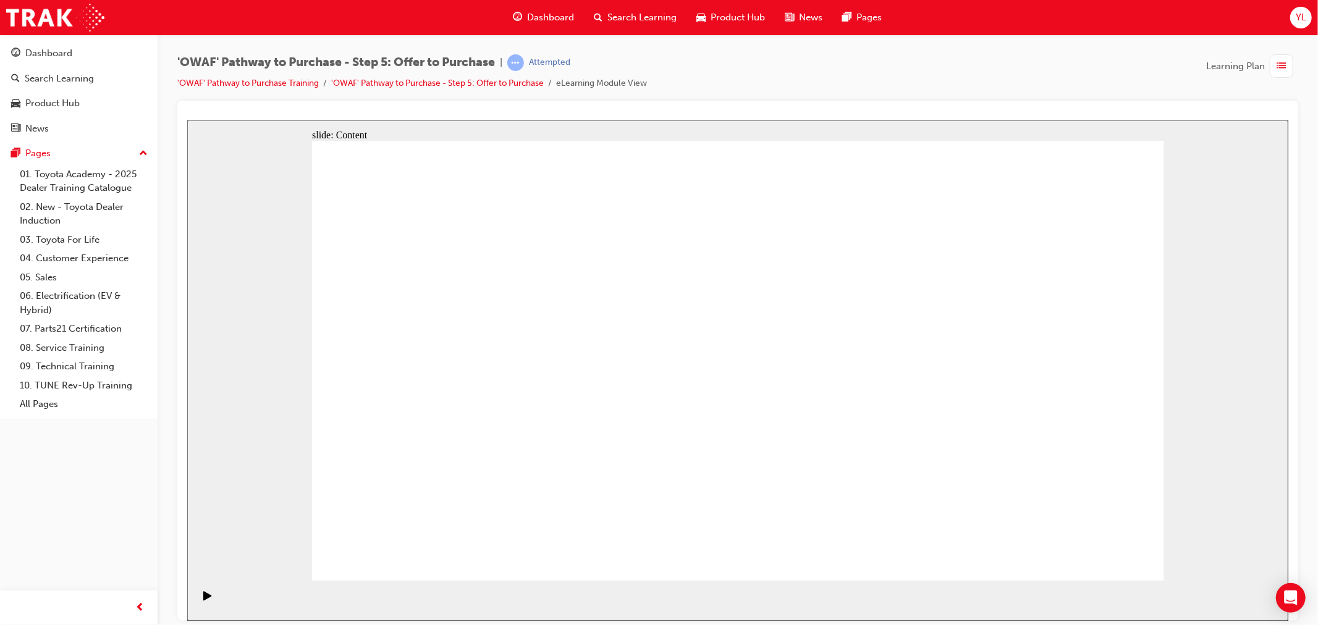
drag, startPoint x: 800, startPoint y: 287, endPoint x: 857, endPoint y: 294, distance: 56.7
drag, startPoint x: 892, startPoint y: 298, endPoint x: 930, endPoint y: 291, distance: 38.3
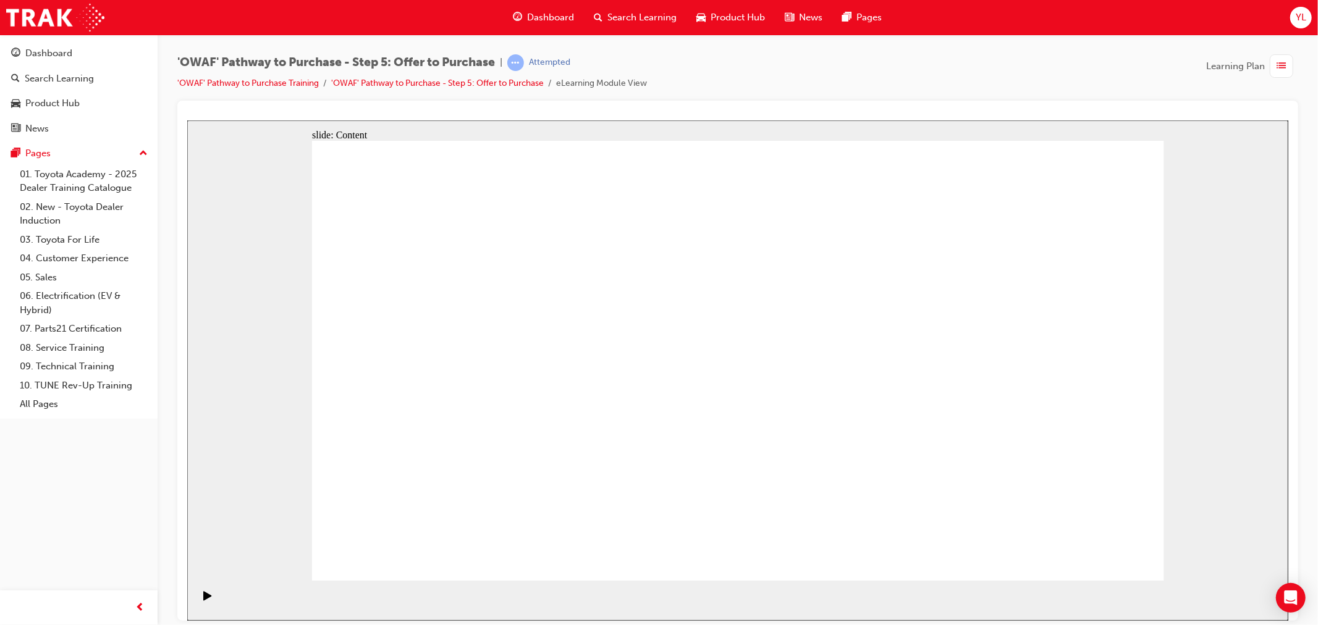
drag, startPoint x: 493, startPoint y: 499, endPoint x: 595, endPoint y: 501, distance: 102.6
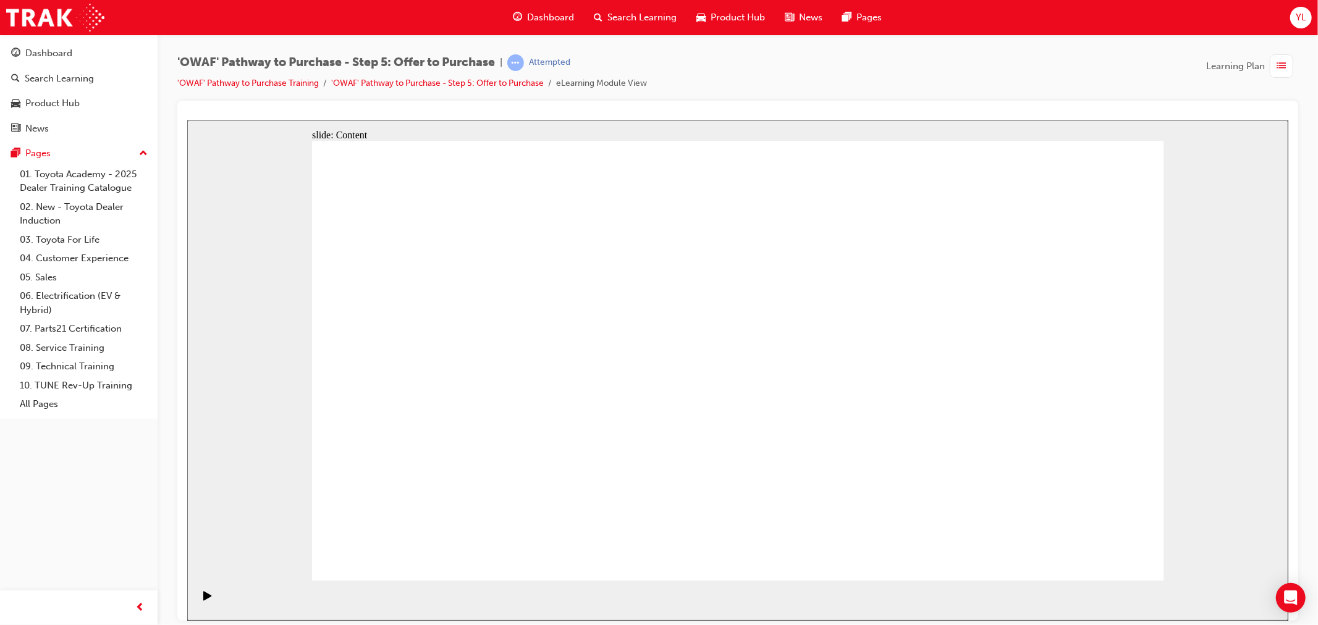
drag, startPoint x: 557, startPoint y: 468, endPoint x: 564, endPoint y: 499, distance: 31.8
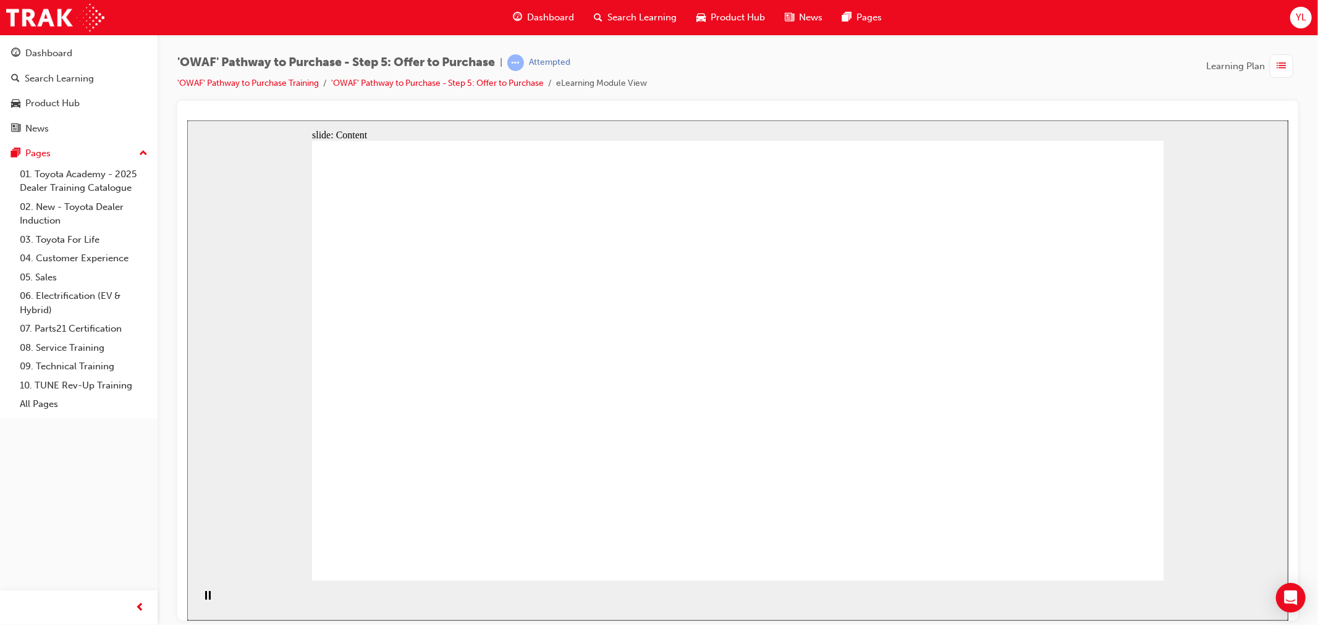
drag, startPoint x: 501, startPoint y: 386, endPoint x: 491, endPoint y: 312, distance: 74.7
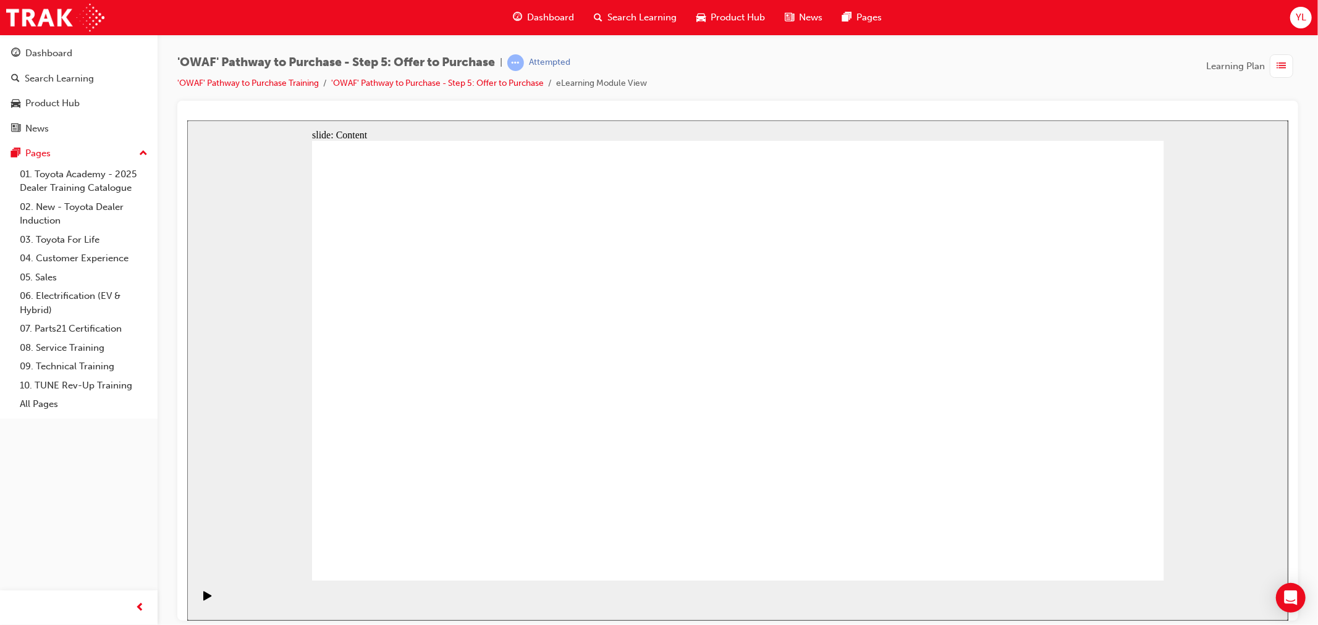
drag, startPoint x: 897, startPoint y: 531, endPoint x: 915, endPoint y: 536, distance: 18.8
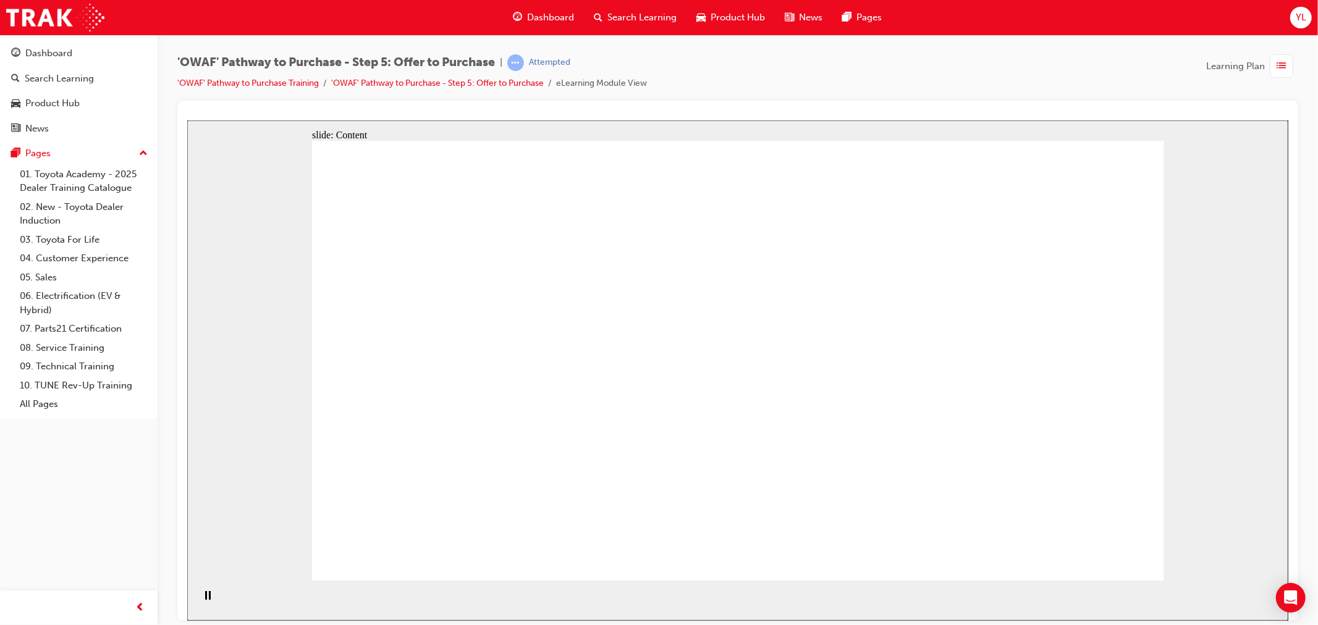
drag, startPoint x: 664, startPoint y: 243, endPoint x: 627, endPoint y: 281, distance: 53.3
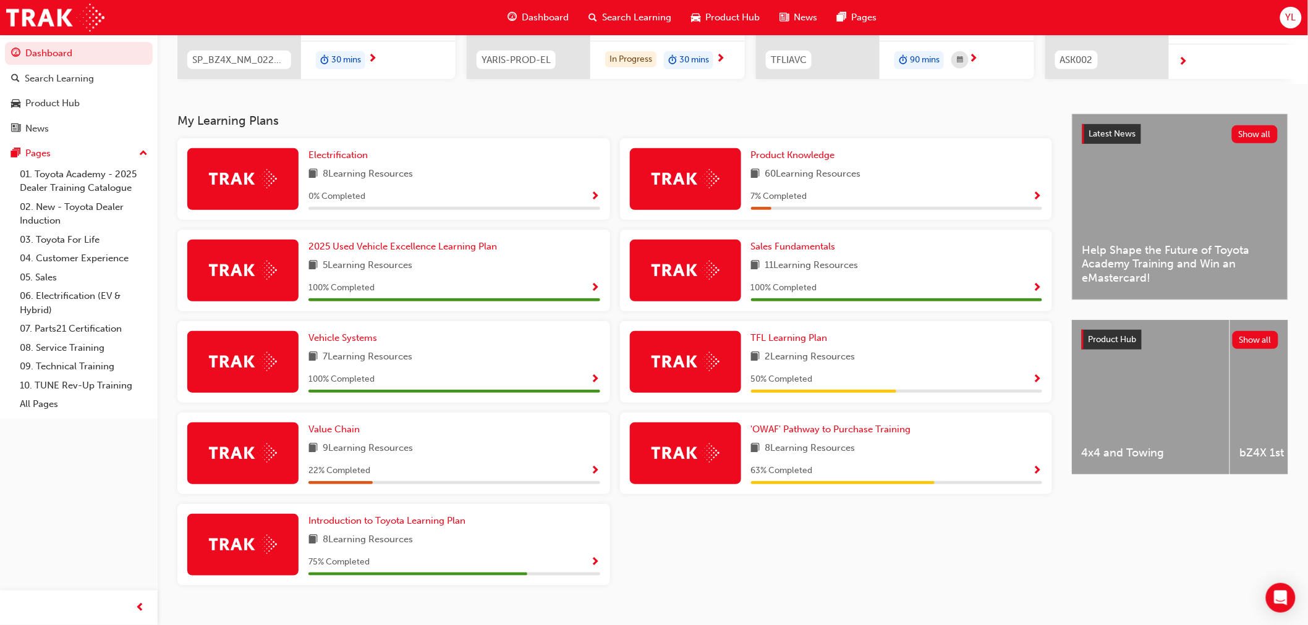
scroll to position [206, 0]
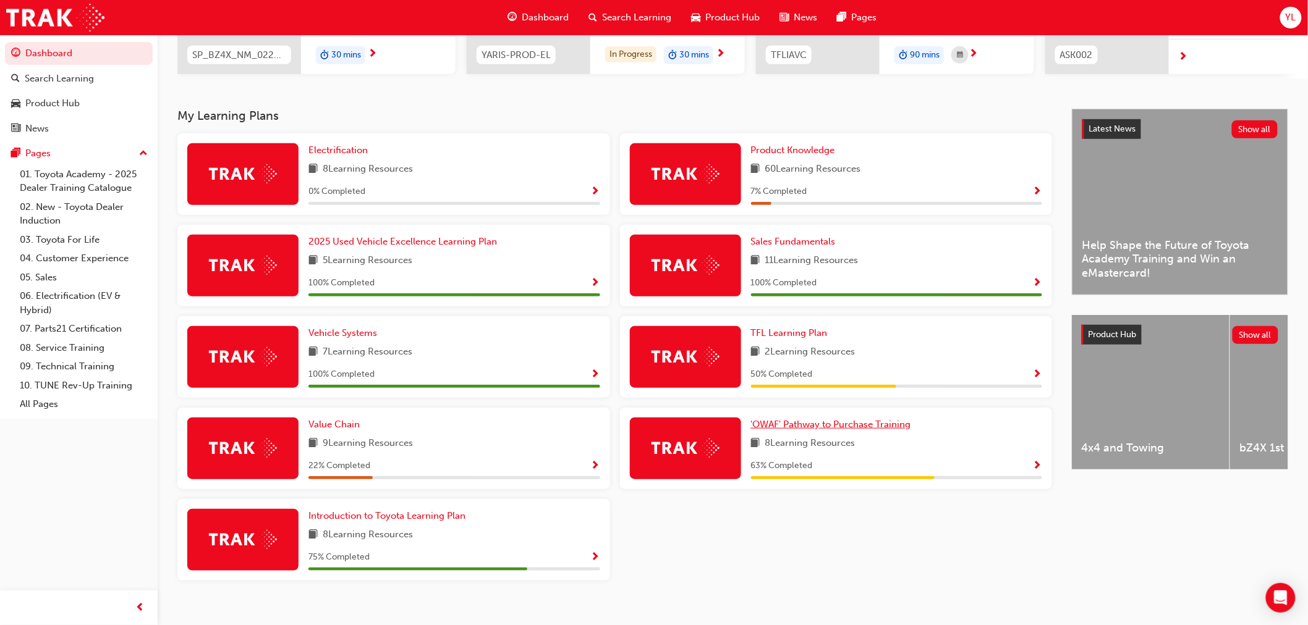
click at [829, 422] on link "'OWAF' Pathway to Purchase Training" at bounding box center [833, 425] width 165 height 14
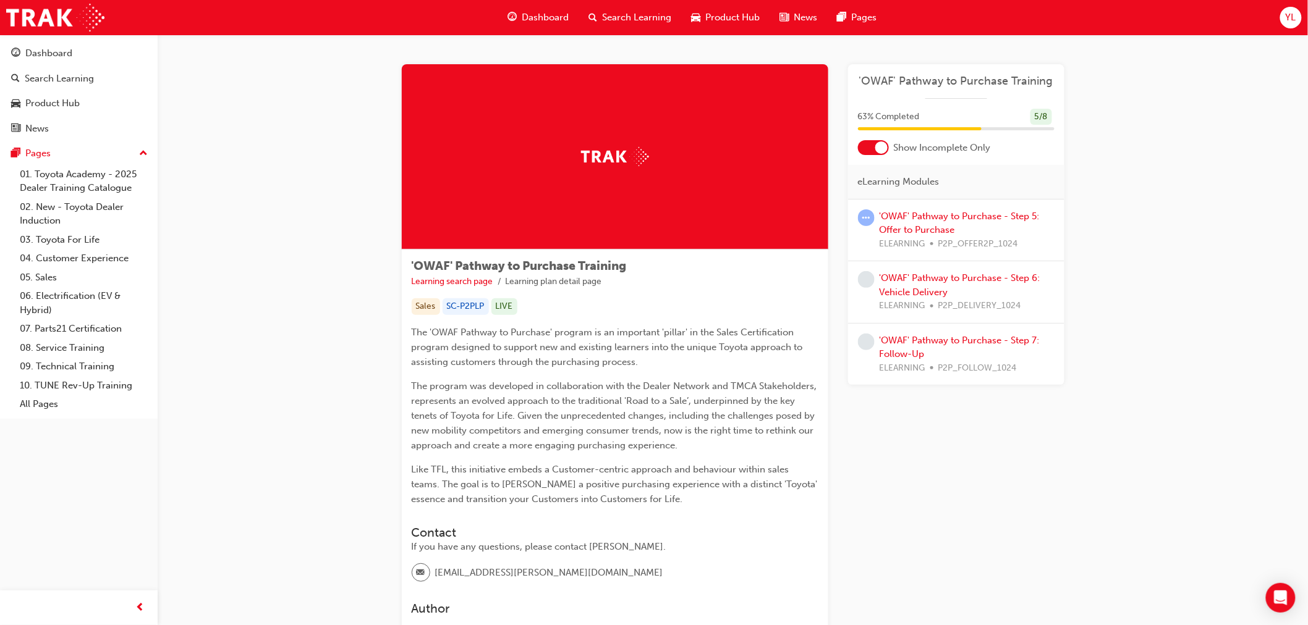
scroll to position [129, 0]
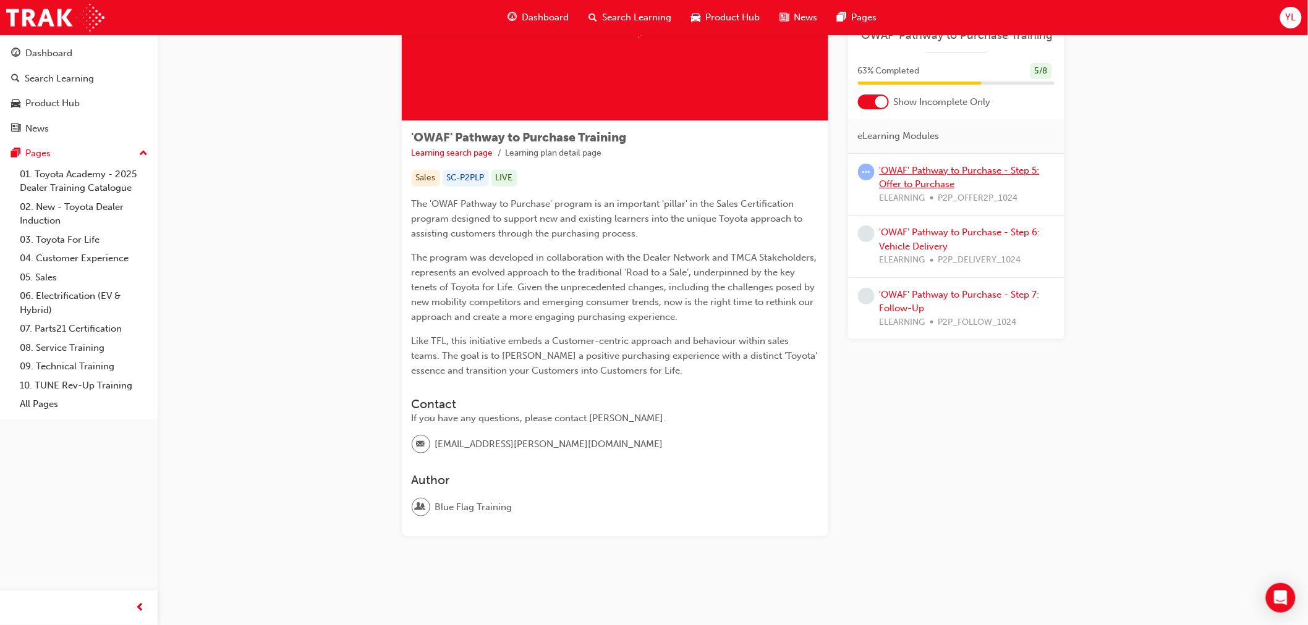
click at [897, 180] on link "'OWAF' Pathway to Purchase - Step 5: Offer to Purchase" at bounding box center [960, 177] width 160 height 25
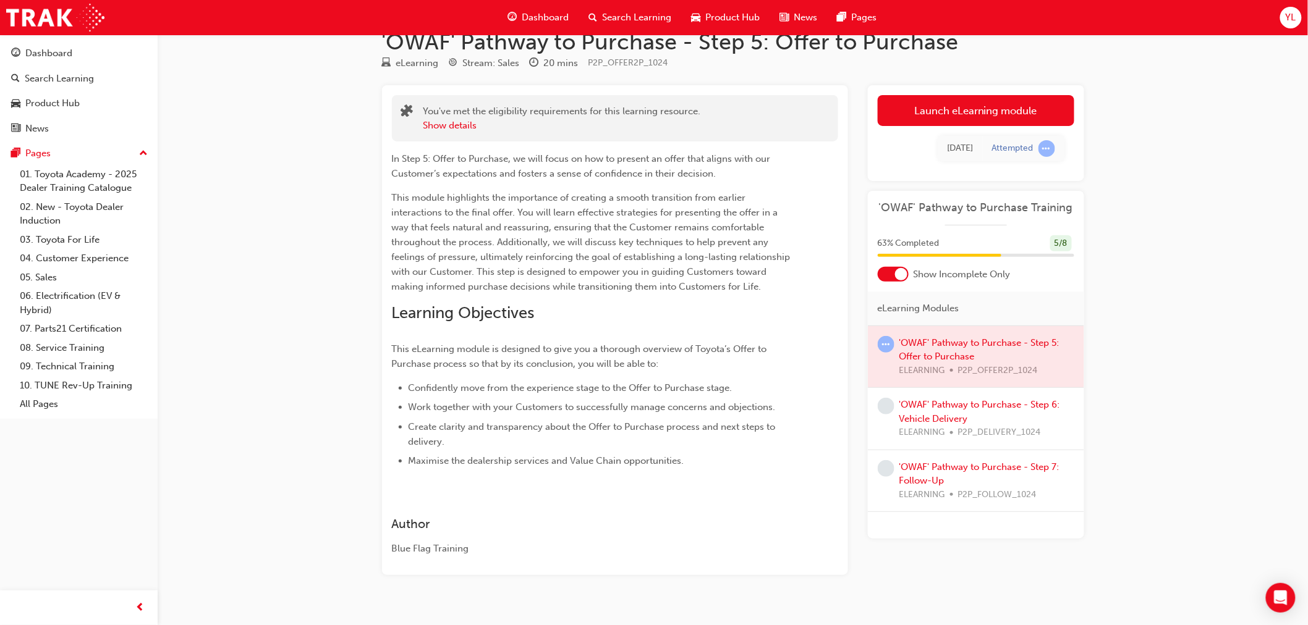
scroll to position [47, 0]
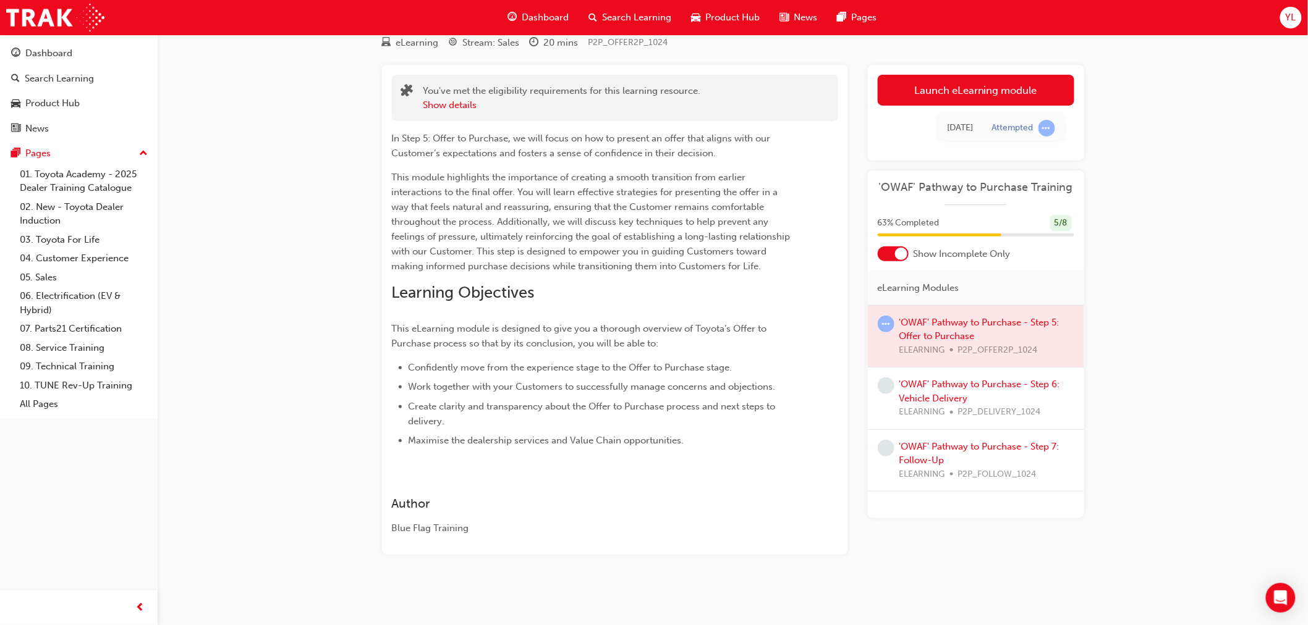
click at [967, 335] on div at bounding box center [976, 337] width 216 height 62
drag, startPoint x: 927, startPoint y: 332, endPoint x: 892, endPoint y: 331, distance: 35.3
click at [920, 332] on div at bounding box center [976, 337] width 216 height 62
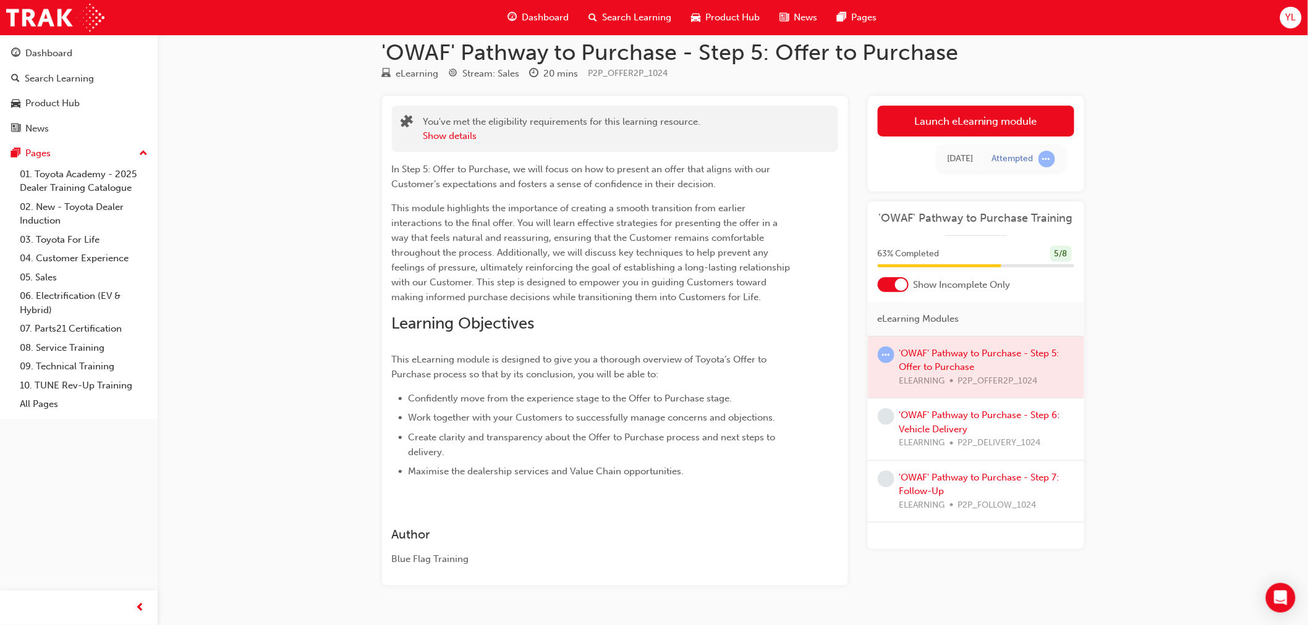
scroll to position [0, 0]
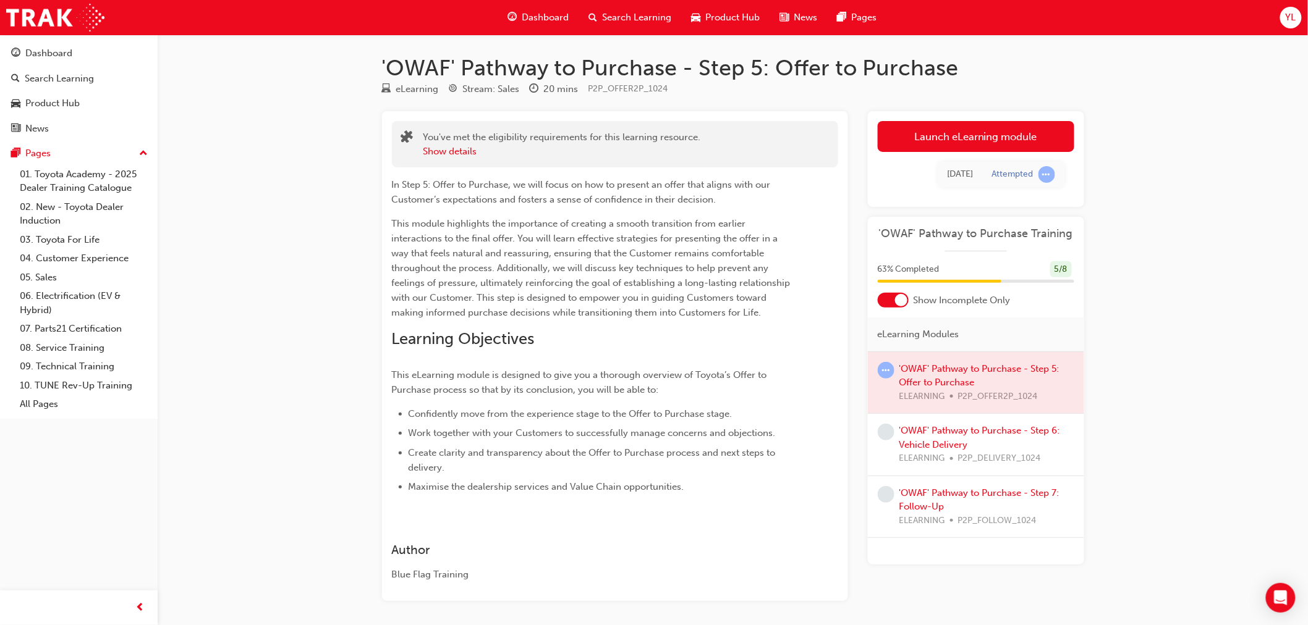
drag, startPoint x: 956, startPoint y: 379, endPoint x: 953, endPoint y: 373, distance: 6.9
click at [956, 378] on div at bounding box center [976, 383] width 216 height 62
click at [967, 143] on link "Launch eLearning module" at bounding box center [976, 136] width 197 height 31
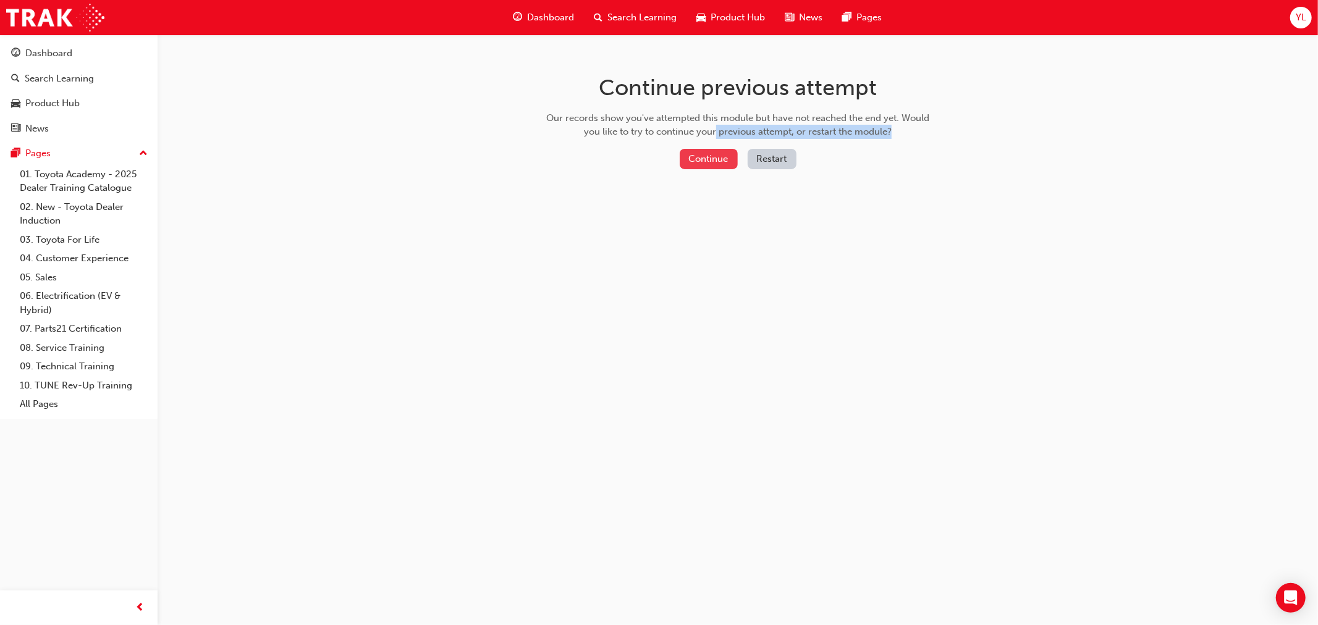
drag, startPoint x: 714, startPoint y: 132, endPoint x: 710, endPoint y: 159, distance: 27.6
click at [710, 158] on div "Continue previous attempt Our records show you've attempted this module but hav…" at bounding box center [738, 124] width 402 height 179
click at [710, 159] on button "Continue" at bounding box center [709, 159] width 58 height 20
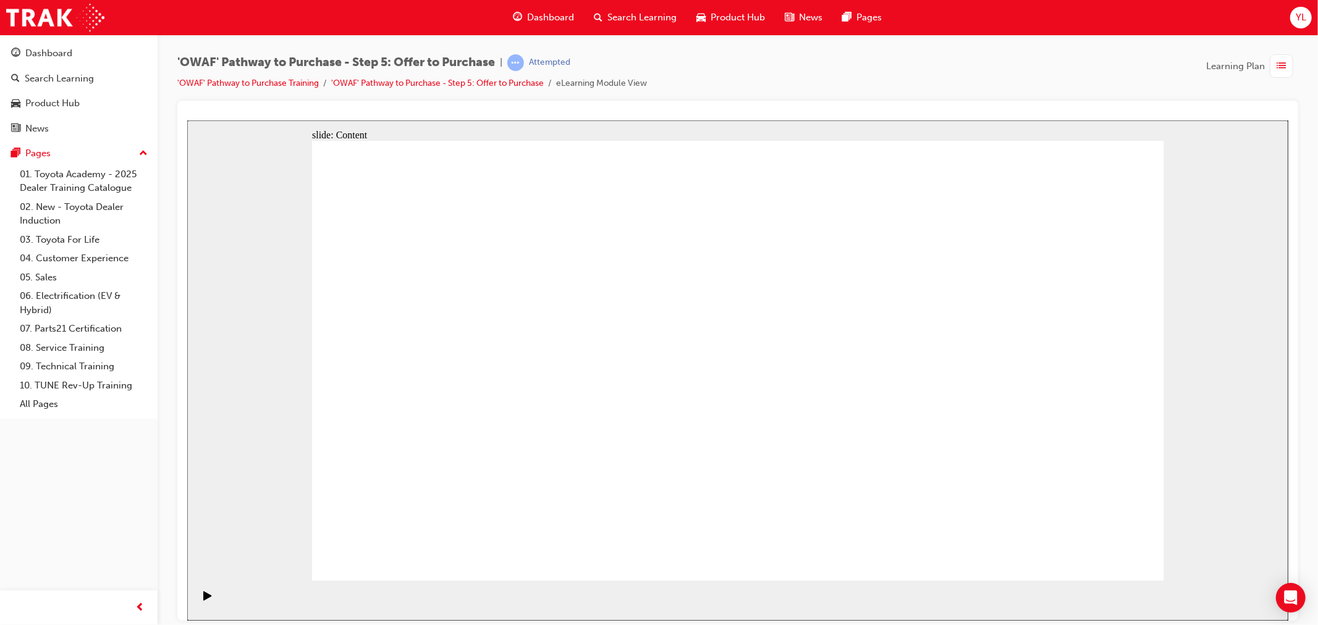
drag, startPoint x: 719, startPoint y: 294, endPoint x: 761, endPoint y: 281, distance: 44.0
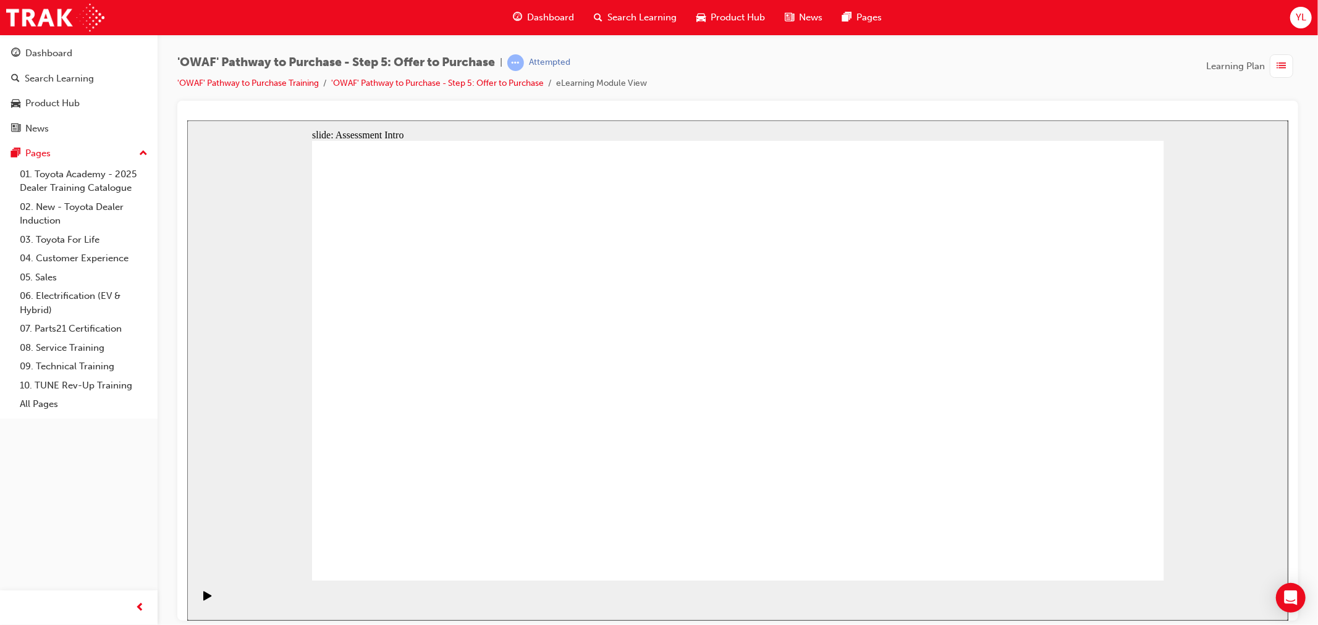
drag, startPoint x: 1095, startPoint y: 549, endPoint x: 1172, endPoint y: 590, distance: 87.4
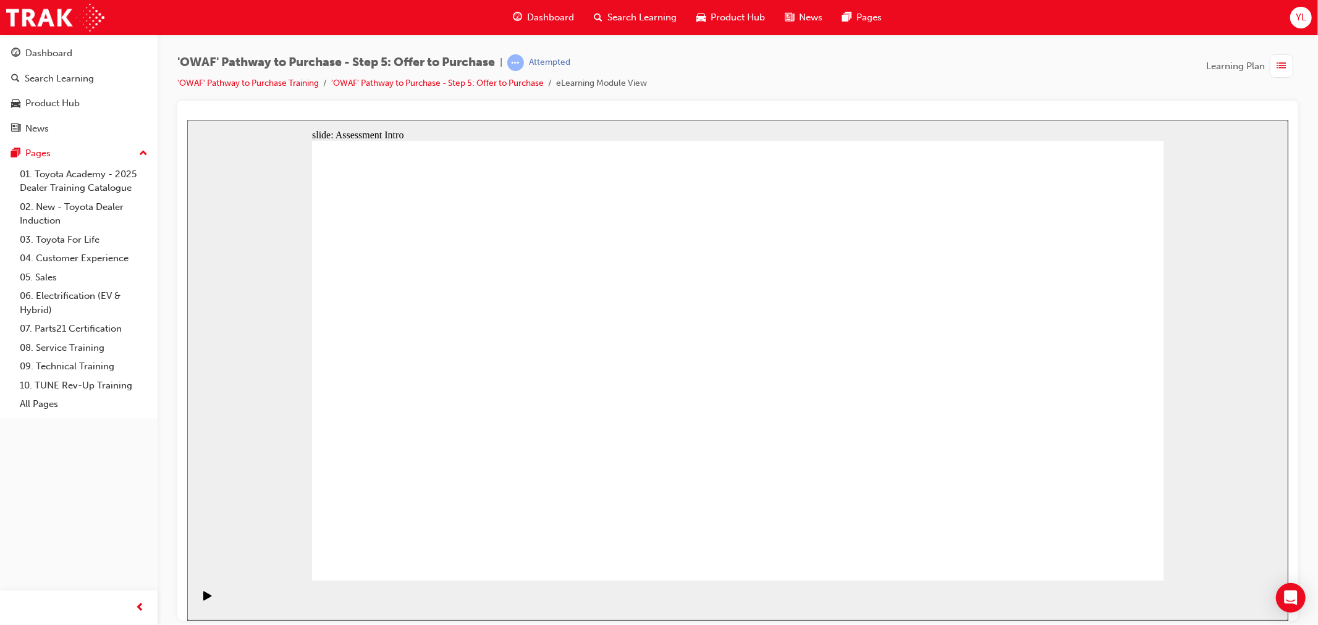
drag, startPoint x: 336, startPoint y: 558, endPoint x: 300, endPoint y: 678, distance: 125.1
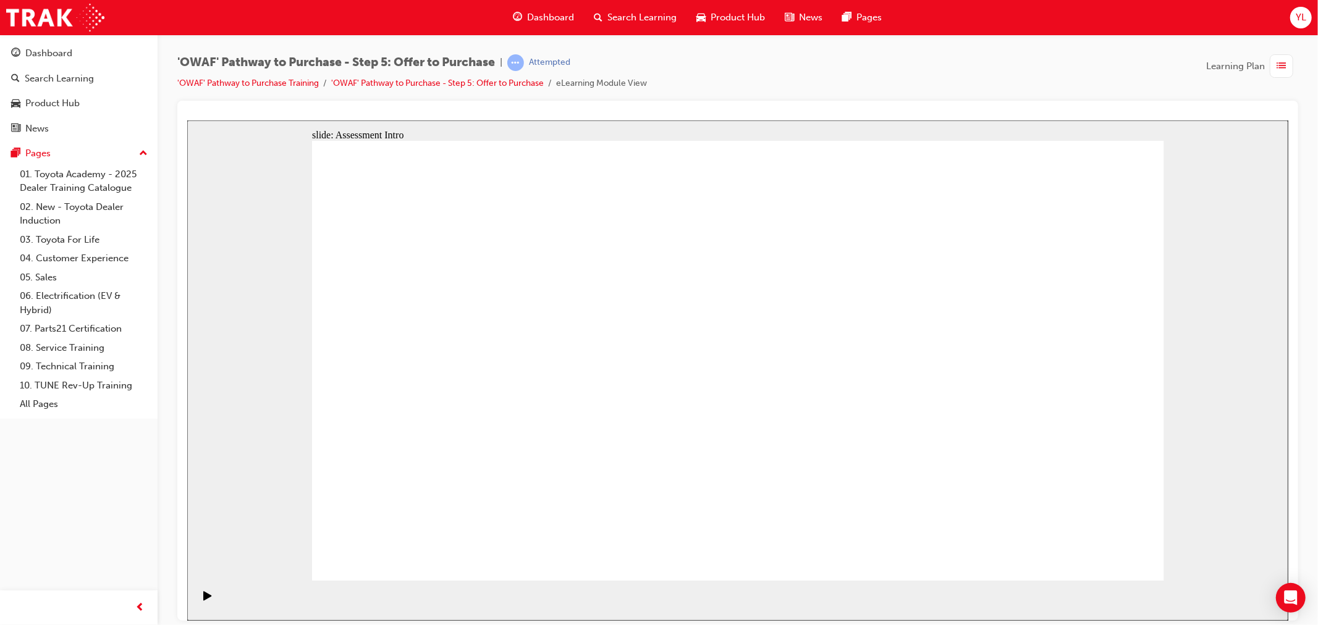
click at [205, 600] on icon "Play (Ctrl+Alt+P)" at bounding box center [207, 595] width 8 height 9
drag, startPoint x: 896, startPoint y: 372, endPoint x: 937, endPoint y: 405, distance: 52.8
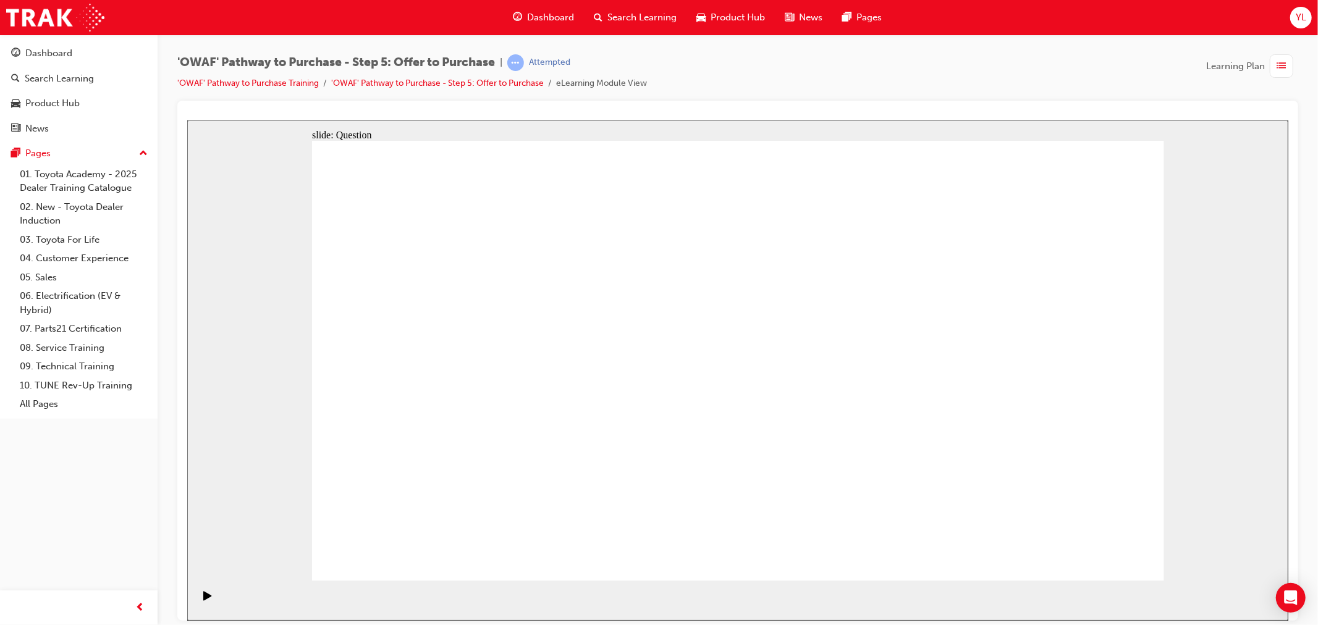
radio input "true"
drag, startPoint x: 726, startPoint y: 448, endPoint x: 735, endPoint y: 457, distance: 12.7
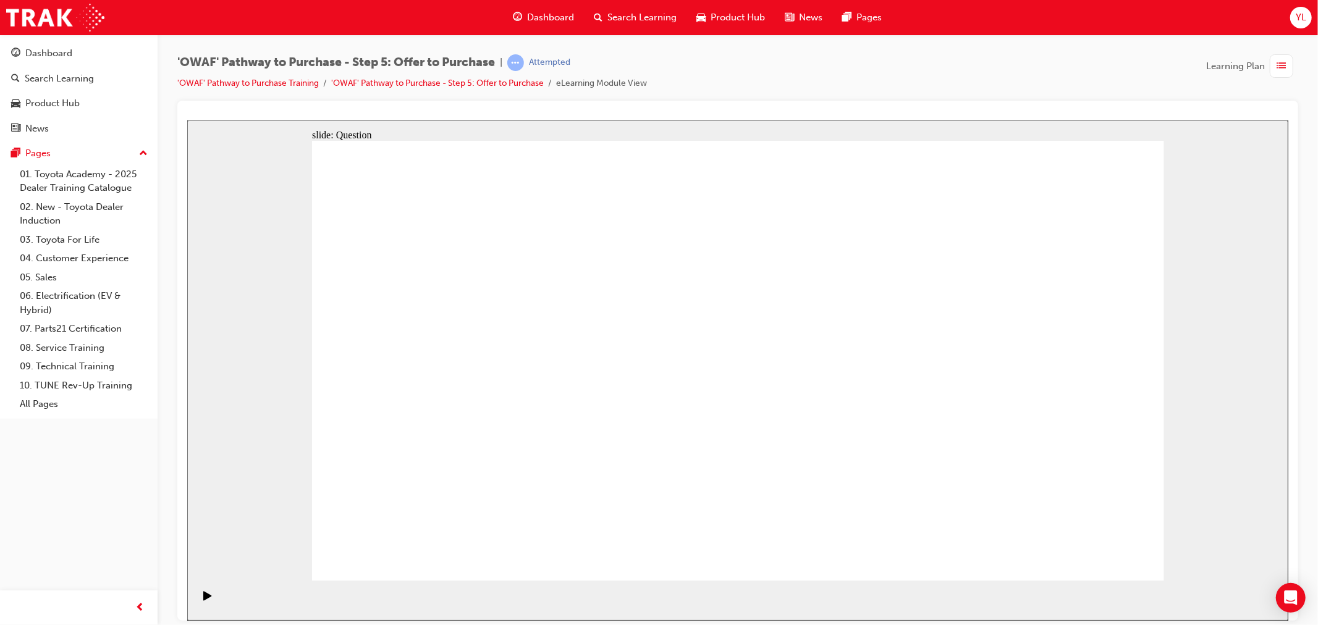
drag, startPoint x: 1090, startPoint y: 354, endPoint x: 470, endPoint y: 456, distance: 628.3
drag, startPoint x: 855, startPoint y: 415, endPoint x: 655, endPoint y: 428, distance: 200.6
drag, startPoint x: 663, startPoint y: 357, endPoint x: 814, endPoint y: 468, distance: 187.4
drag, startPoint x: 534, startPoint y: 325, endPoint x: 964, endPoint y: 443, distance: 445.9
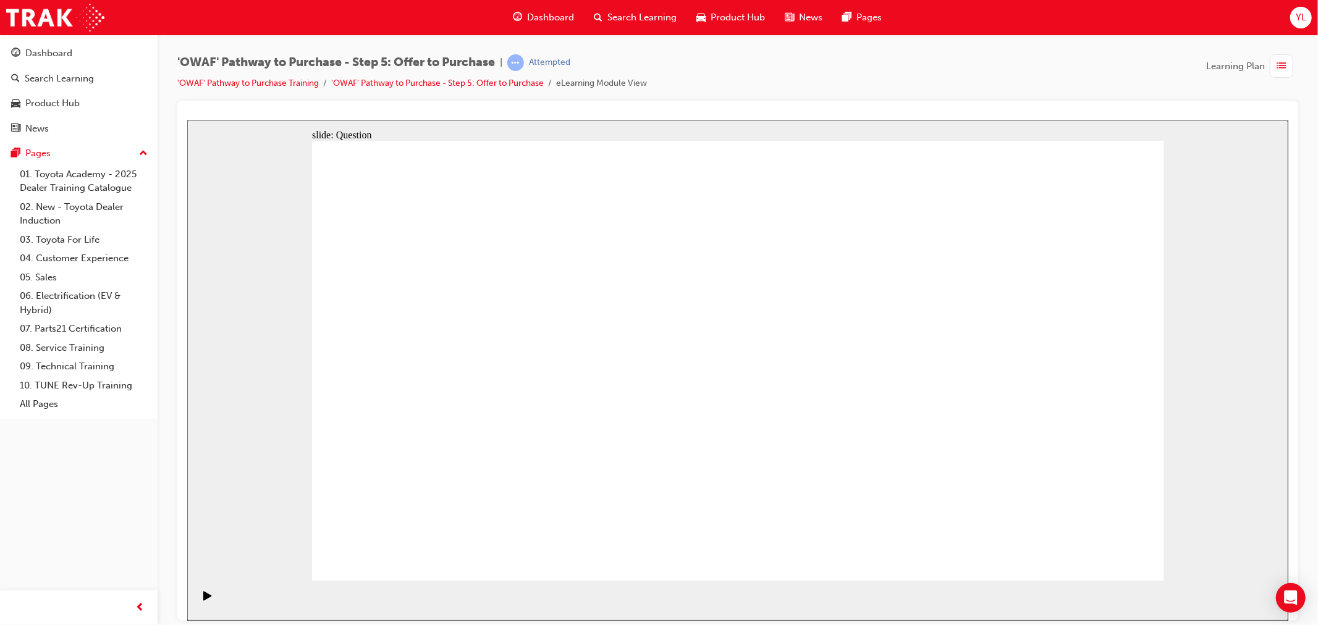
drag, startPoint x: 561, startPoint y: 354, endPoint x: 552, endPoint y: 347, distance: 11.0
drag, startPoint x: 460, startPoint y: 339, endPoint x: 514, endPoint y: 328, distance: 54.9
drag, startPoint x: 435, startPoint y: 348, endPoint x: 840, endPoint y: 444, distance: 416.8
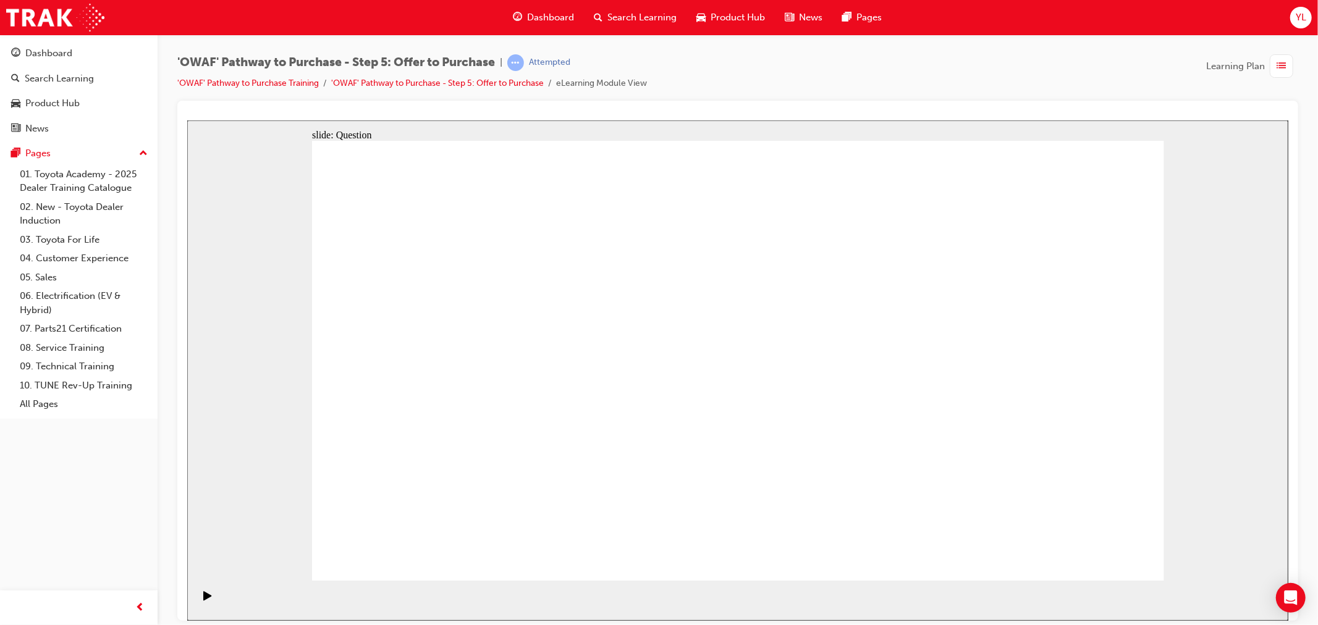
drag, startPoint x: 699, startPoint y: 355, endPoint x: 1055, endPoint y: 493, distance: 381.5
drag, startPoint x: 844, startPoint y: 447, endPoint x: 675, endPoint y: 354, distance: 192.5
drag, startPoint x: 535, startPoint y: 326, endPoint x: 848, endPoint y: 440, distance: 333.0
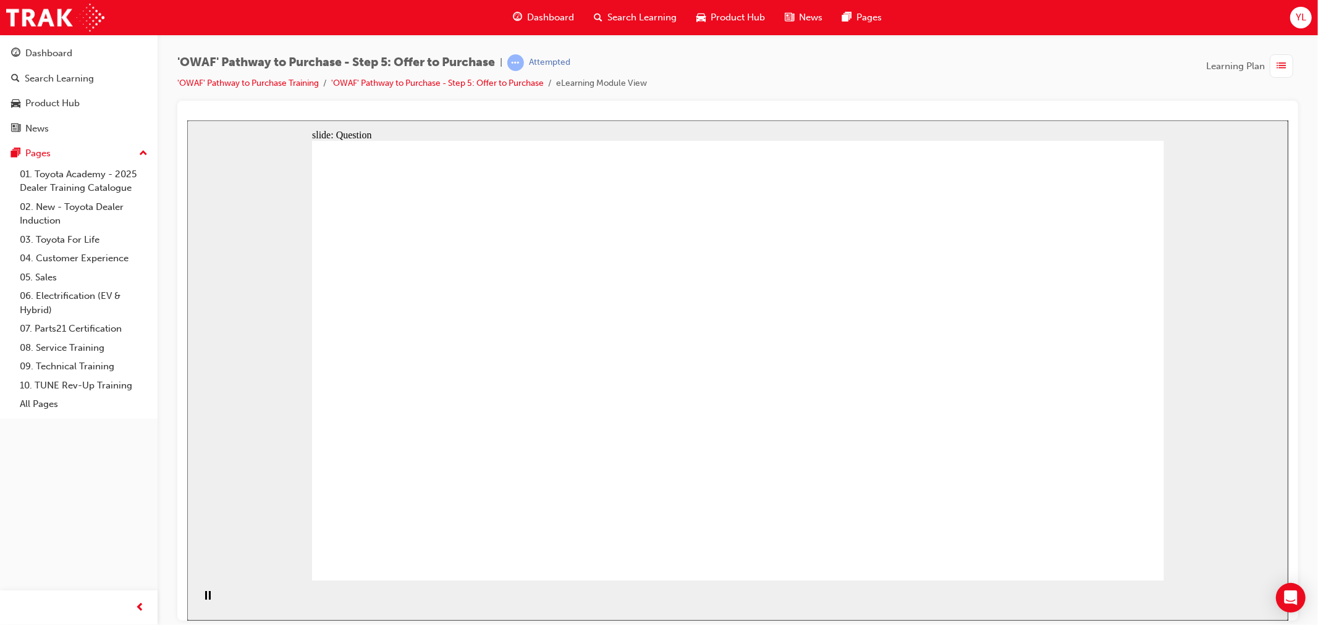
drag, startPoint x: 941, startPoint y: 341, endPoint x: 458, endPoint y: 354, distance: 483.5
drag, startPoint x: 334, startPoint y: 345, endPoint x: 415, endPoint y: 358, distance: 81.4
drag, startPoint x: 420, startPoint y: 356, endPoint x: 506, endPoint y: 375, distance: 88.5
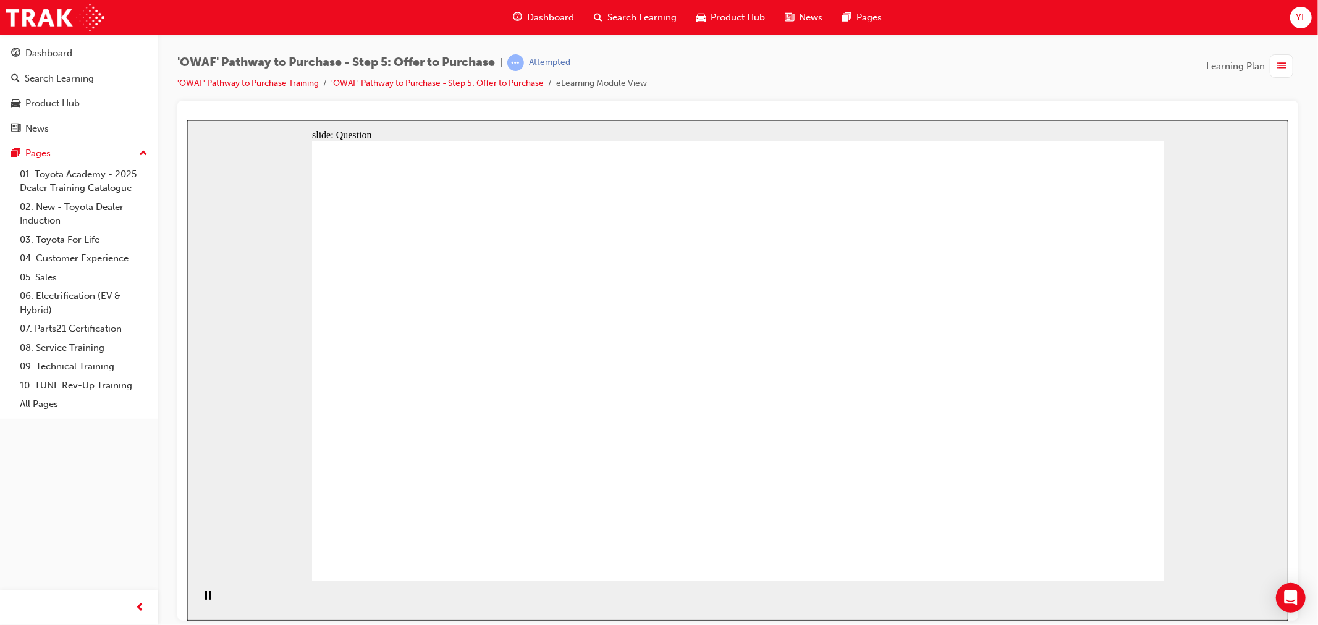
drag, startPoint x: 943, startPoint y: 415, endPoint x: 930, endPoint y: 343, distance: 72.9
drag, startPoint x: 810, startPoint y: 344, endPoint x: 829, endPoint y: 337, distance: 19.7
drag, startPoint x: 1028, startPoint y: 343, endPoint x: 727, endPoint y: 357, distance: 301.3
drag, startPoint x: 773, startPoint y: 360, endPoint x: 739, endPoint y: 350, distance: 35.4
drag, startPoint x: 1026, startPoint y: 416, endPoint x: 679, endPoint y: 422, distance: 346.8
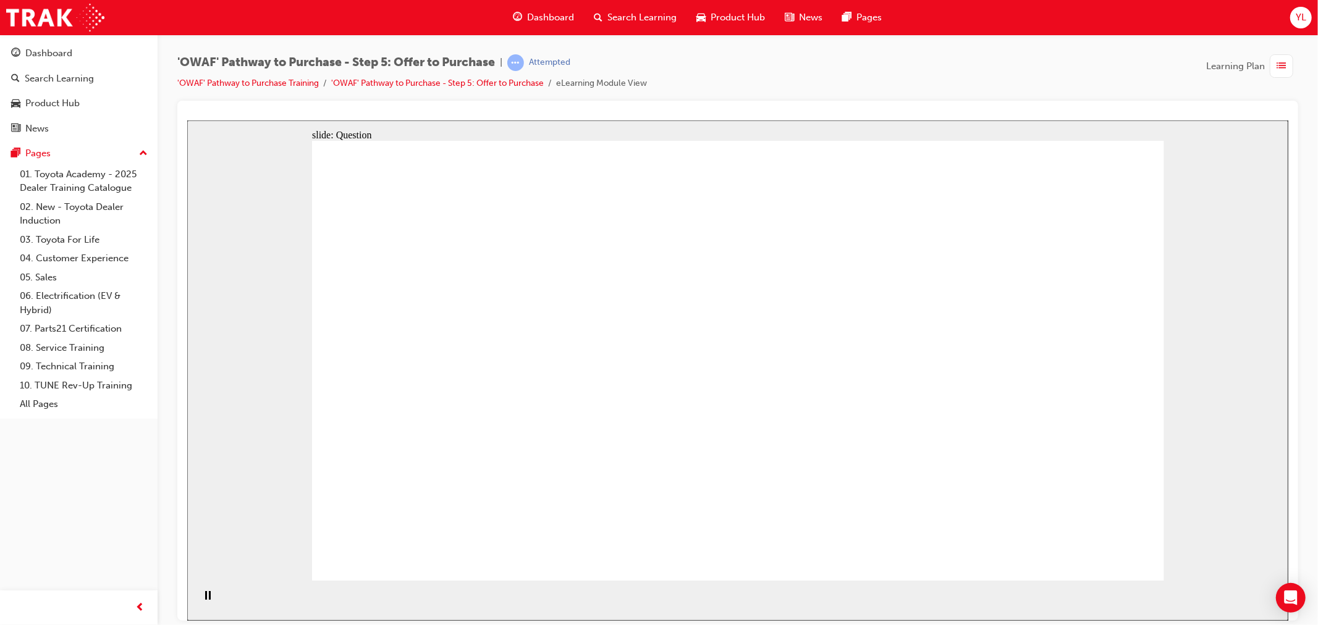
drag, startPoint x: 946, startPoint y: 470, endPoint x: 947, endPoint y: 478, distance: 8.1
drag, startPoint x: 950, startPoint y: 483, endPoint x: 950, endPoint y: 491, distance: 8.0
drag, startPoint x: 1095, startPoint y: 481, endPoint x: 556, endPoint y: 430, distance: 542.0
drag, startPoint x: 943, startPoint y: 481, endPoint x: 757, endPoint y: 464, distance: 186.8
drag, startPoint x: 954, startPoint y: 405, endPoint x: 548, endPoint y: 468, distance: 411.0
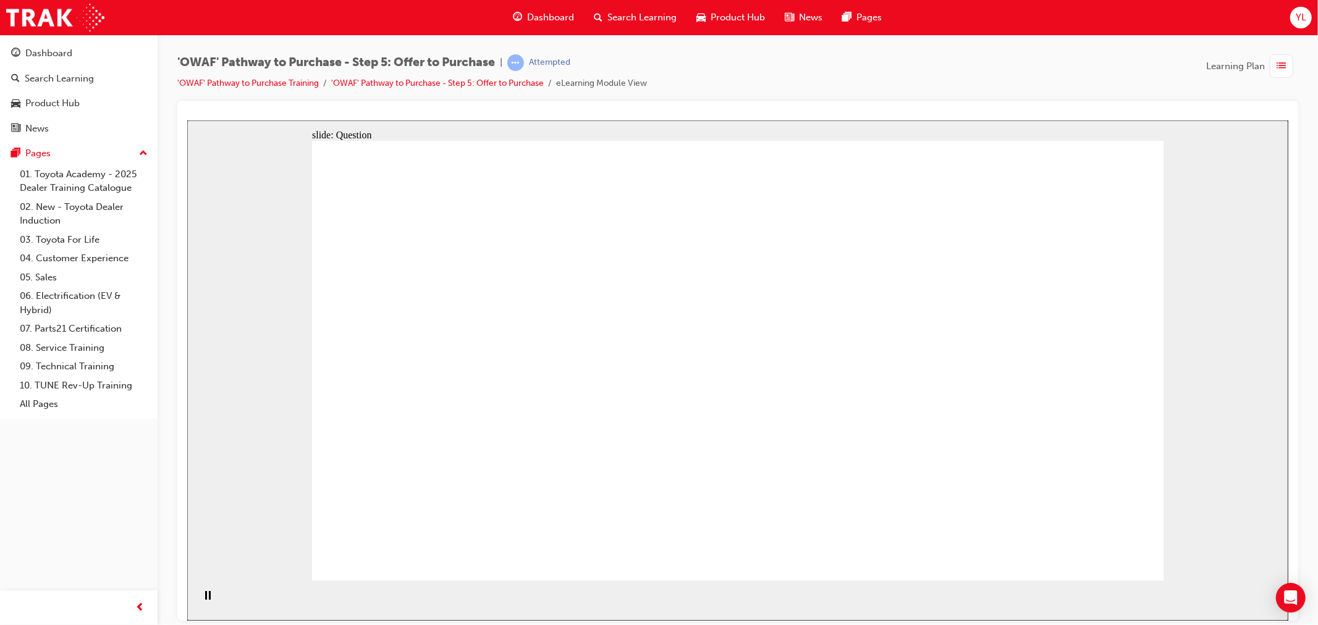
checkbox input "true"
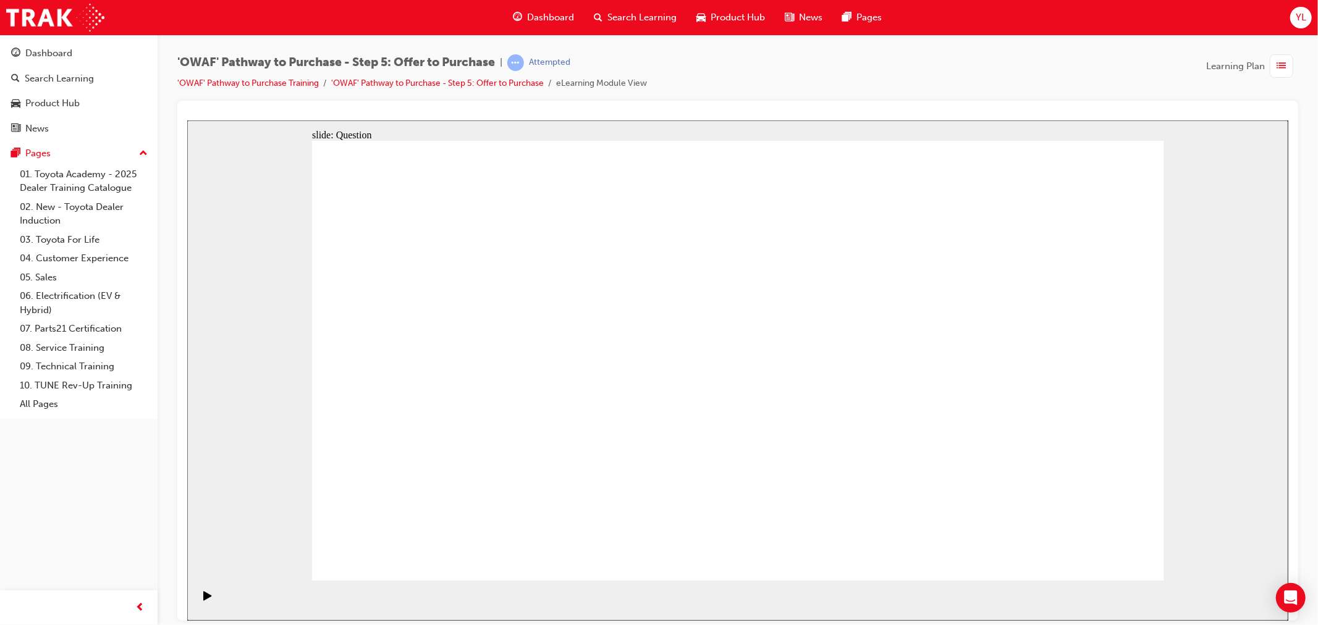
checkbox input "true"
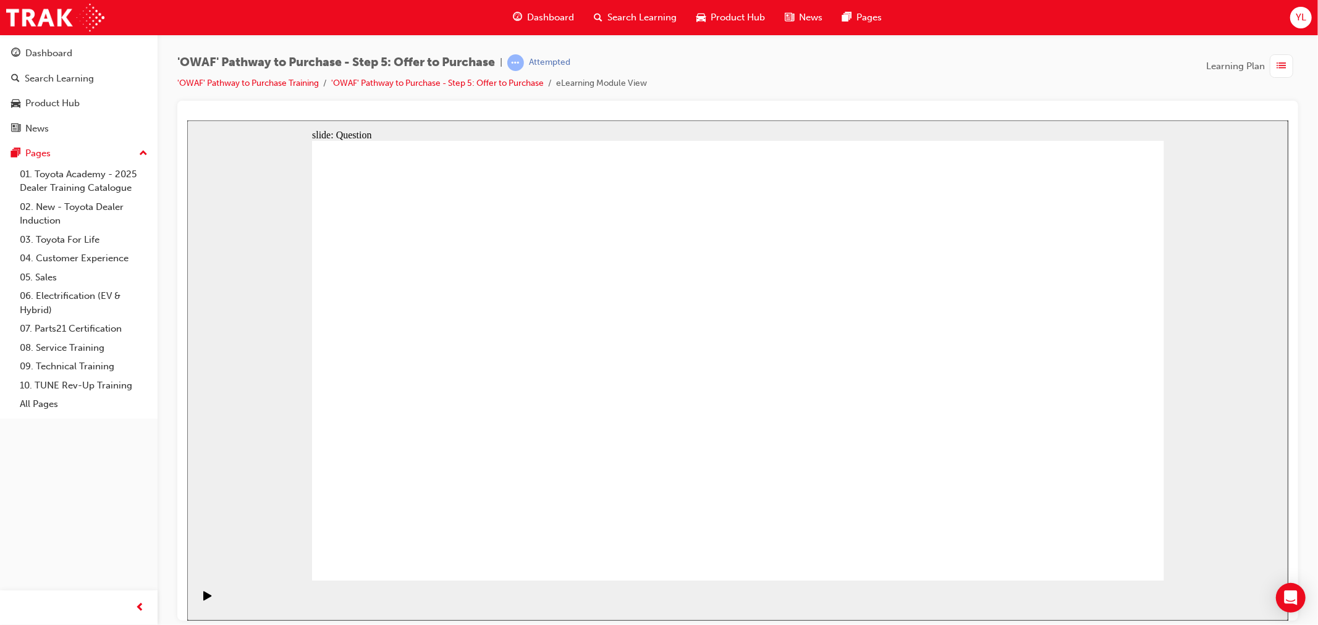
checkbox input "false"
checkbox input "true"
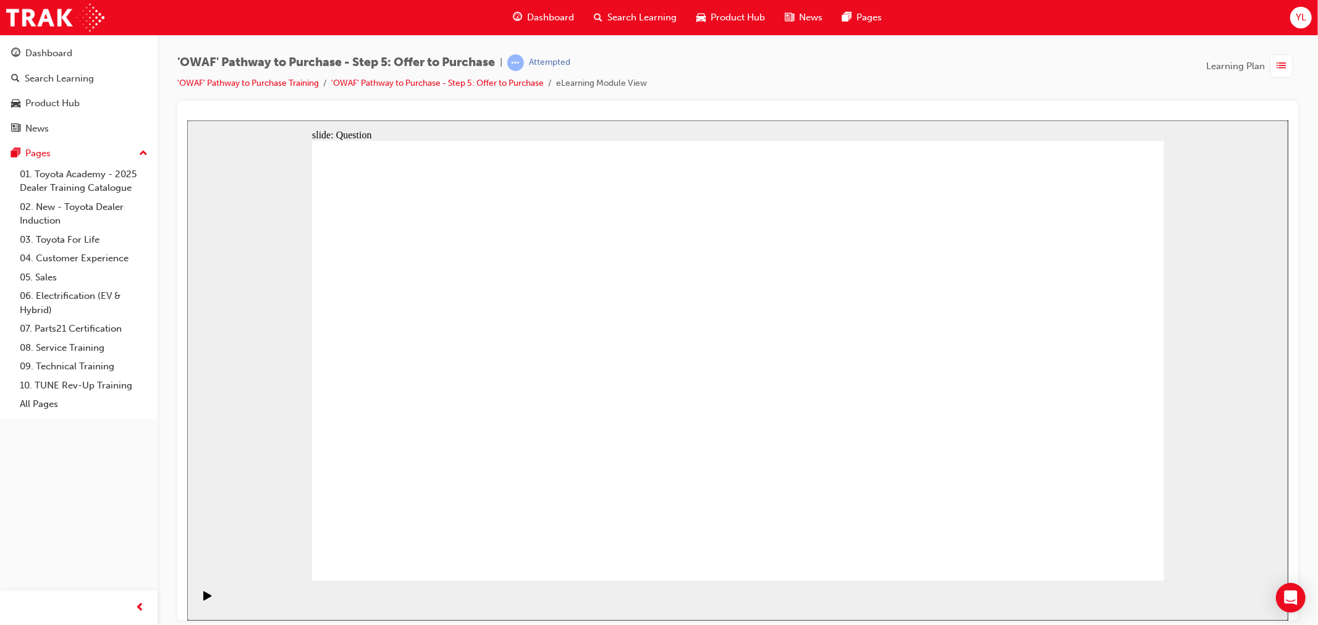
checkbox input "true"
drag, startPoint x: 1127, startPoint y: 549, endPoint x: 1104, endPoint y: 545, distance: 22.7
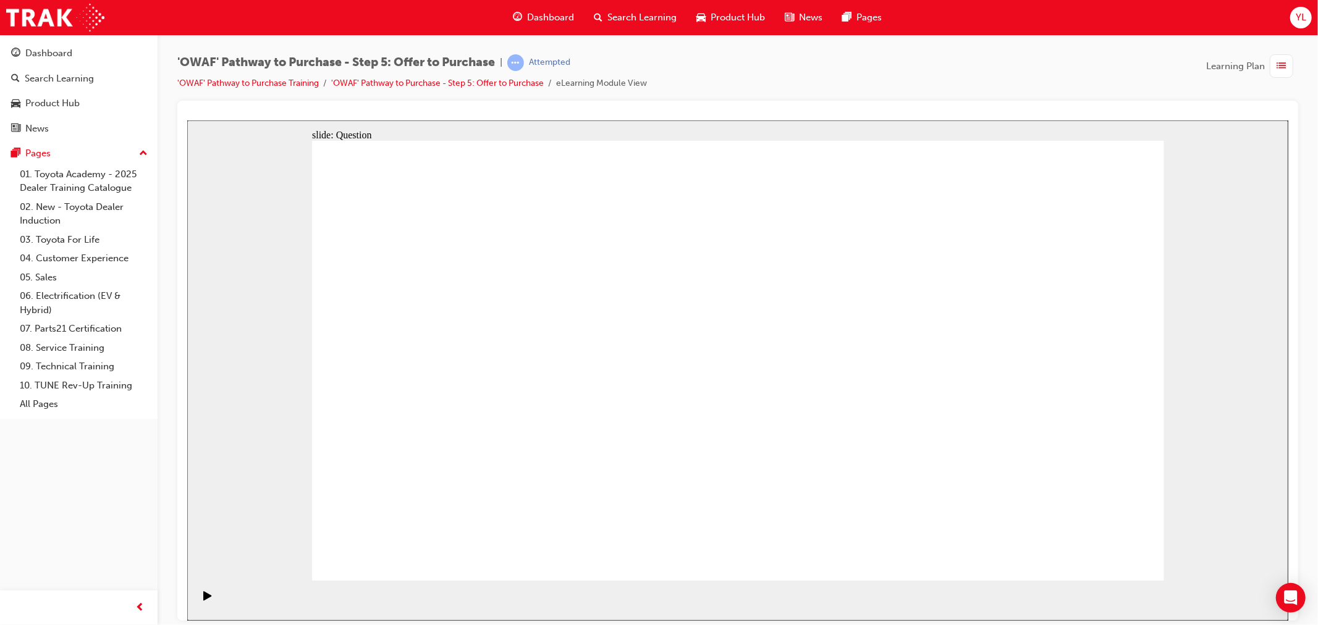
radio input "true"
radio input "false"
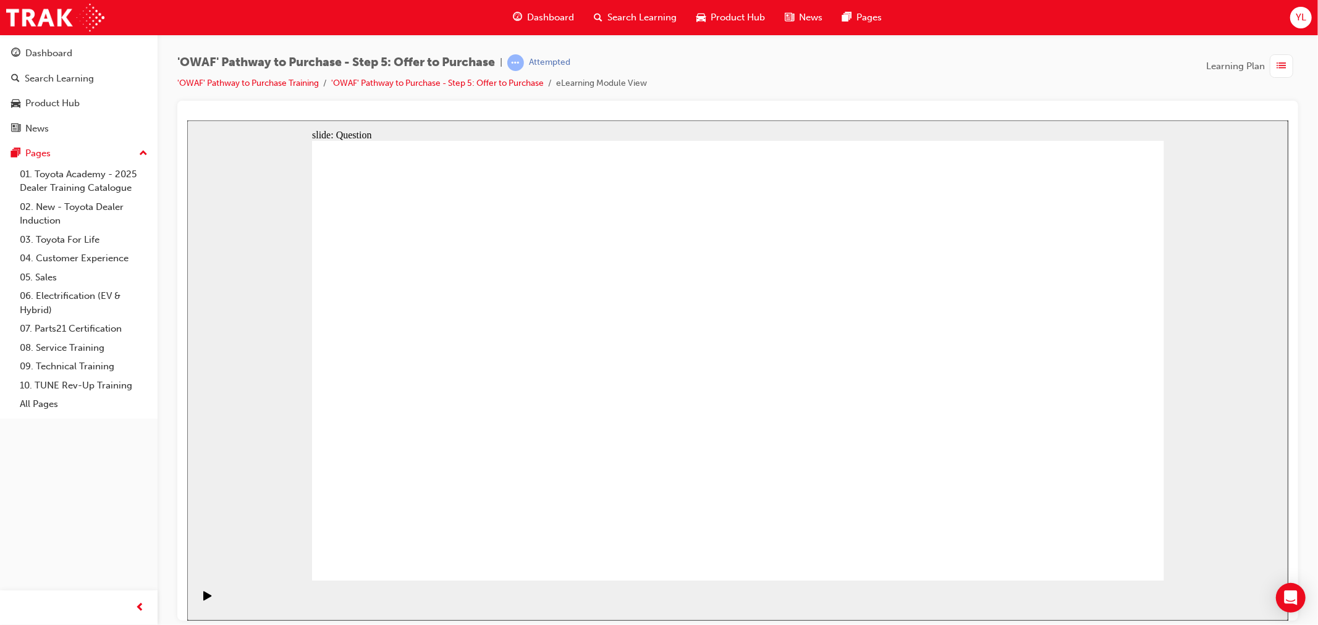
radio input "false"
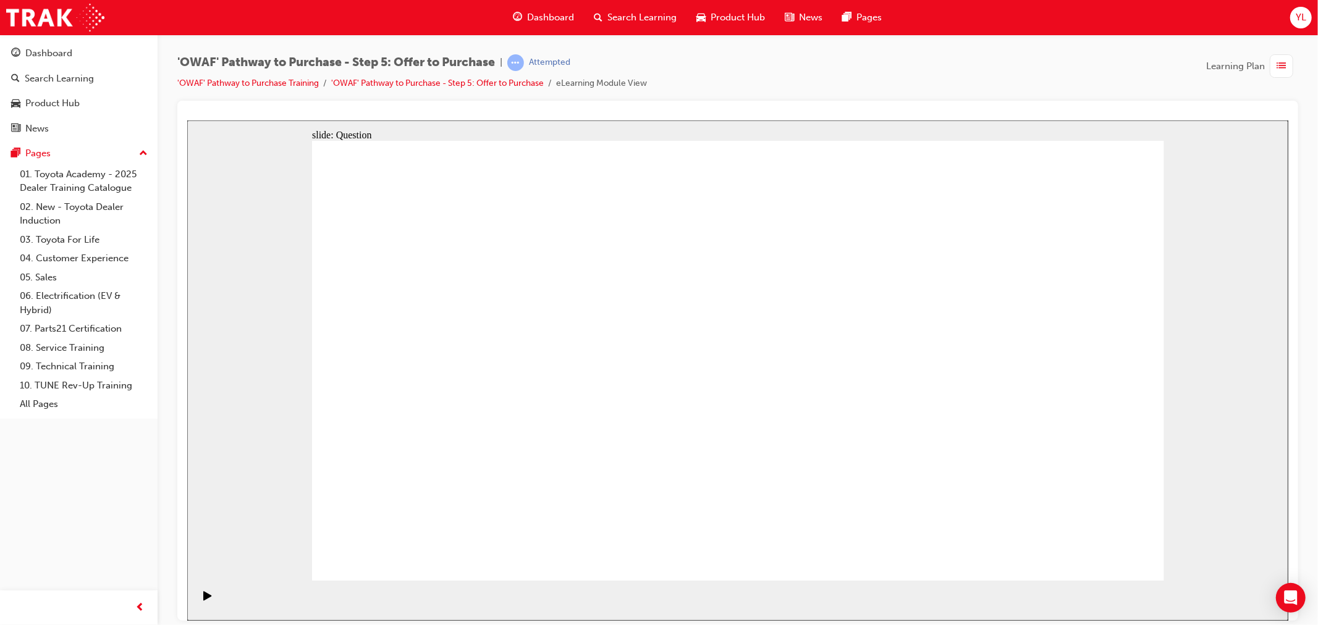
radio input "true"
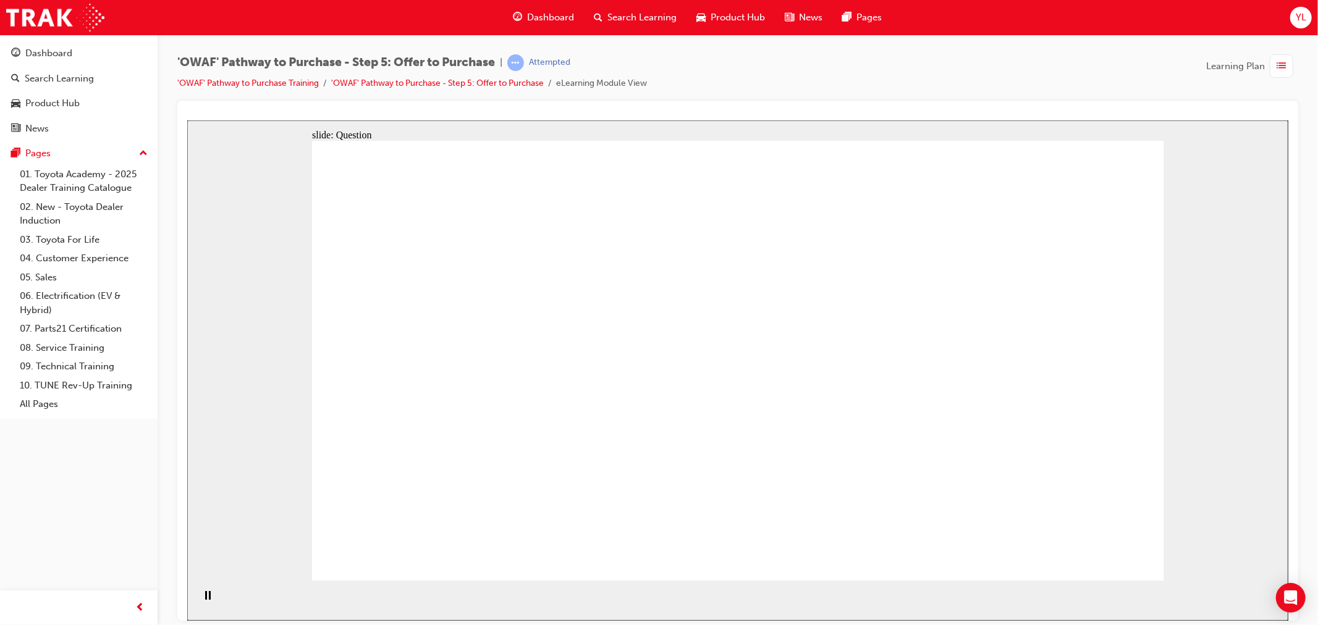
radio input "true"
drag, startPoint x: 439, startPoint y: 357, endPoint x: 1019, endPoint y: 470, distance: 590.7
drag, startPoint x: 1016, startPoint y: 352, endPoint x: 426, endPoint y: 458, distance: 599.8
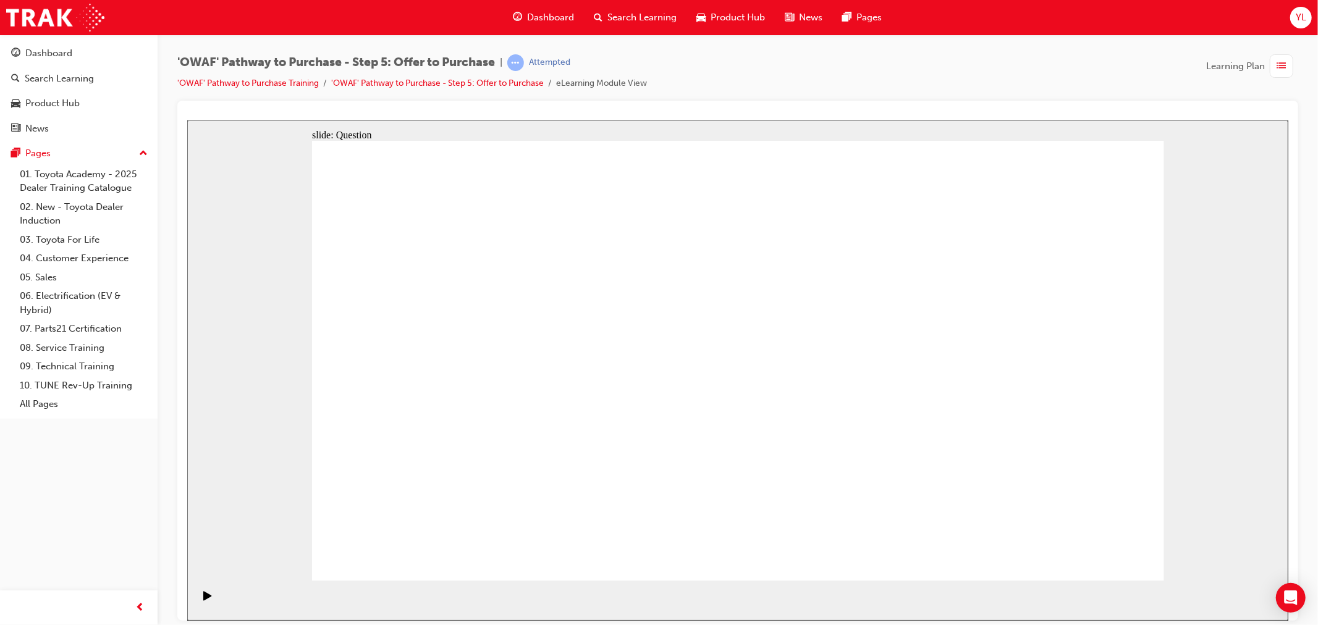
drag, startPoint x: 925, startPoint y: 336, endPoint x: 680, endPoint y: 446, distance: 268.6
drag, startPoint x: 684, startPoint y: 353, endPoint x: 974, endPoint y: 498, distance: 324.8
drag, startPoint x: 702, startPoint y: 355, endPoint x: 1013, endPoint y: 463, distance: 329.0
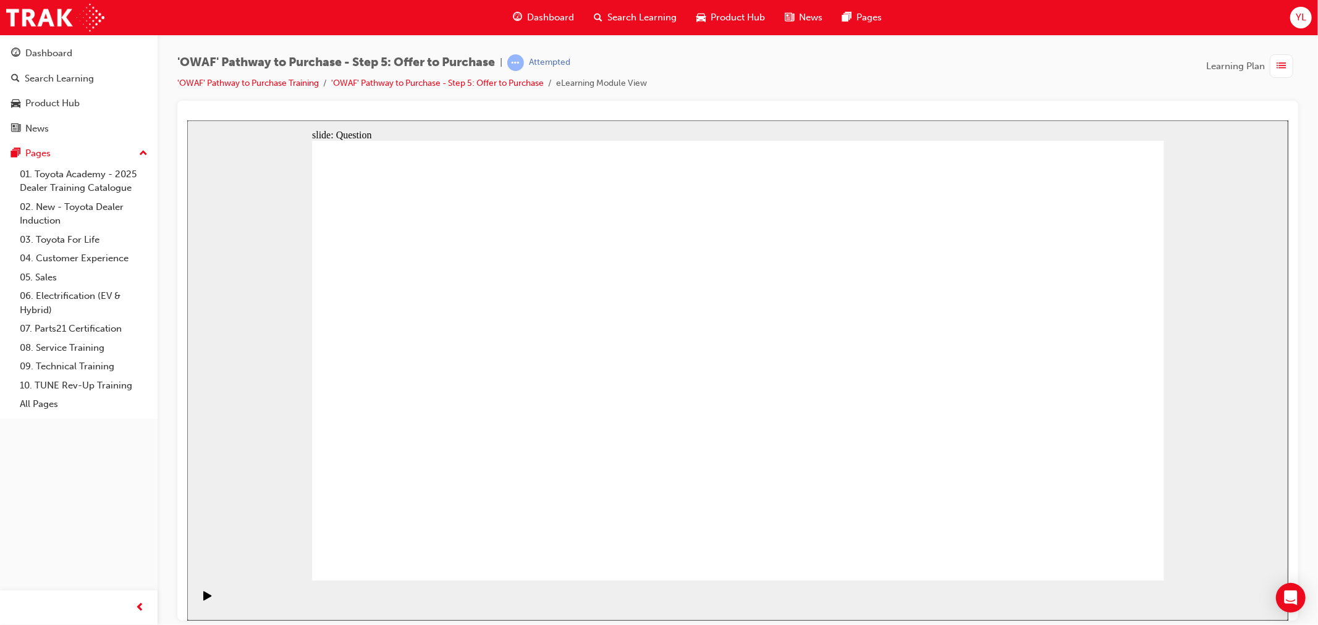
drag, startPoint x: 400, startPoint y: 331, endPoint x: 847, endPoint y: 458, distance: 465.2
drag, startPoint x: 1010, startPoint y: 346, endPoint x: 480, endPoint y: 340, distance: 529.7
drag, startPoint x: 881, startPoint y: 344, endPoint x: 686, endPoint y: 332, distance: 195.0
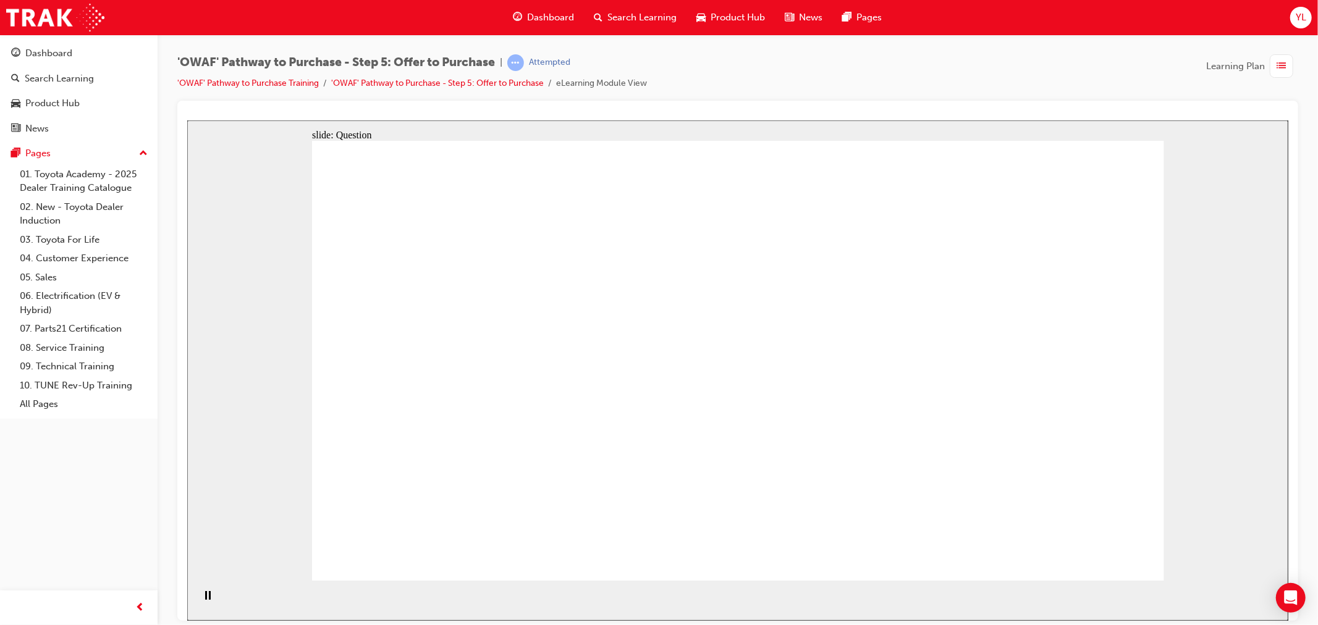
drag, startPoint x: 897, startPoint y: 407, endPoint x: 702, endPoint y: 380, distance: 197.2
drag, startPoint x: 905, startPoint y: 473, endPoint x: 712, endPoint y: 437, distance: 196.9
drag, startPoint x: 1003, startPoint y: 402, endPoint x: 486, endPoint y: 396, distance: 516.7
drag, startPoint x: 1064, startPoint y: 490, endPoint x: 527, endPoint y: 467, distance: 538.2
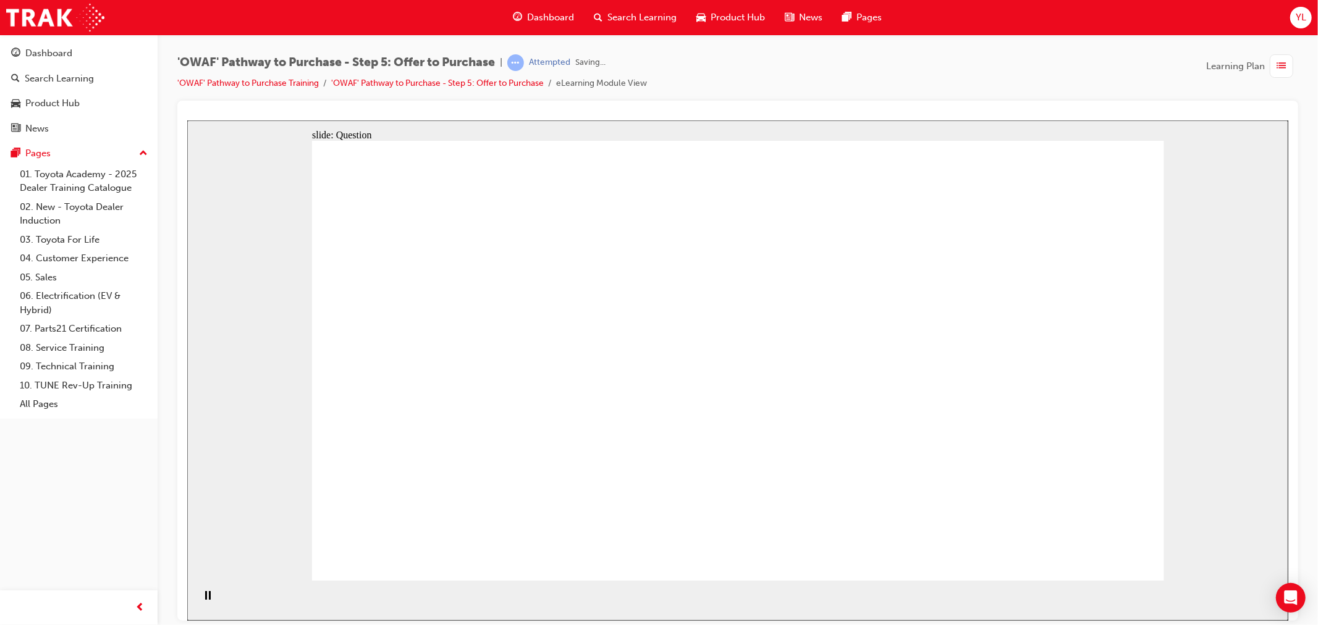
drag, startPoint x: 464, startPoint y: 420, endPoint x: 544, endPoint y: 415, distance: 80.5
checkbox input "true"
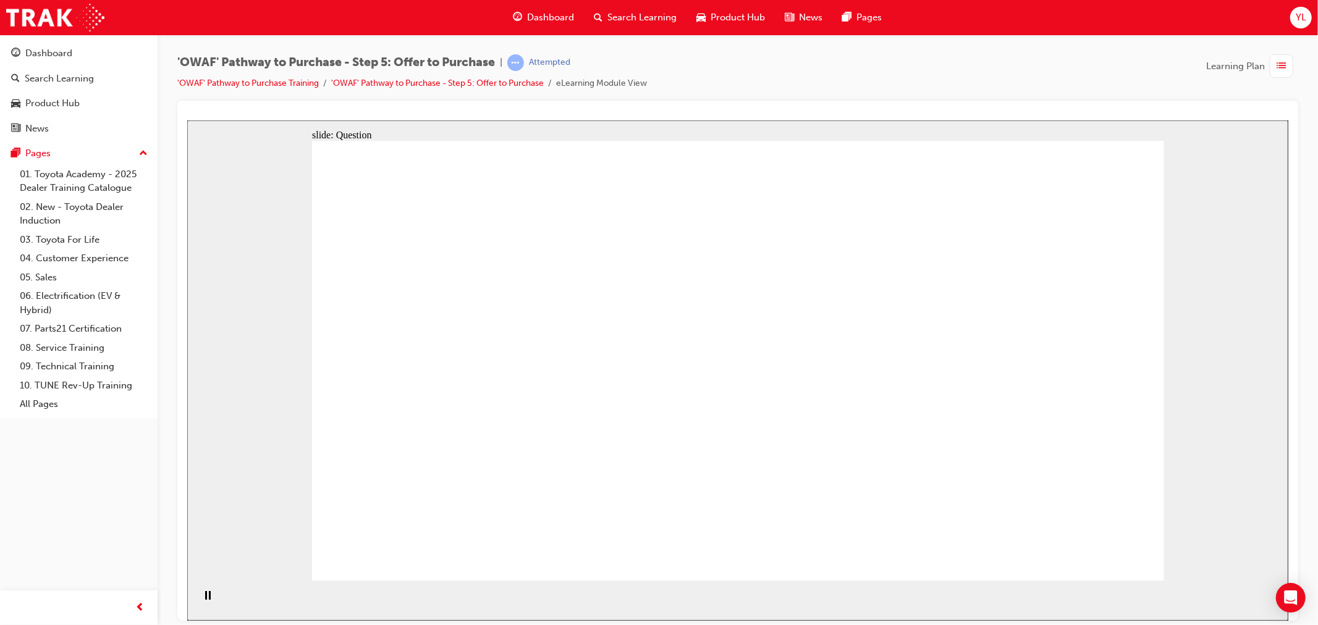
checkbox input "true"
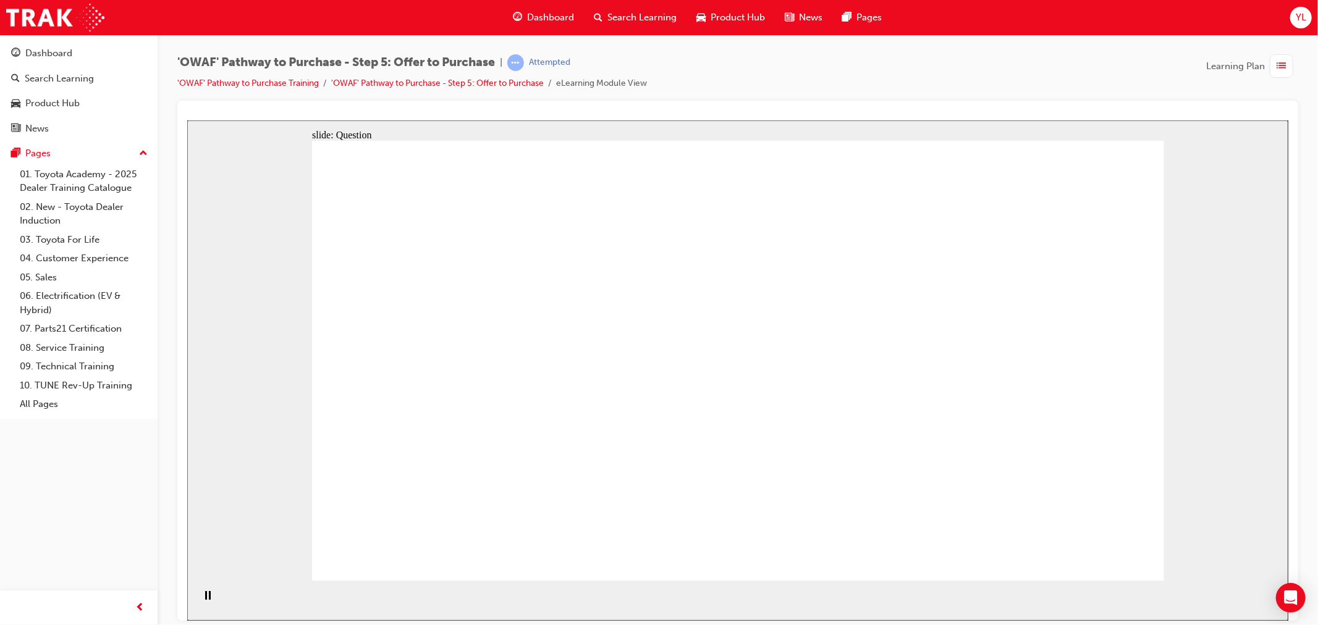
checkbox input "true"
drag, startPoint x: 669, startPoint y: 392, endPoint x: 1124, endPoint y: 493, distance: 466.5
checkbox input "true"
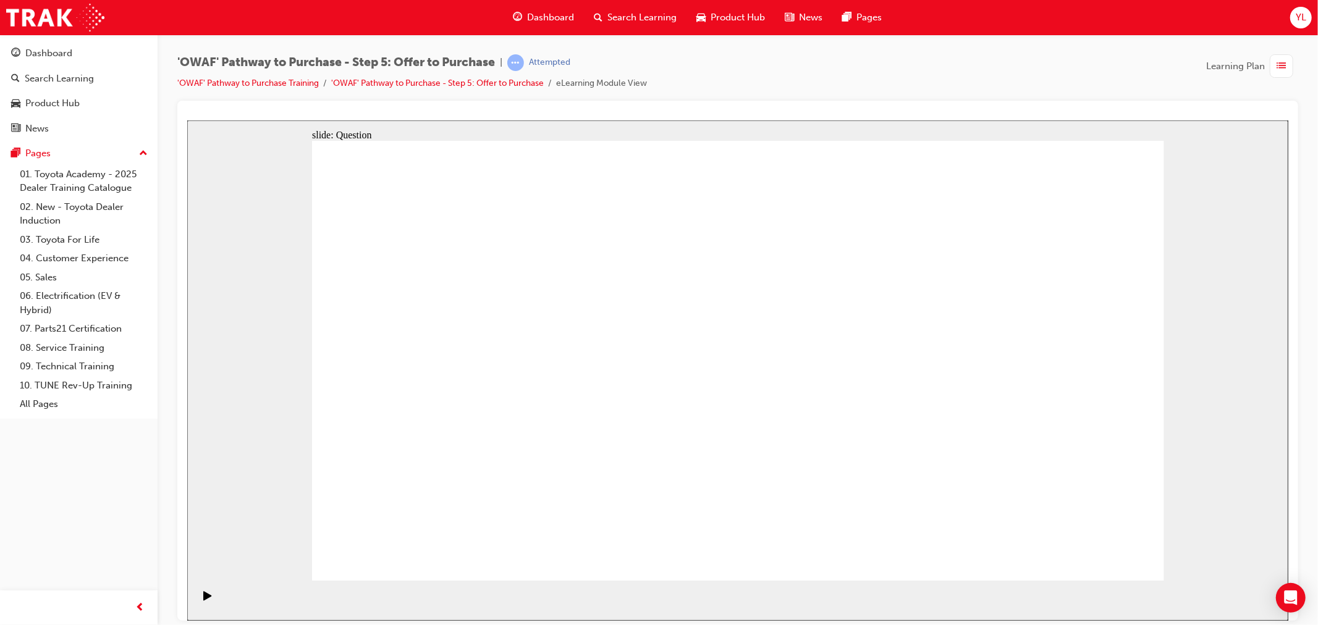
radio input "true"
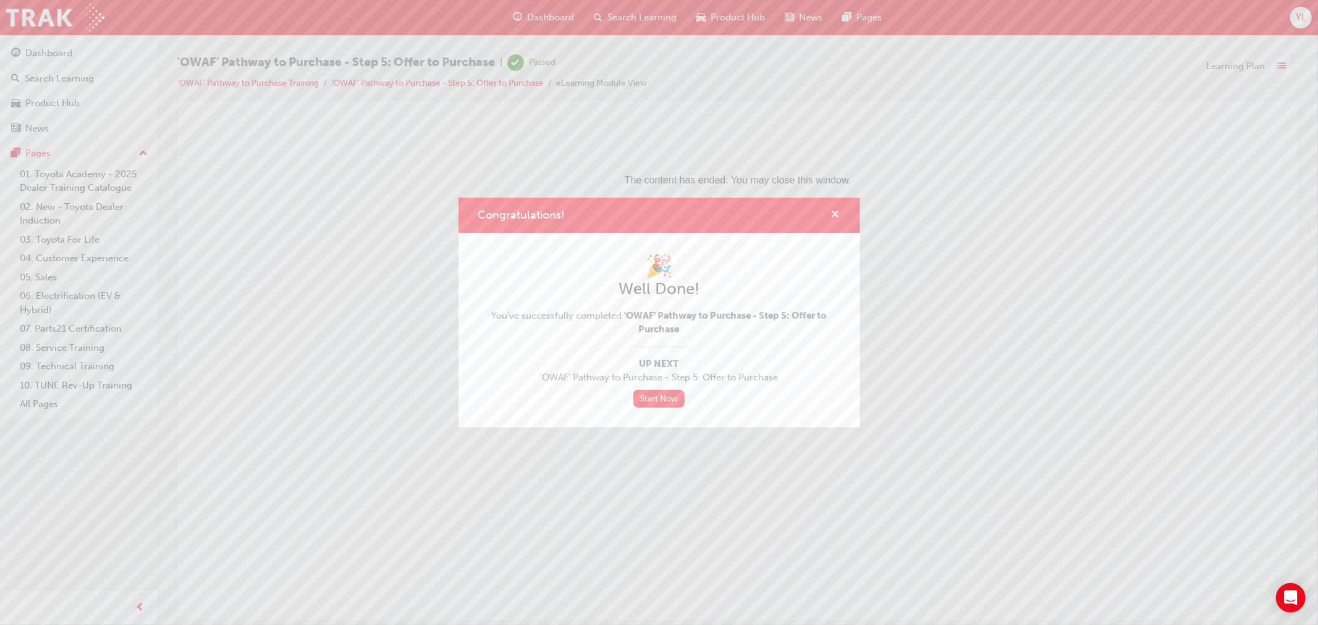
click at [832, 215] on span "cross-icon" at bounding box center [835, 215] width 9 height 11
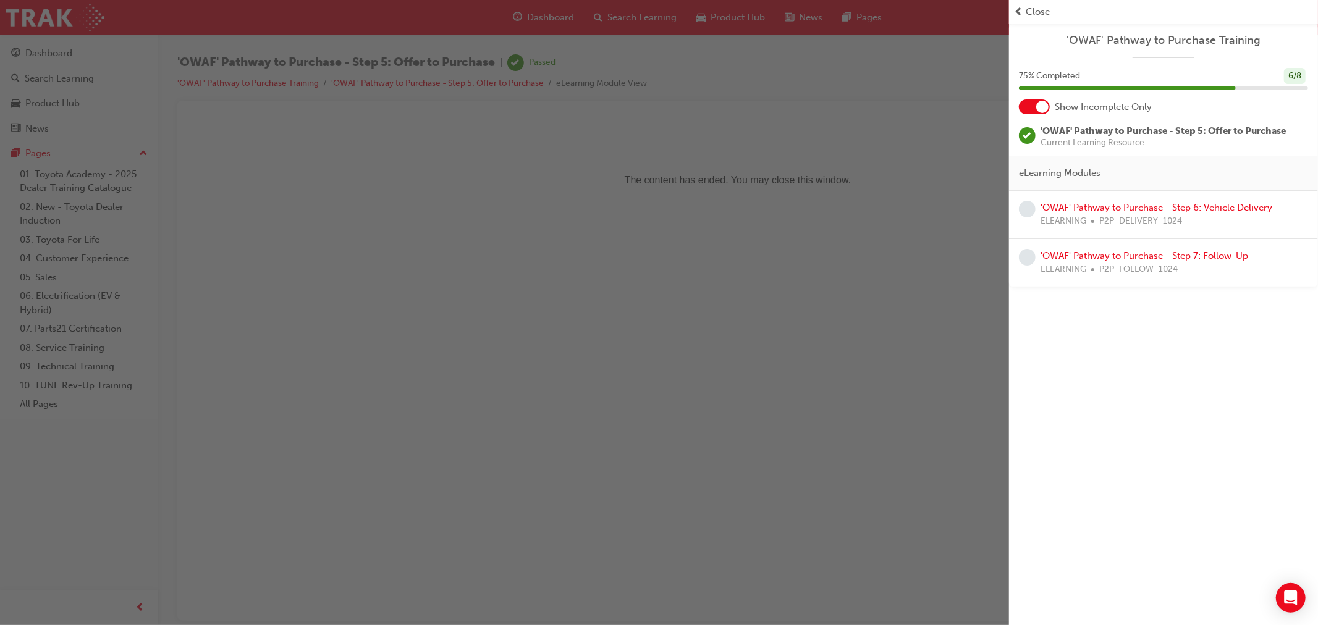
click at [133, 90] on div "button" at bounding box center [504, 312] width 1009 height 625
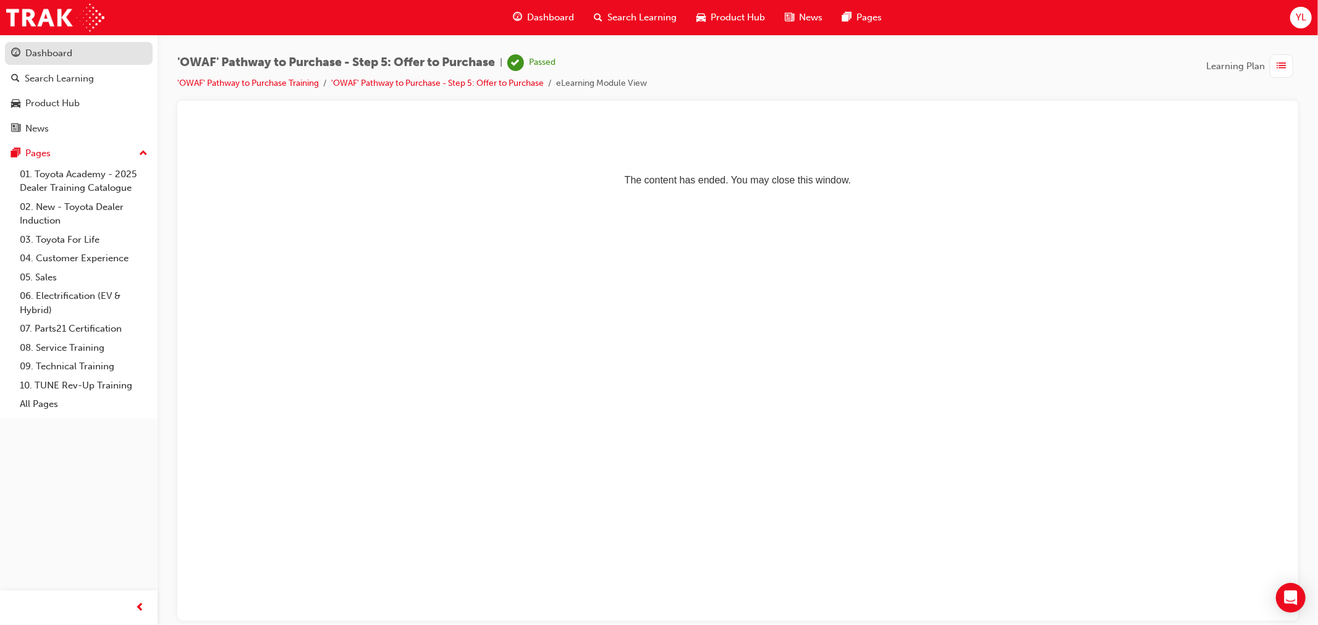
click at [87, 59] on div "Dashboard" at bounding box center [78, 53] width 135 height 15
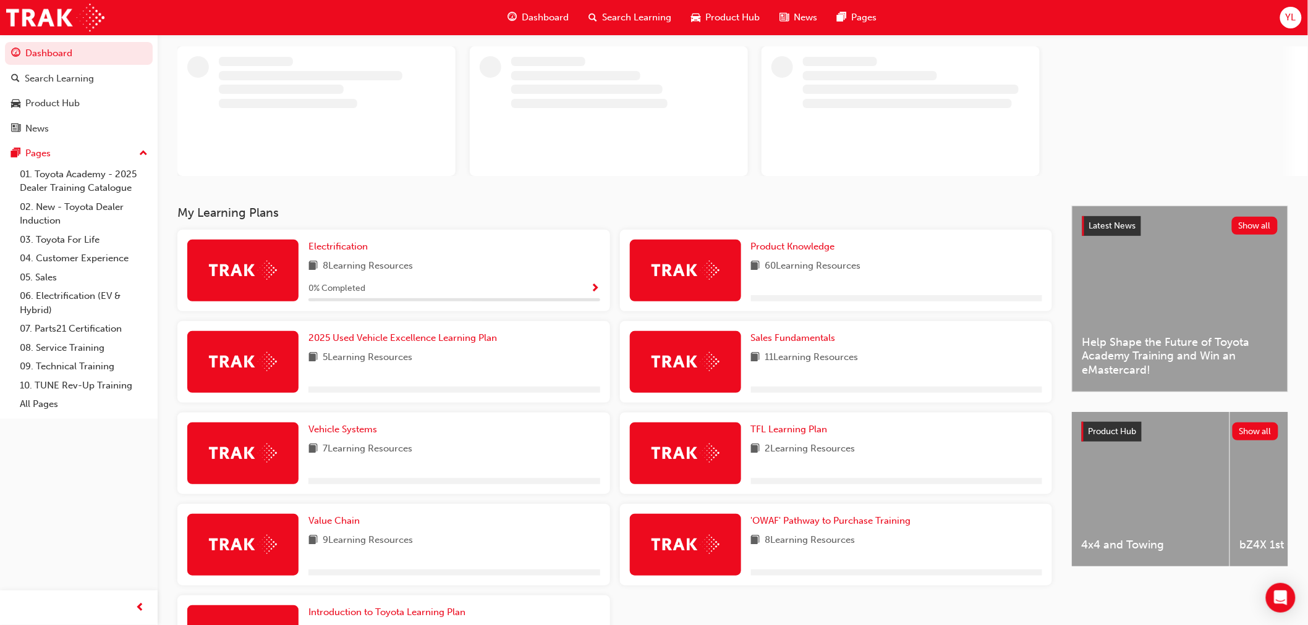
scroll to position [137, 0]
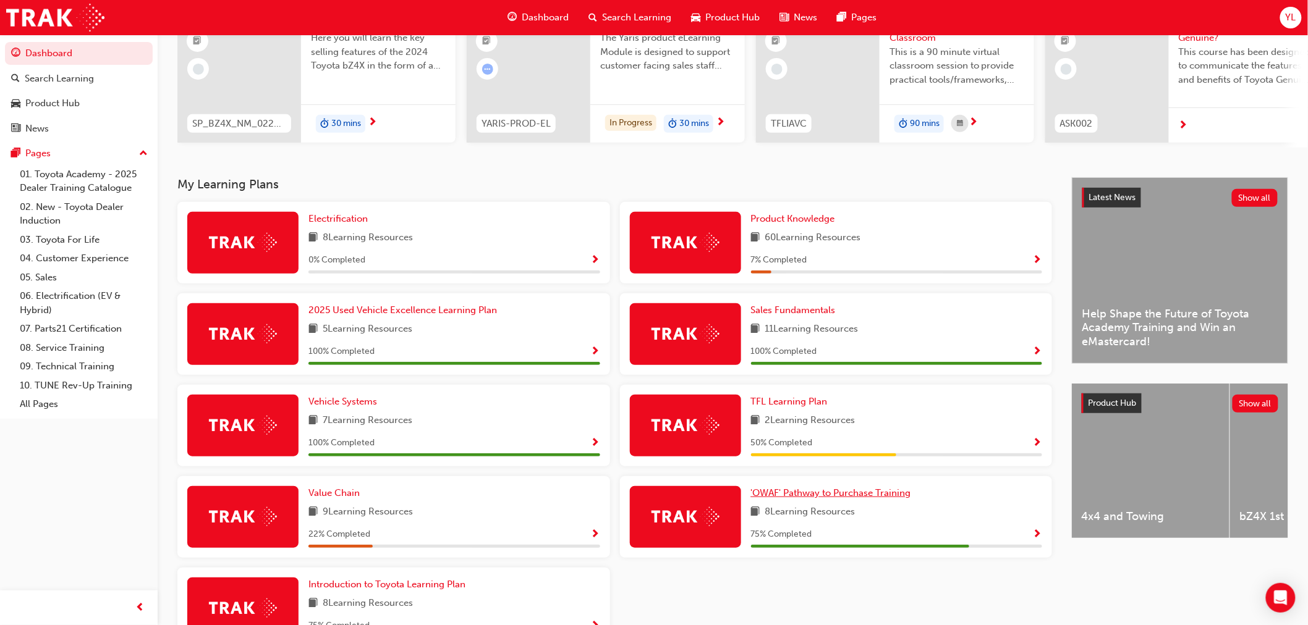
click at [826, 442] on div "50 % Completed" at bounding box center [897, 443] width 292 height 15
click at [856, 488] on div "'OWAF' Pathway to Purchase Training 8 Learning Resources 75 % Completed" at bounding box center [836, 518] width 433 height 82
click at [860, 496] on span "'OWAF' Pathway to Purchase Training" at bounding box center [831, 493] width 160 height 11
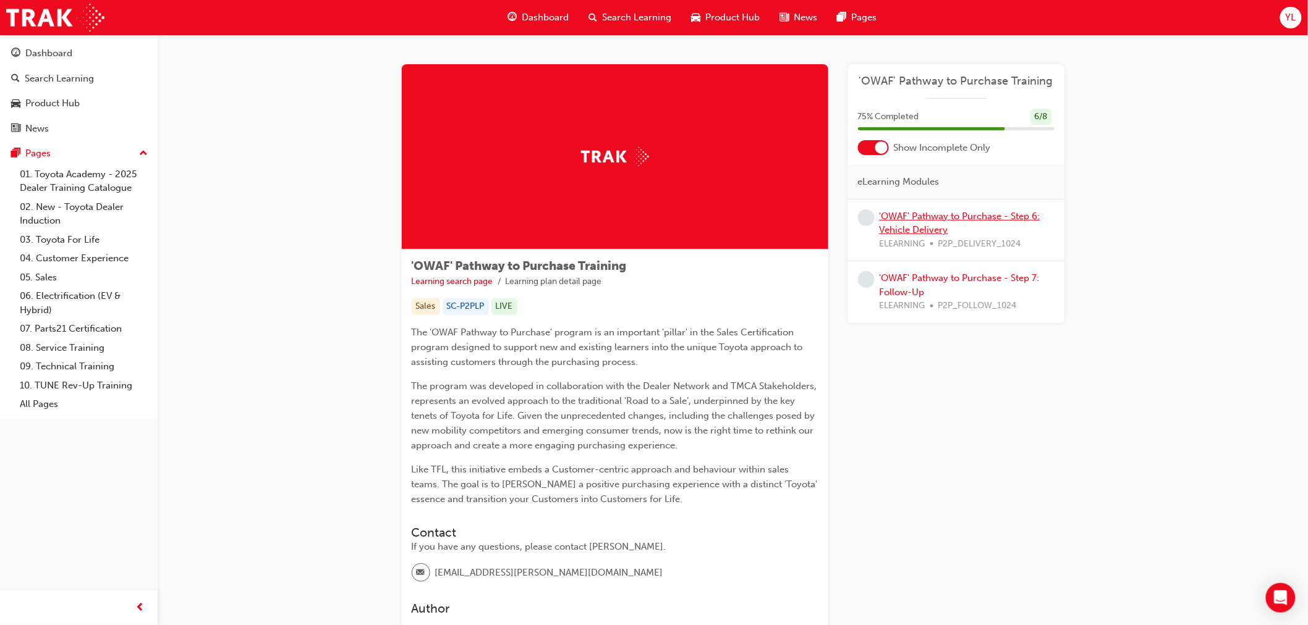
click at [936, 235] on link "'OWAF' Pathway to Purchase - Step 6: Vehicle Delivery" at bounding box center [960, 223] width 161 height 25
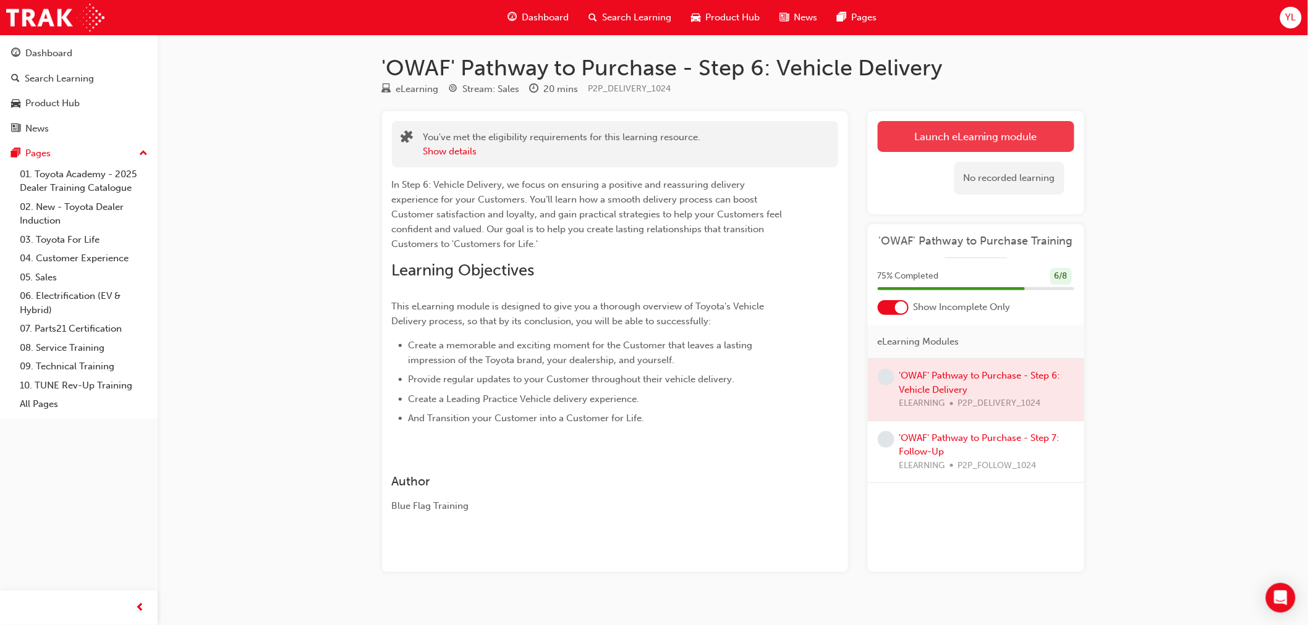
click at [969, 140] on link "Launch eLearning module" at bounding box center [976, 136] width 197 height 31
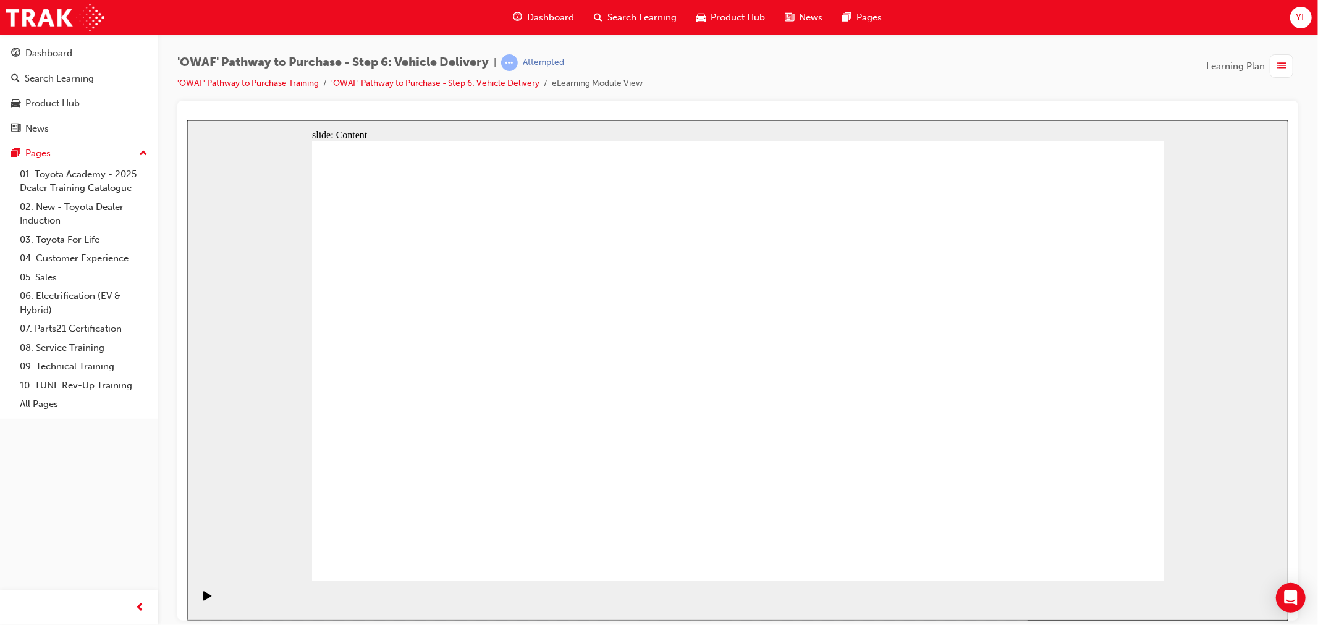
drag, startPoint x: 799, startPoint y: 502, endPoint x: 768, endPoint y: 579, distance: 83.0
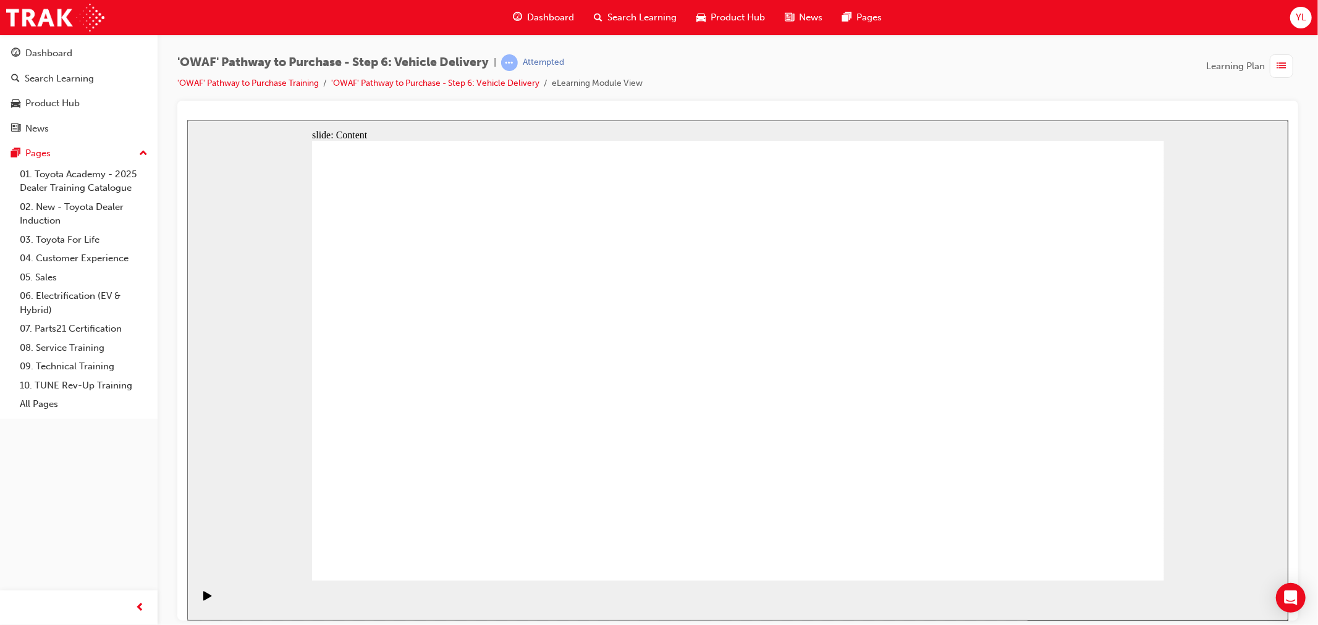
drag, startPoint x: 1040, startPoint y: 397, endPoint x: 1014, endPoint y: 406, distance: 28.1
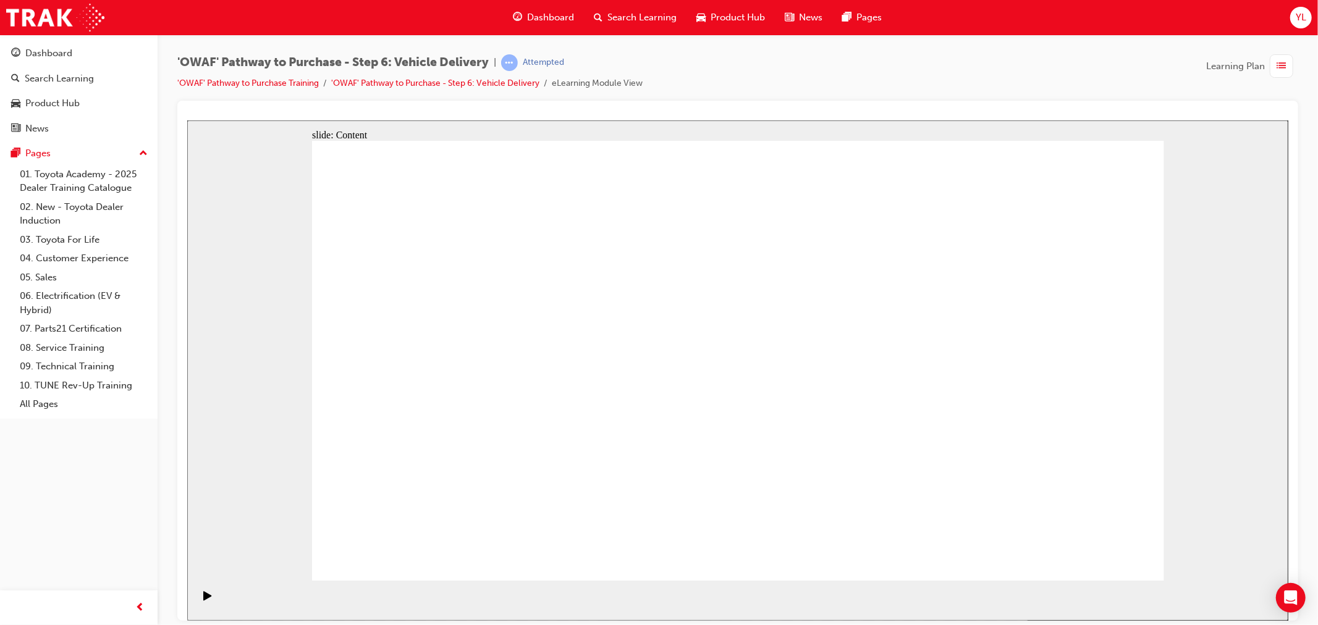
drag, startPoint x: 1058, startPoint y: 370, endPoint x: 1060, endPoint y: 388, distance: 18.1
drag, startPoint x: 504, startPoint y: 331, endPoint x: 517, endPoint y: 320, distance: 17.1
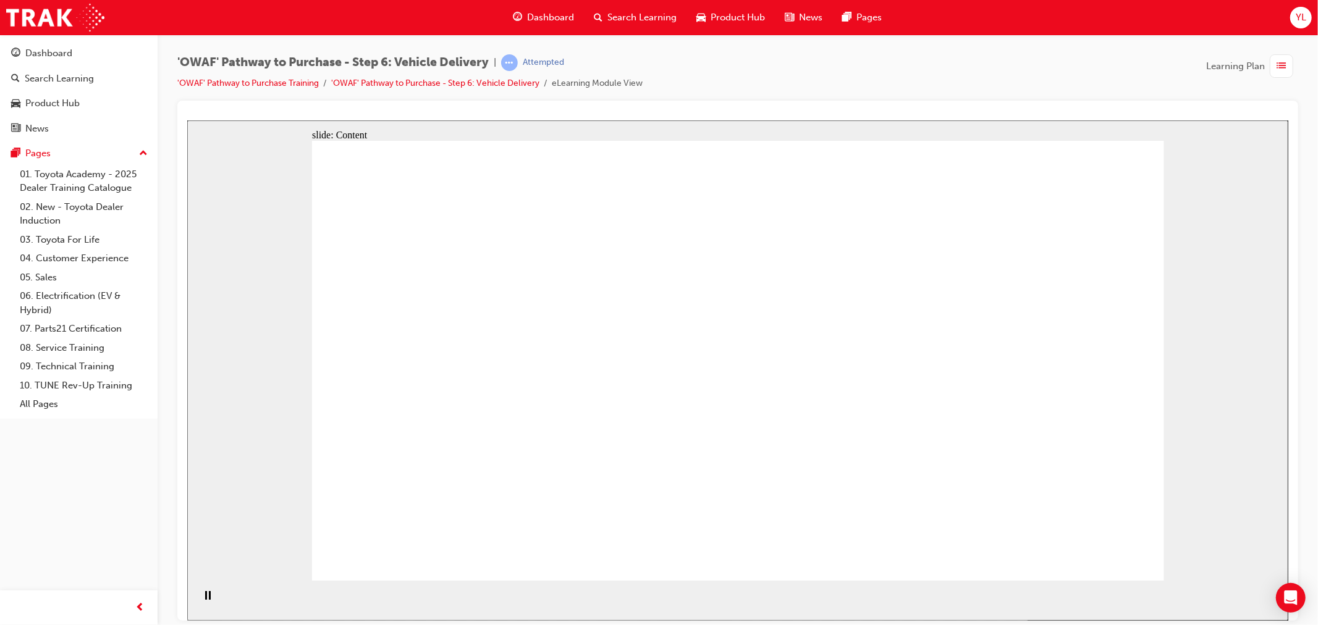
drag, startPoint x: 1053, startPoint y: 554, endPoint x: 1079, endPoint y: 549, distance: 26.9
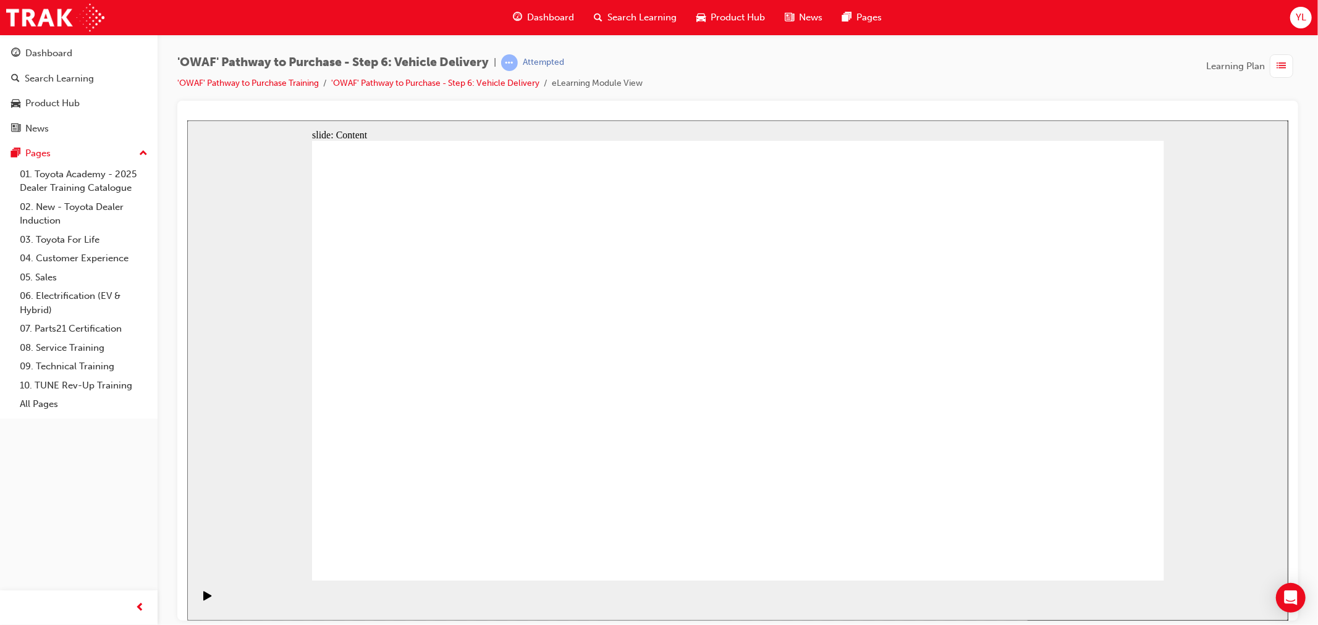
drag, startPoint x: 1061, startPoint y: 545, endPoint x: 1065, endPoint y: 555, distance: 11.1
